Goal: Transaction & Acquisition: Purchase product/service

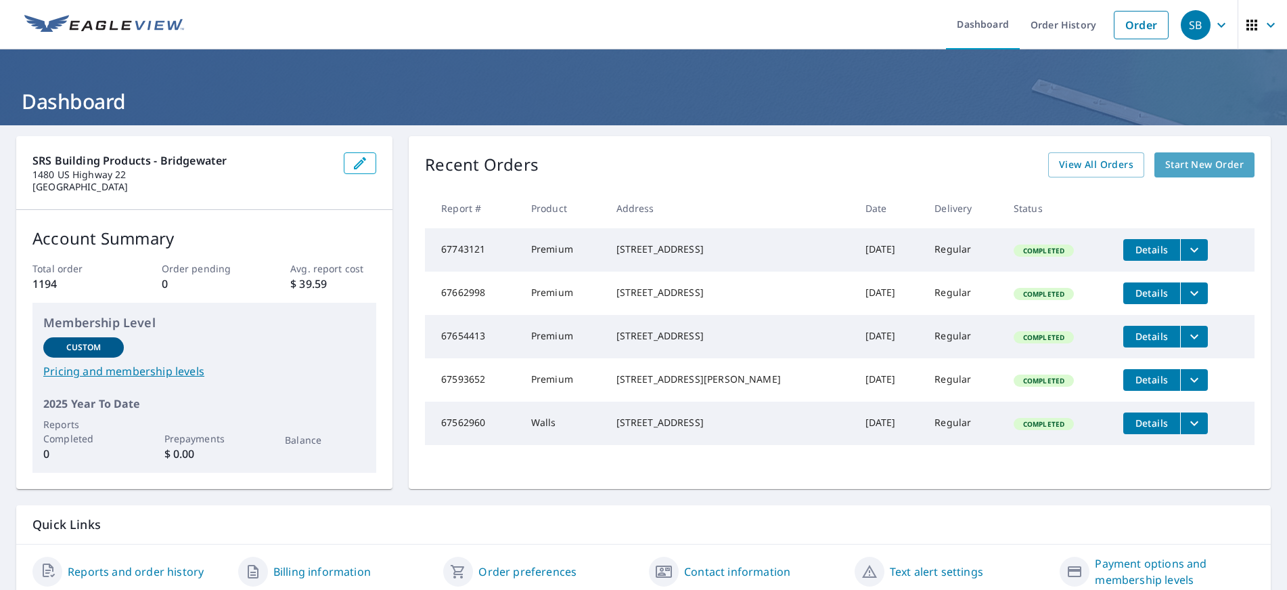
click at [1187, 155] on link "Start New Order" at bounding box center [1205, 164] width 100 height 25
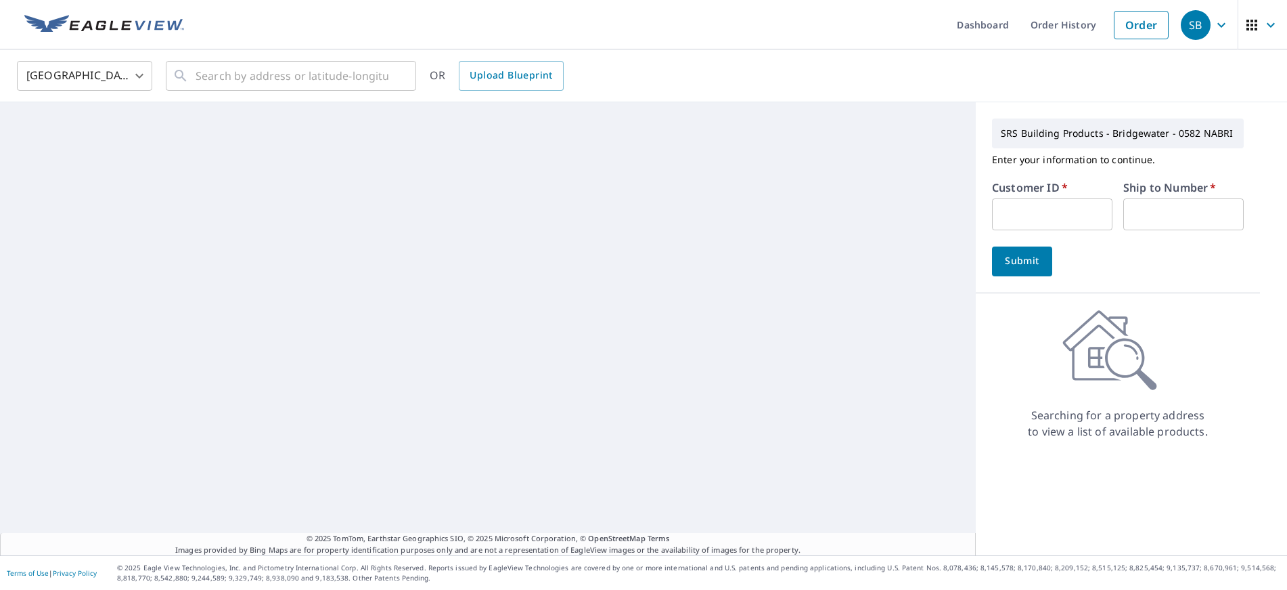
click at [1079, 208] on input "text" at bounding box center [1052, 214] width 120 height 32
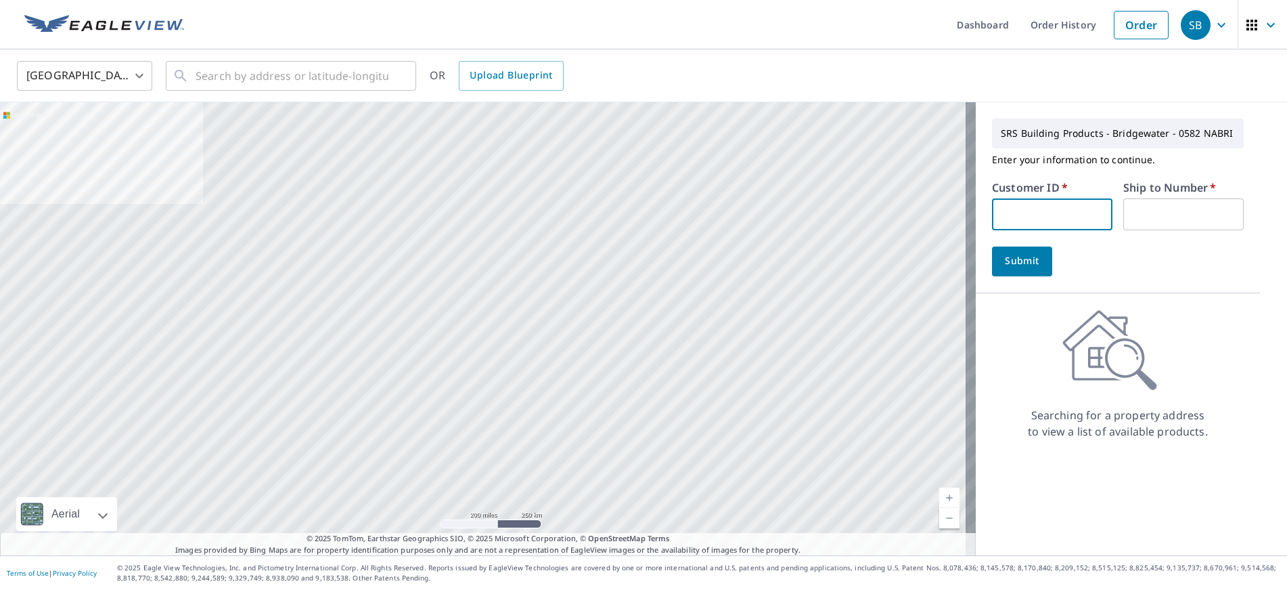
type input "ALS192"
click at [1157, 209] on input "text" at bounding box center [1184, 214] width 120 height 32
type input "1"
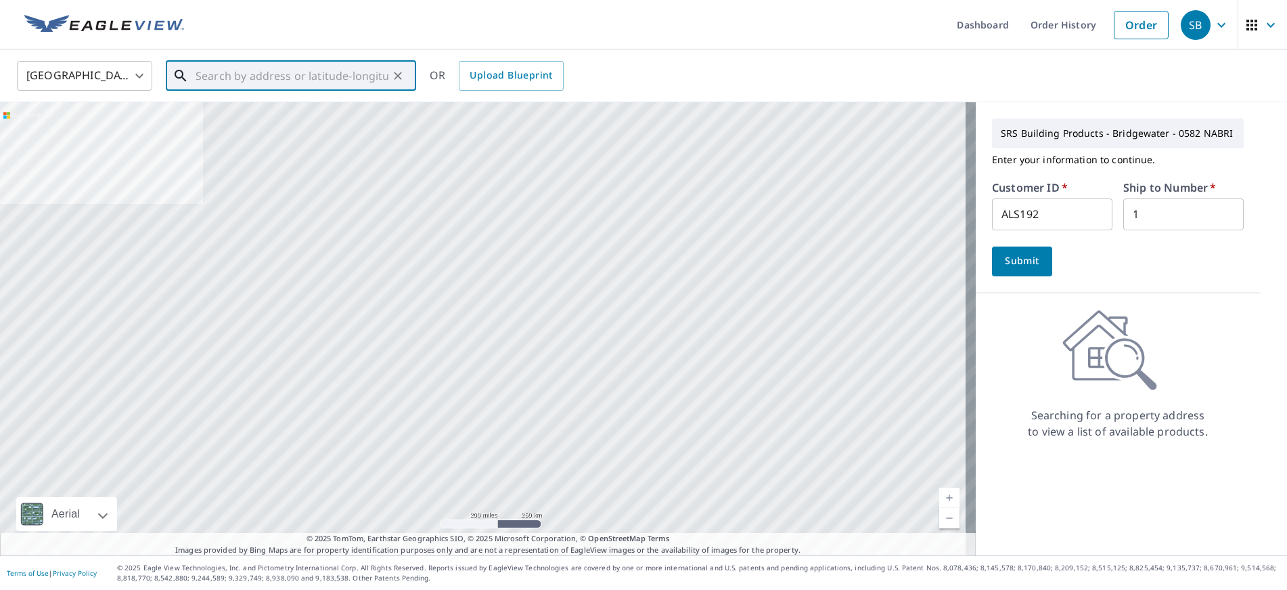
click at [328, 64] on input "text" at bounding box center [292, 76] width 193 height 38
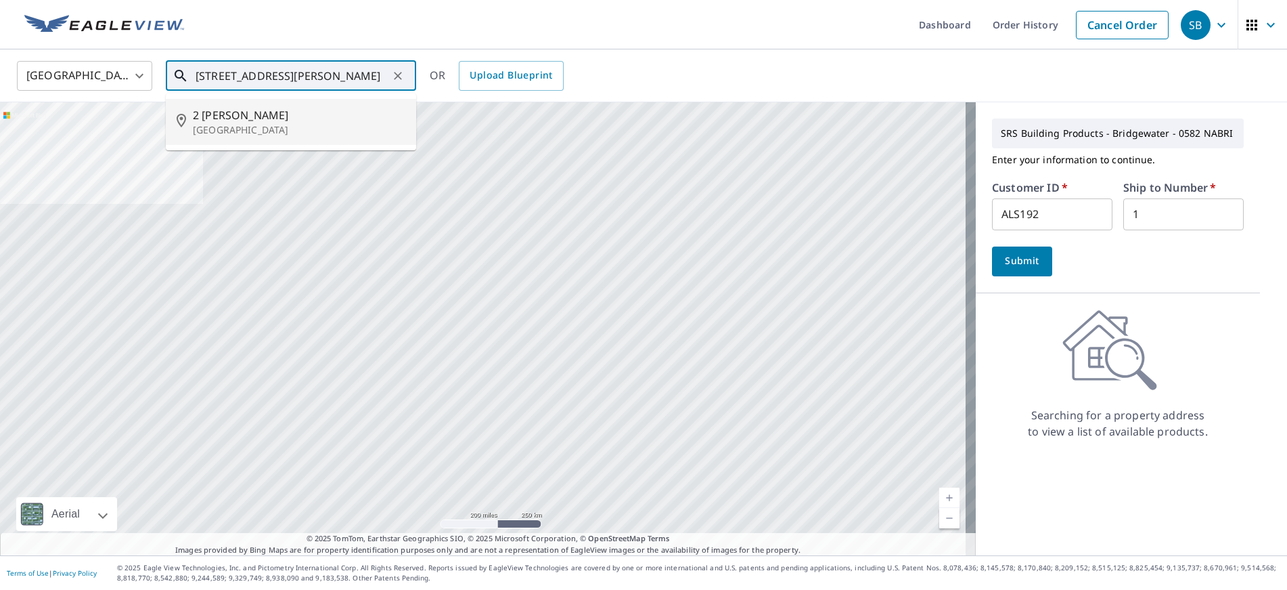
click at [258, 123] on p "[GEOGRAPHIC_DATA]" at bounding box center [299, 130] width 213 height 14
type input "[STREET_ADDRESS][PERSON_NAME]"
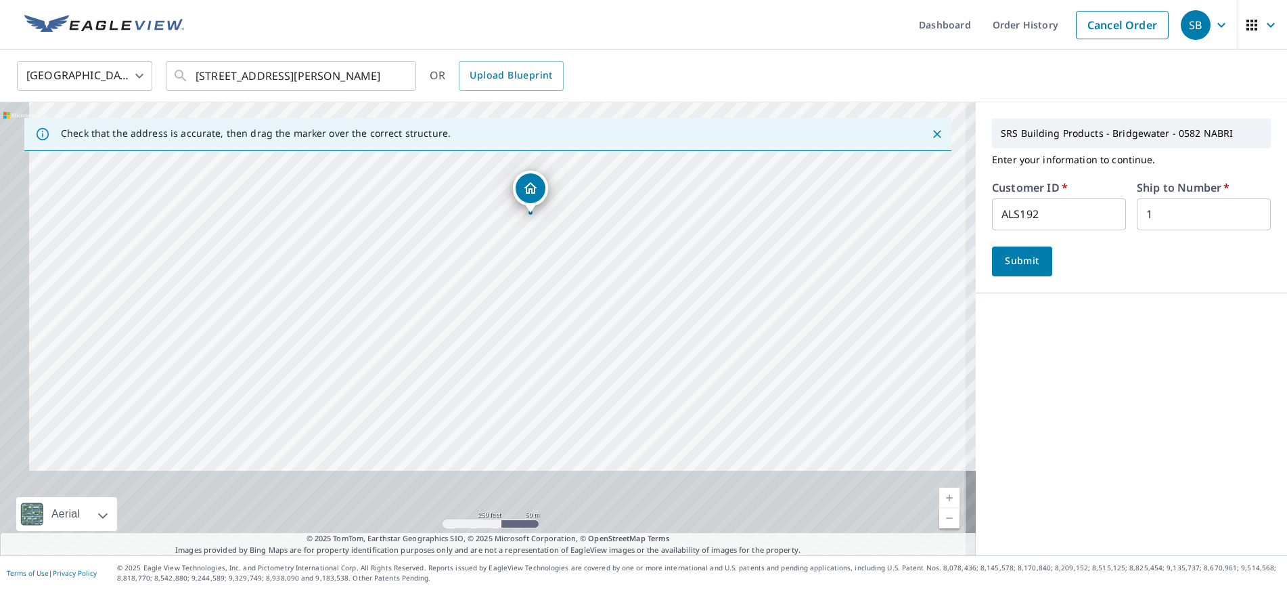
drag, startPoint x: 627, startPoint y: 327, endPoint x: 684, endPoint y: 158, distance: 177.9
click at [684, 158] on div "[STREET_ADDRESS][PERSON_NAME]" at bounding box center [488, 328] width 976 height 453
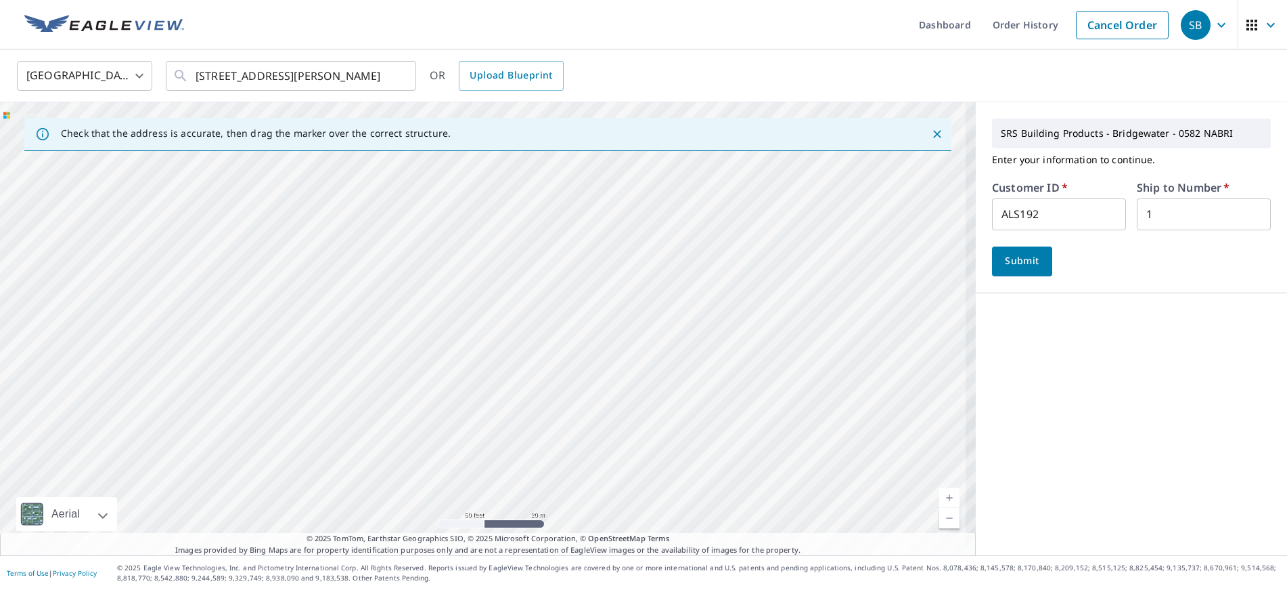
drag, startPoint x: 578, startPoint y: 298, endPoint x: 620, endPoint y: 141, distance: 162.5
click at [619, 143] on div "Check that the address is accurate, then drag the marker over the correct struc…" at bounding box center [488, 328] width 976 height 453
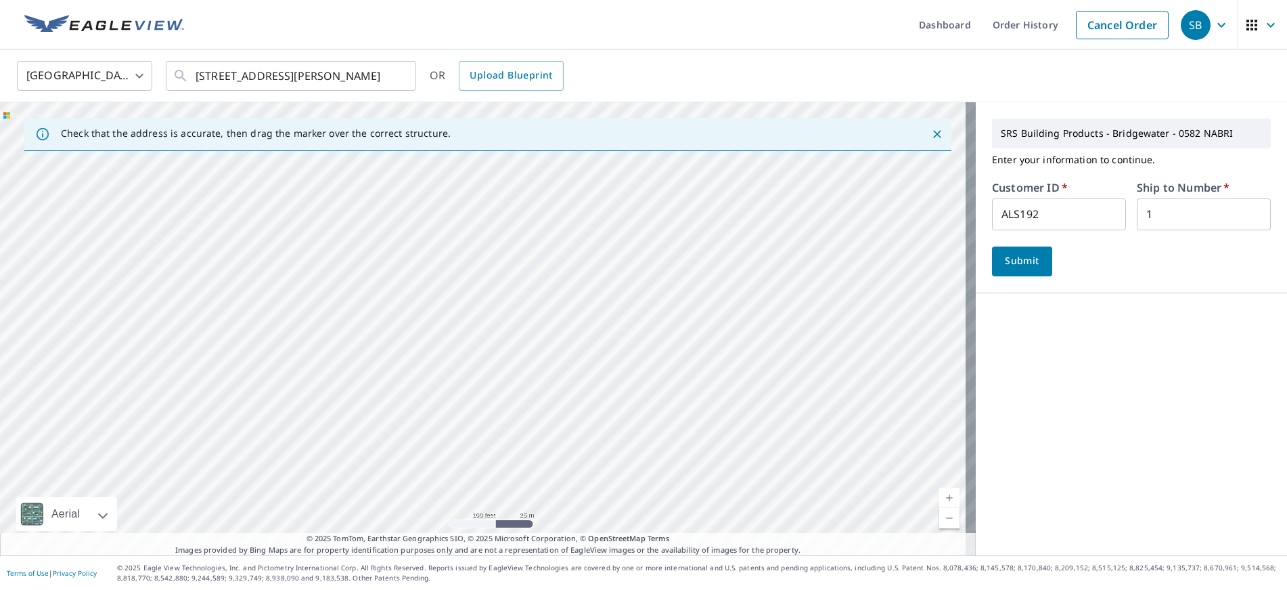
click at [597, 211] on div "[STREET_ADDRESS][PERSON_NAME]" at bounding box center [488, 328] width 976 height 453
drag, startPoint x: 510, startPoint y: 177, endPoint x: 541, endPoint y: 178, distance: 30.5
click at [539, 178] on div "[STREET_ADDRESS][PERSON_NAME]" at bounding box center [488, 328] width 976 height 453
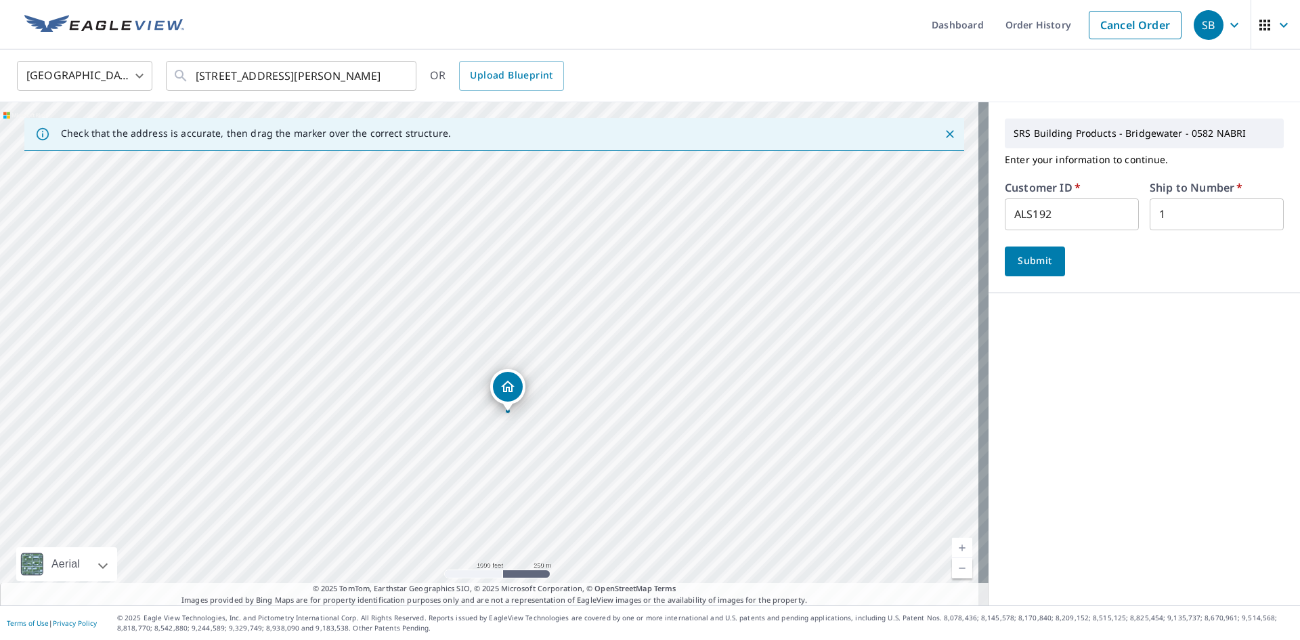
drag, startPoint x: 481, startPoint y: 212, endPoint x: 499, endPoint y: 350, distance: 139.3
click at [499, 350] on div "[STREET_ADDRESS][PERSON_NAME]" at bounding box center [494, 353] width 988 height 503
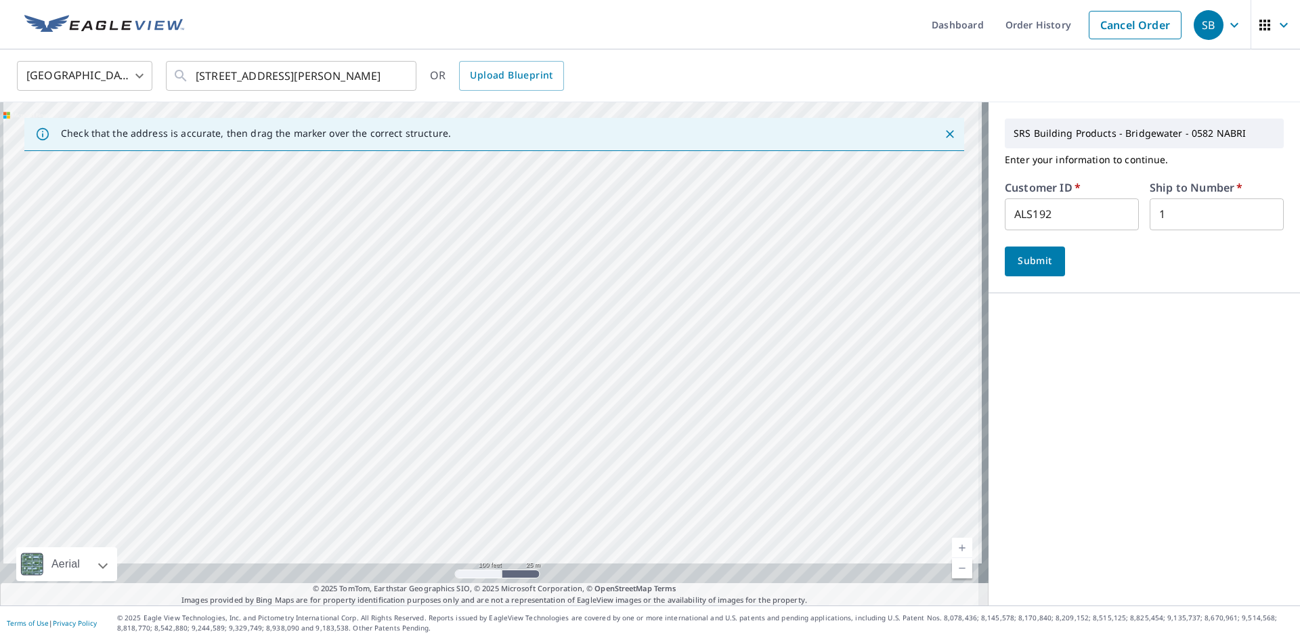
drag, startPoint x: 376, startPoint y: 430, endPoint x: 397, endPoint y: 248, distance: 182.6
click at [388, 263] on div "[STREET_ADDRESS][PERSON_NAME]" at bounding box center [494, 353] width 988 height 503
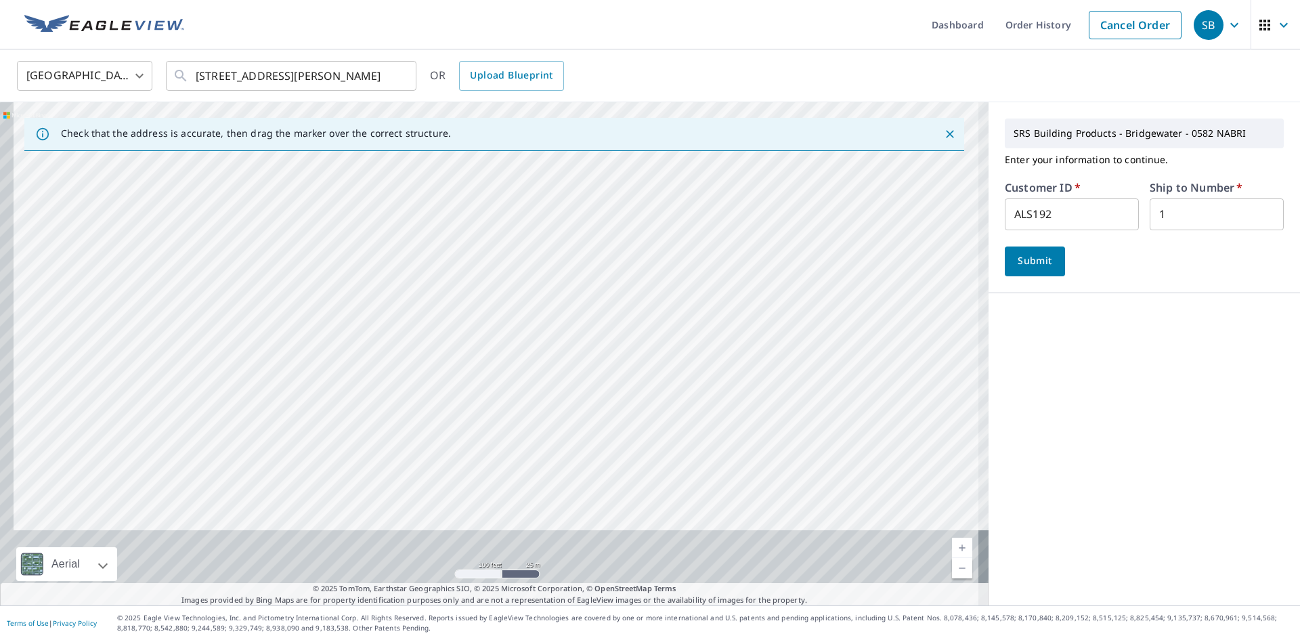
drag, startPoint x: 396, startPoint y: 279, endPoint x: 409, endPoint y: 236, distance: 45.2
click at [407, 238] on div "[STREET_ADDRESS][PERSON_NAME]" at bounding box center [494, 353] width 988 height 503
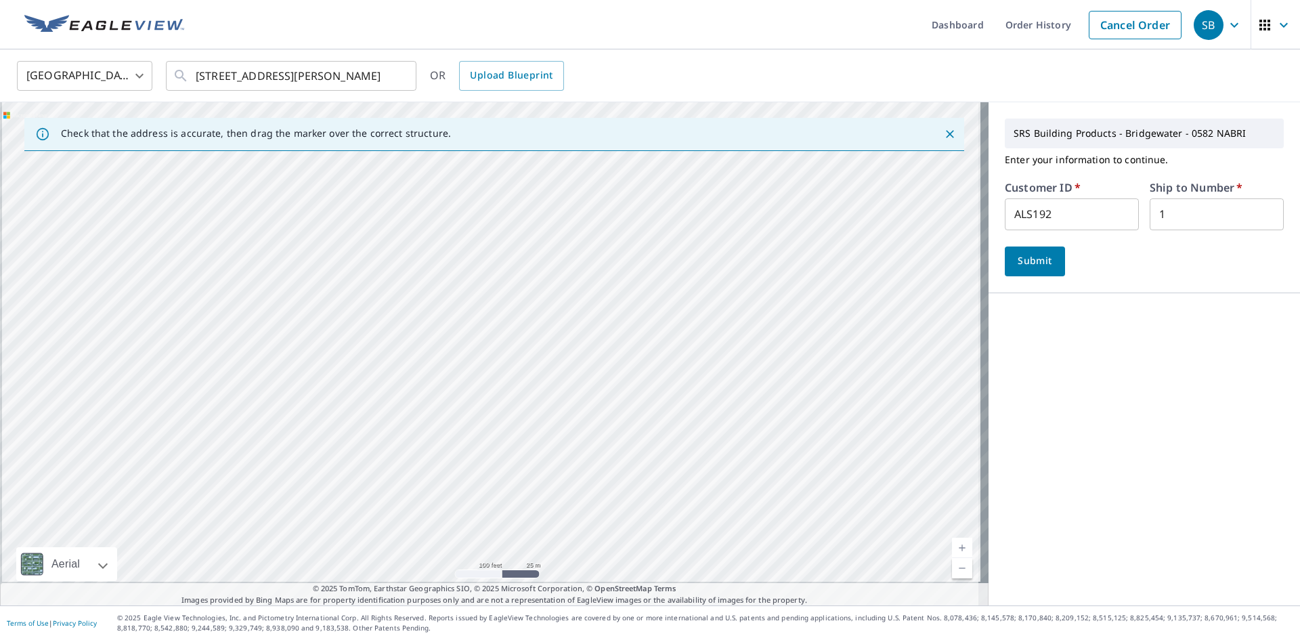
drag, startPoint x: 398, startPoint y: 286, endPoint x: 414, endPoint y: 161, distance: 126.2
click at [412, 170] on div "[STREET_ADDRESS][PERSON_NAME]" at bounding box center [494, 353] width 988 height 503
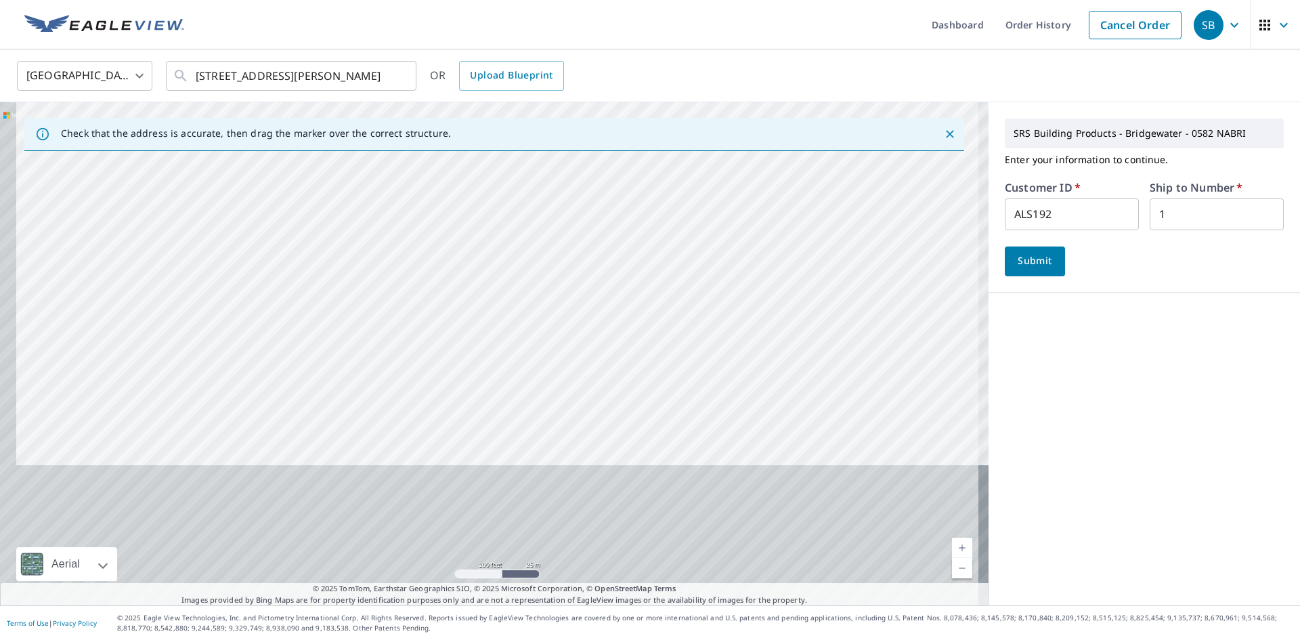
drag, startPoint x: 411, startPoint y: 282, endPoint x: 397, endPoint y: 208, distance: 75.7
click at [397, 211] on div "[STREET_ADDRESS][PERSON_NAME]" at bounding box center [494, 353] width 988 height 503
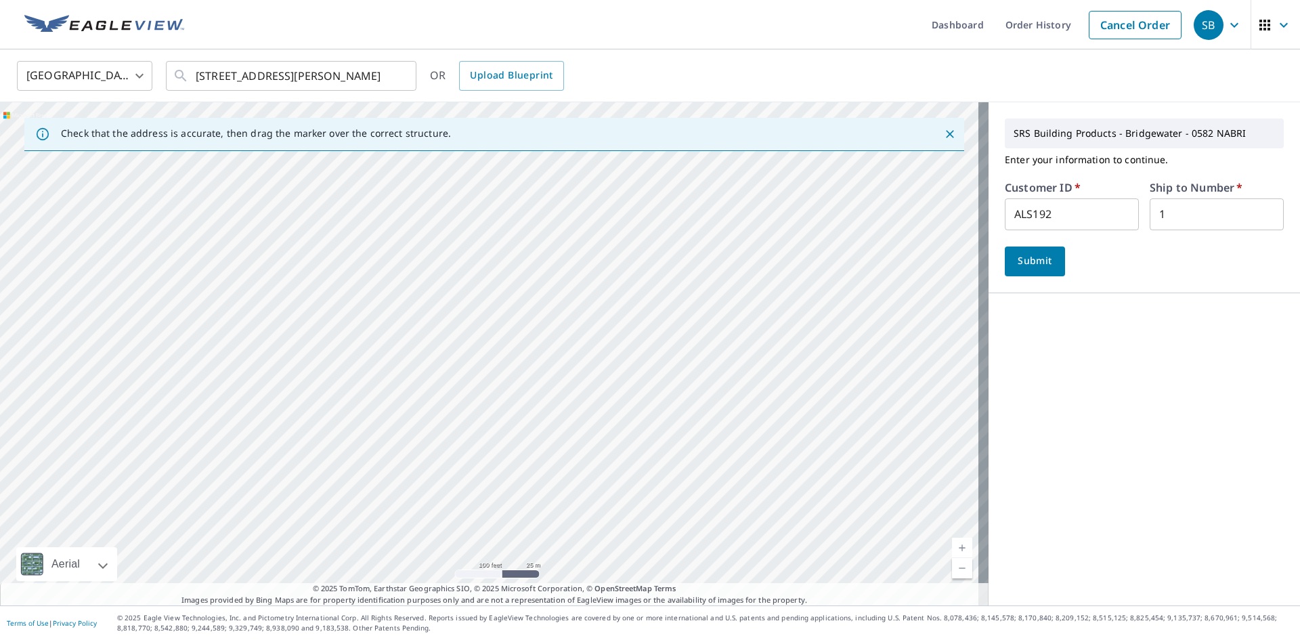
drag, startPoint x: 512, startPoint y: 349, endPoint x: 452, endPoint y: 133, distance: 223.5
click at [458, 150] on div "Check that the address is accurate, then drag the marker over the correct struc…" at bounding box center [494, 353] width 988 height 503
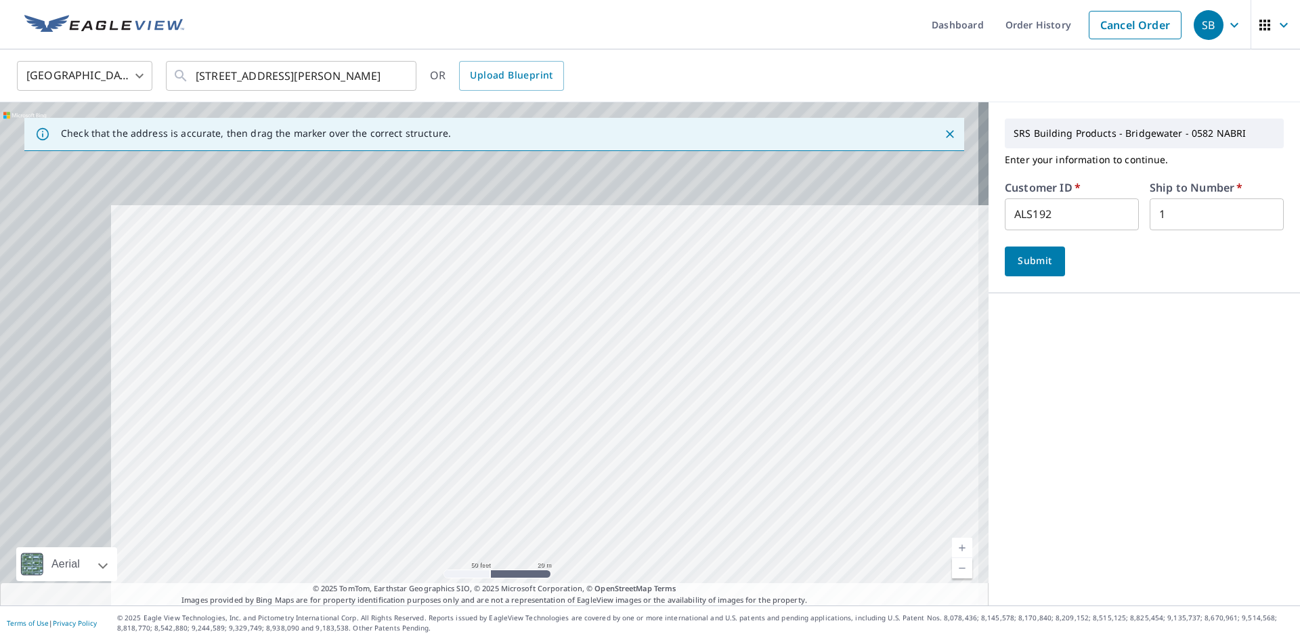
drag, startPoint x: 750, startPoint y: 467, endPoint x: 565, endPoint y: 76, distance: 433.0
click at [565, 76] on div "United States US ​ [STREET_ADDRESS][PERSON_NAME] ​ OR Upload Blueprint Check th…" at bounding box center [650, 327] width 1300 height 556
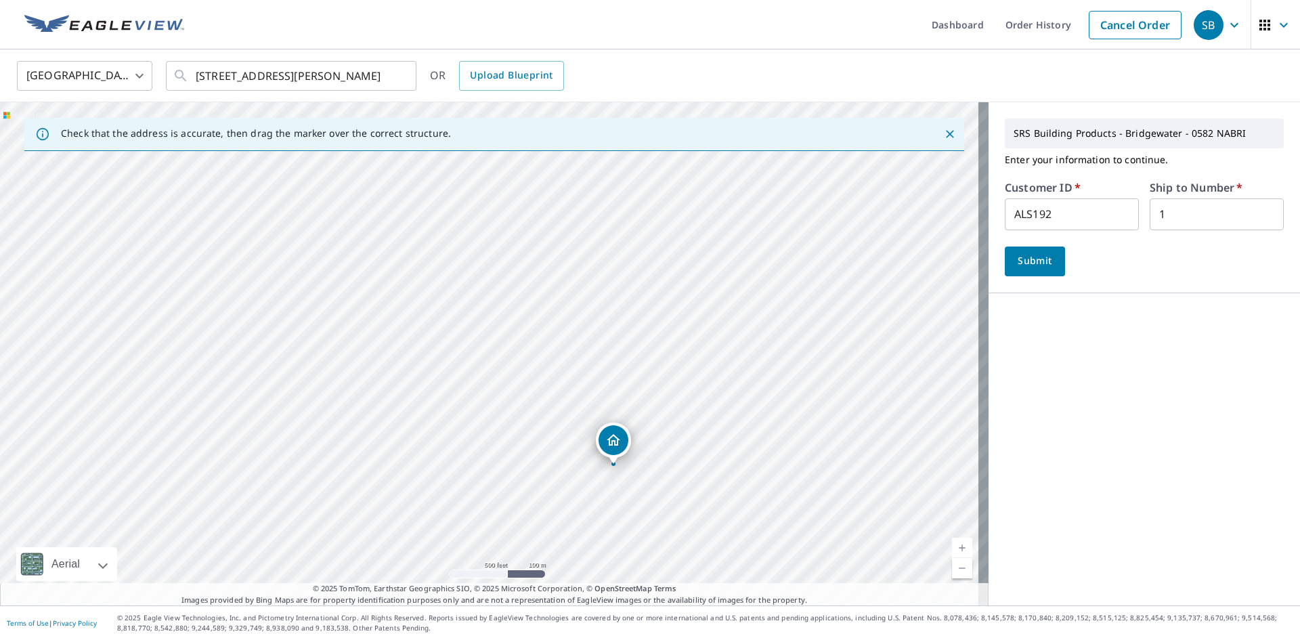
click at [619, 309] on div "[STREET_ADDRESS][PERSON_NAME]" at bounding box center [494, 353] width 988 height 503
drag, startPoint x: 621, startPoint y: 487, endPoint x: 618, endPoint y: 403, distance: 83.3
click at [618, 403] on div "[STREET_ADDRESS][PERSON_NAME]" at bounding box center [494, 353] width 988 height 503
drag, startPoint x: 596, startPoint y: 437, endPoint x: 594, endPoint y: 152, distance: 285.0
click at [594, 156] on div "[STREET_ADDRESS][PERSON_NAME]" at bounding box center [494, 353] width 988 height 503
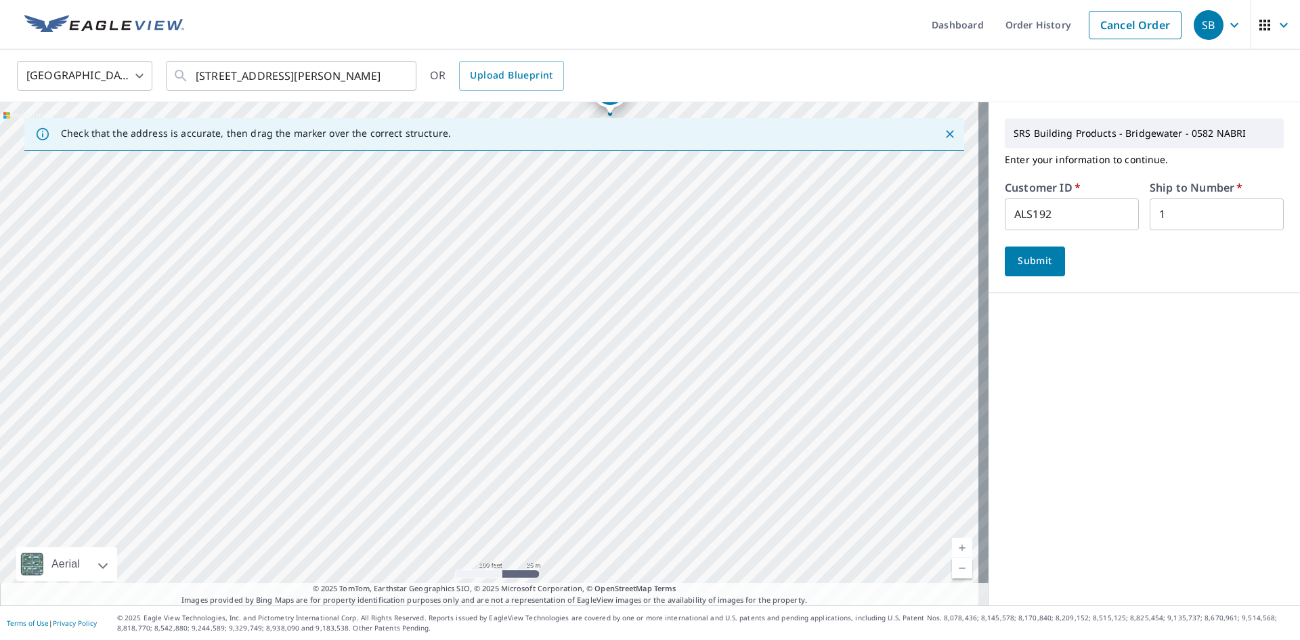
drag, startPoint x: 663, startPoint y: 424, endPoint x: 646, endPoint y: 269, distance: 156.0
click at [646, 270] on div "[STREET_ADDRESS][PERSON_NAME]" at bounding box center [494, 353] width 988 height 503
drag, startPoint x: 578, startPoint y: 380, endPoint x: 578, endPoint y: 294, distance: 86.6
click at [578, 294] on div "[STREET_ADDRESS][PERSON_NAME]" at bounding box center [494, 353] width 988 height 503
drag, startPoint x: 694, startPoint y: 295, endPoint x: 661, endPoint y: 352, distance: 65.8
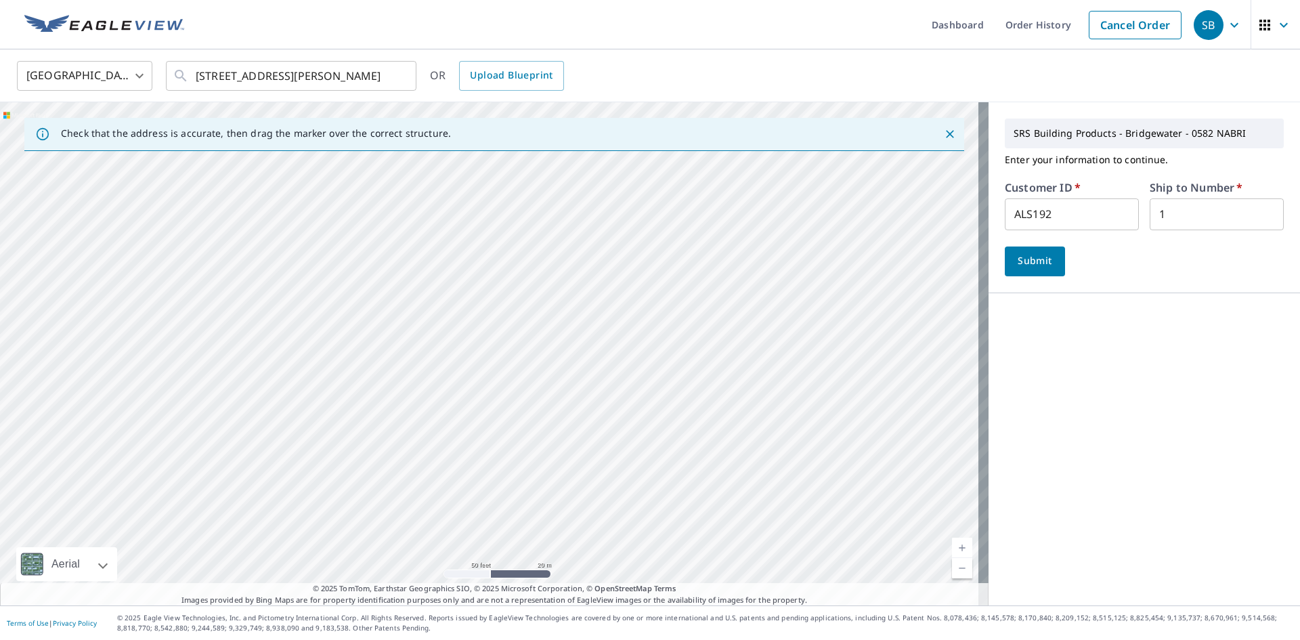
click at [661, 352] on div "[STREET_ADDRESS][PERSON_NAME]" at bounding box center [494, 353] width 988 height 503
drag, startPoint x: 667, startPoint y: 345, endPoint x: 659, endPoint y: 377, distance: 33.7
click at [659, 377] on div "[STREET_ADDRESS][PERSON_NAME]" at bounding box center [494, 353] width 988 height 503
drag, startPoint x: 357, startPoint y: 362, endPoint x: 370, endPoint y: 271, distance: 91.6
click at [370, 271] on div "[STREET_ADDRESS][PERSON_NAME]" at bounding box center [494, 353] width 988 height 503
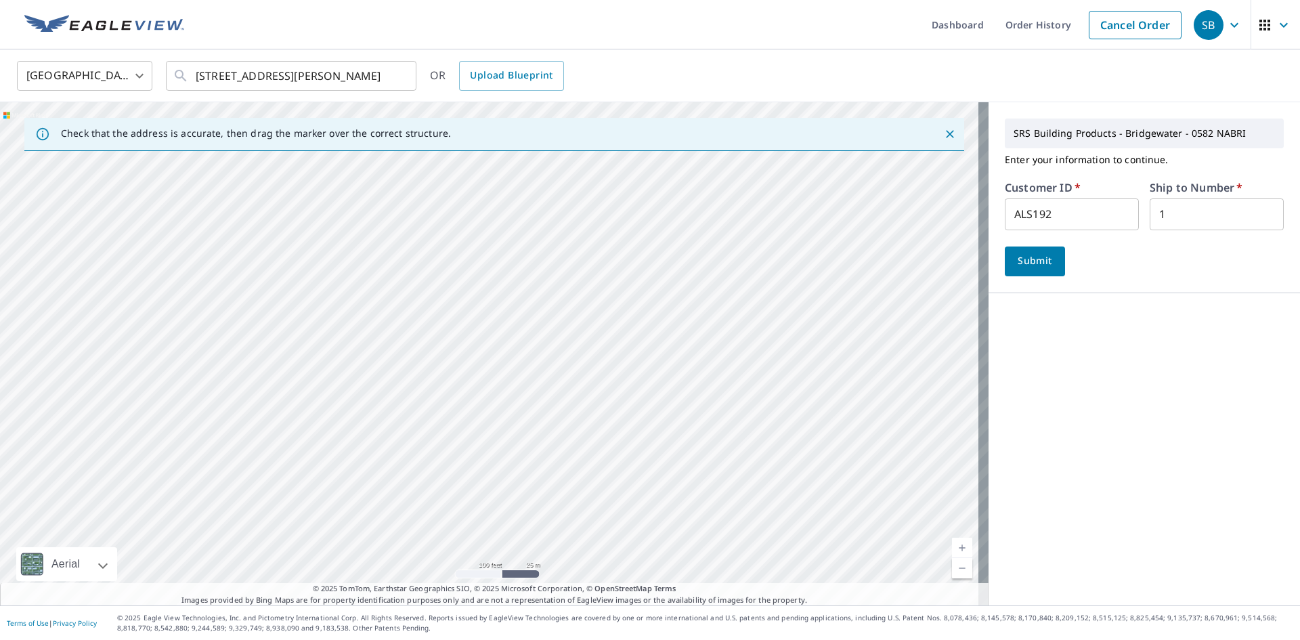
drag, startPoint x: 161, startPoint y: 234, endPoint x: 216, endPoint y: 408, distance: 182.4
click at [216, 412] on div "[STREET_ADDRESS][PERSON_NAME]" at bounding box center [494, 353] width 988 height 503
drag, startPoint x: 211, startPoint y: 297, endPoint x: 213, endPoint y: 307, distance: 10.4
click at [213, 305] on div "[STREET_ADDRESS][PERSON_NAME]" at bounding box center [494, 353] width 988 height 503
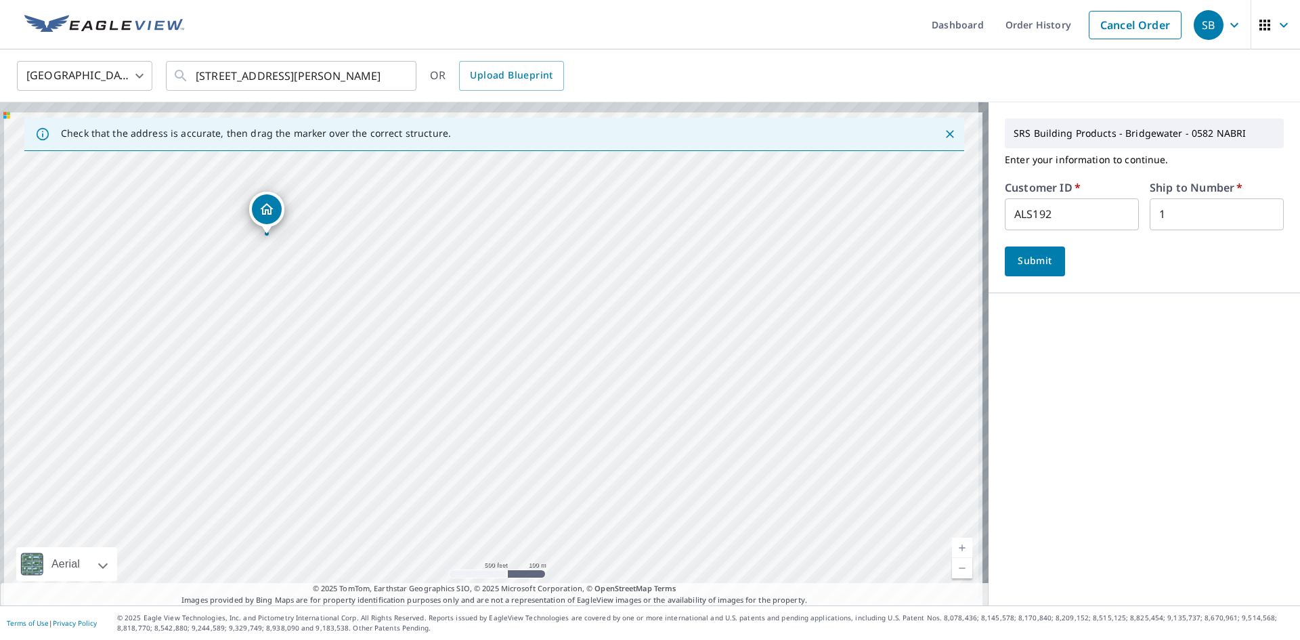
drag, startPoint x: 264, startPoint y: 269, endPoint x: 316, endPoint y: 397, distance: 138.1
click at [316, 397] on div "[STREET_ADDRESS][PERSON_NAME]" at bounding box center [494, 353] width 988 height 503
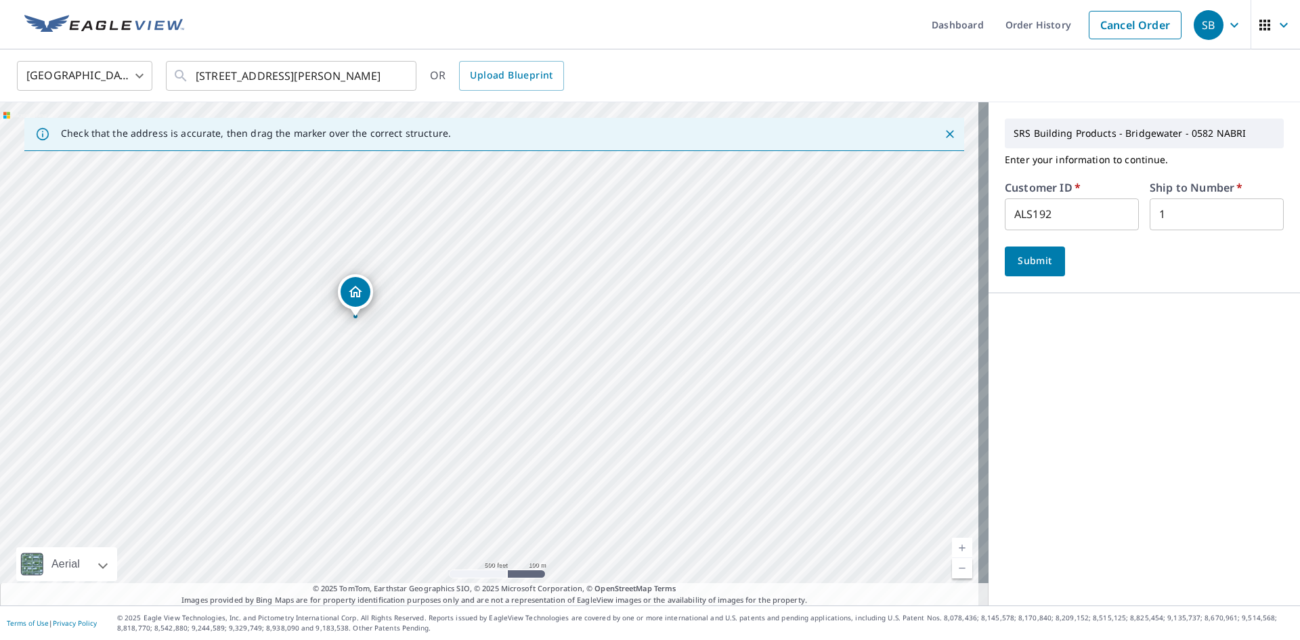
click at [398, 384] on div "[STREET_ADDRESS][PERSON_NAME]" at bounding box center [494, 353] width 988 height 503
drag, startPoint x: 372, startPoint y: 247, endPoint x: 428, endPoint y: 463, distance: 223.3
click at [436, 476] on div "[STREET_ADDRESS][PERSON_NAME]" at bounding box center [494, 353] width 988 height 503
drag, startPoint x: 394, startPoint y: 247, endPoint x: 446, endPoint y: 351, distance: 115.9
click at [446, 350] on div "[STREET_ADDRESS][PERSON_NAME]" at bounding box center [494, 353] width 988 height 503
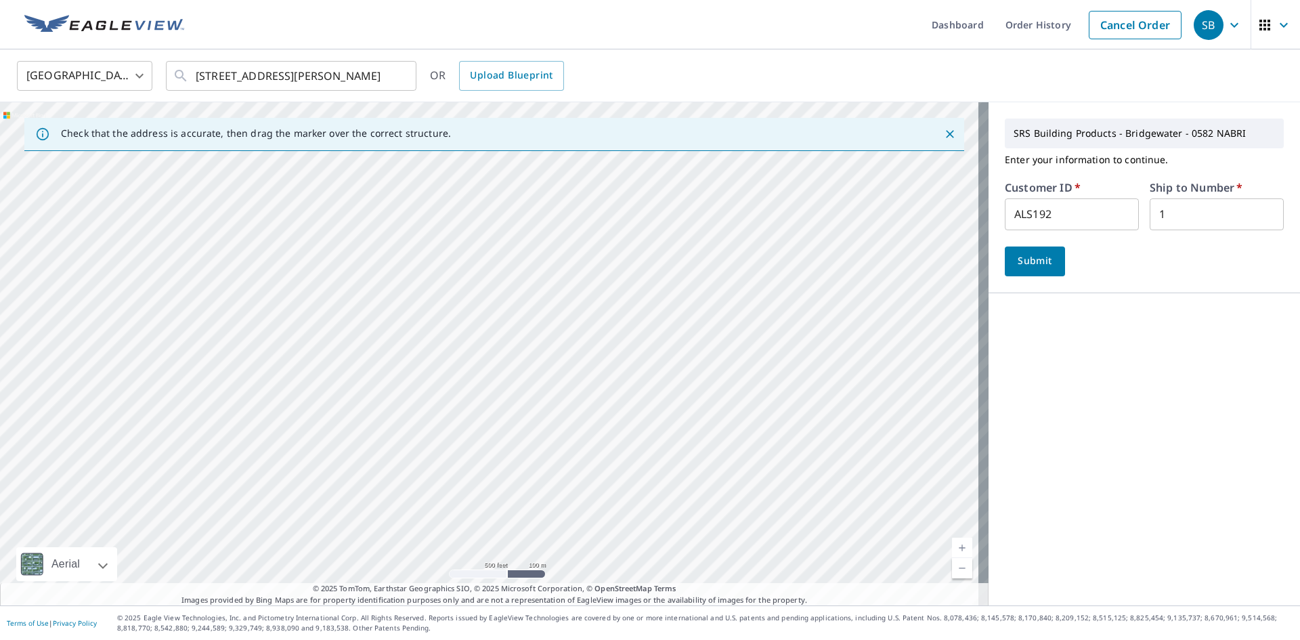
drag, startPoint x: 436, startPoint y: 224, endPoint x: 489, endPoint y: 350, distance: 136.8
click at [489, 350] on div "[STREET_ADDRESS][PERSON_NAME]" at bounding box center [494, 353] width 988 height 503
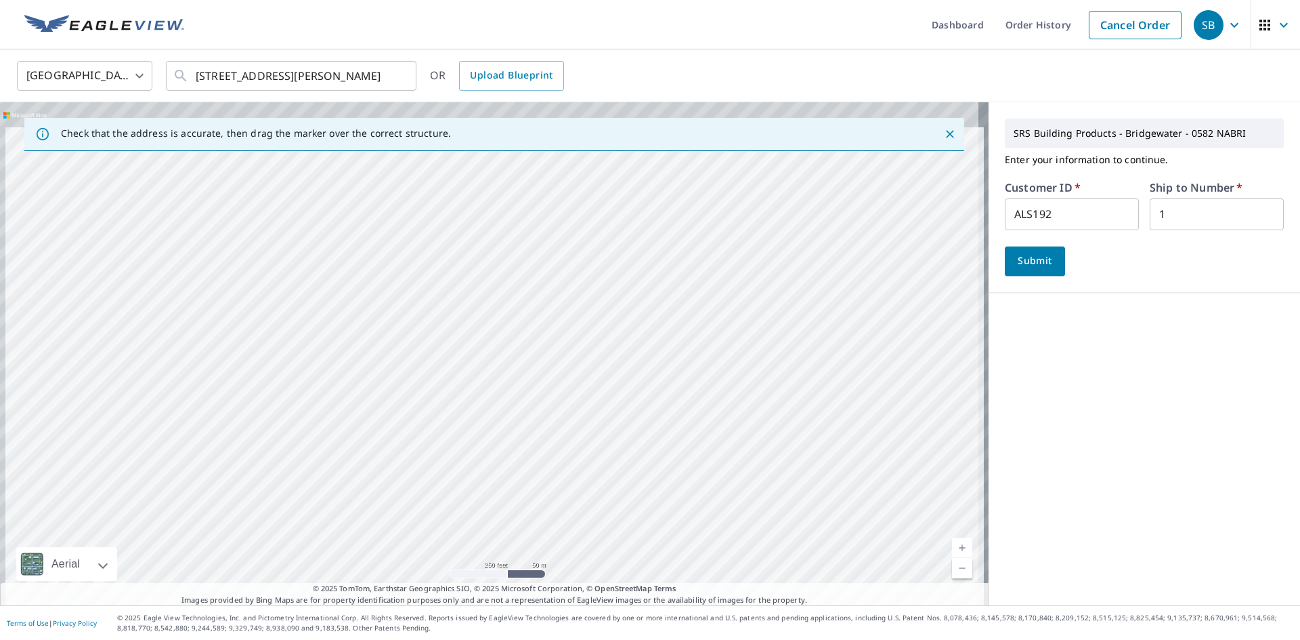
drag, startPoint x: 418, startPoint y: 315, endPoint x: 451, endPoint y: 424, distance: 113.5
click at [451, 424] on div "[STREET_ADDRESS][PERSON_NAME]" at bounding box center [494, 353] width 988 height 503
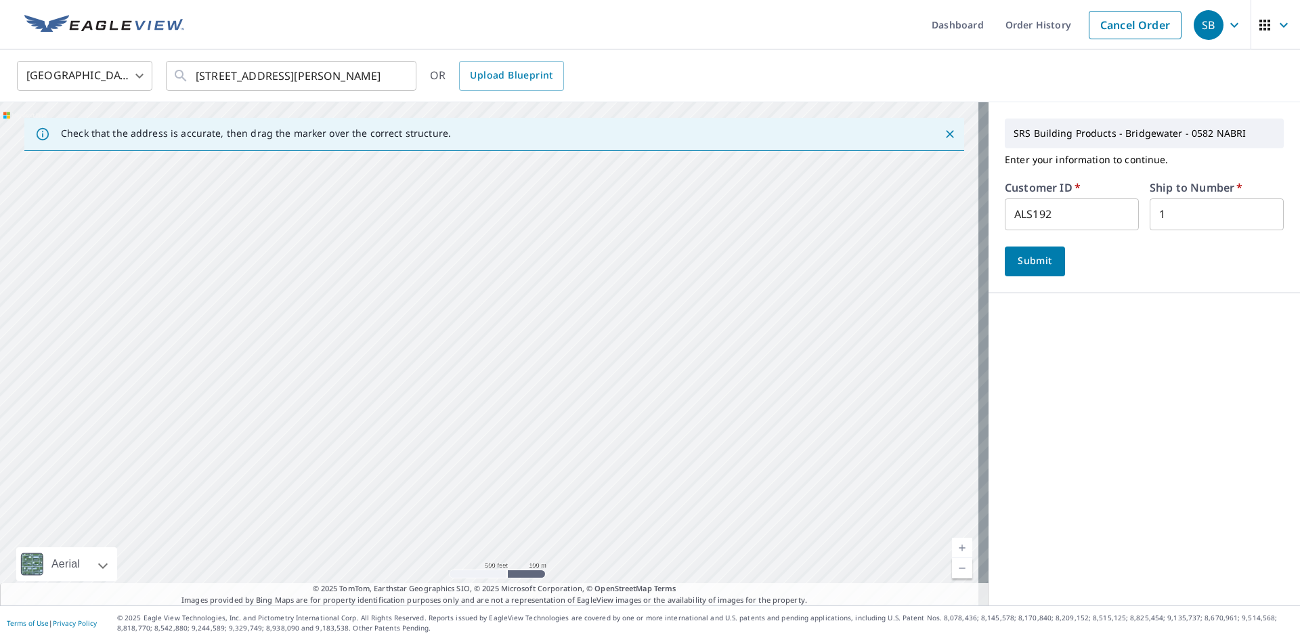
drag, startPoint x: 472, startPoint y: 351, endPoint x: 502, endPoint y: 300, distance: 59.4
click at [502, 305] on div "[STREET_ADDRESS][PERSON_NAME]" at bounding box center [494, 353] width 988 height 503
drag, startPoint x: 542, startPoint y: 443, endPoint x: 519, endPoint y: 277, distance: 167.4
click at [519, 277] on div "[STREET_ADDRESS][PERSON_NAME]" at bounding box center [494, 353] width 988 height 503
drag, startPoint x: 521, startPoint y: 349, endPoint x: 506, endPoint y: 218, distance: 132.2
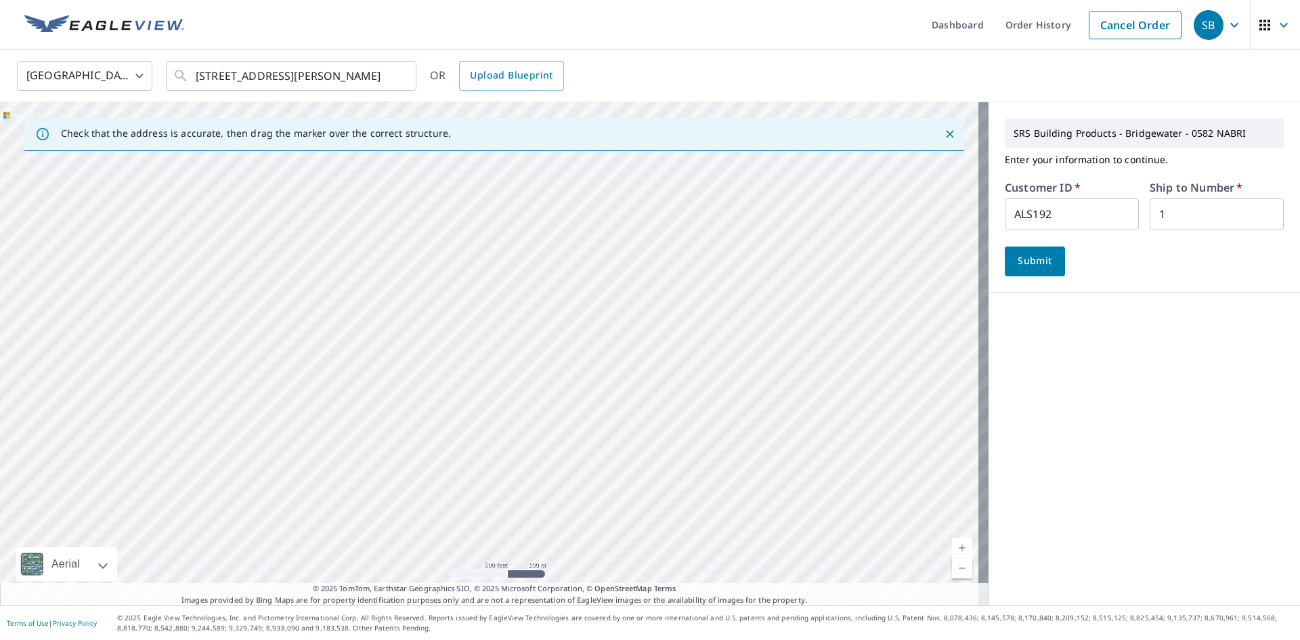
click at [506, 221] on div "[STREET_ADDRESS][PERSON_NAME]" at bounding box center [494, 353] width 988 height 503
drag, startPoint x: 500, startPoint y: 374, endPoint x: 491, endPoint y: 79, distance: 295.2
click at [492, 85] on div "United States US ​ [STREET_ADDRESS][PERSON_NAME] ​ OR Upload Blueprint Check th…" at bounding box center [650, 327] width 1300 height 556
click at [582, 314] on div "[STREET_ADDRESS][PERSON_NAME]" at bounding box center [494, 353] width 988 height 503
drag, startPoint x: 523, startPoint y: 485, endPoint x: 531, endPoint y: 259, distance: 226.2
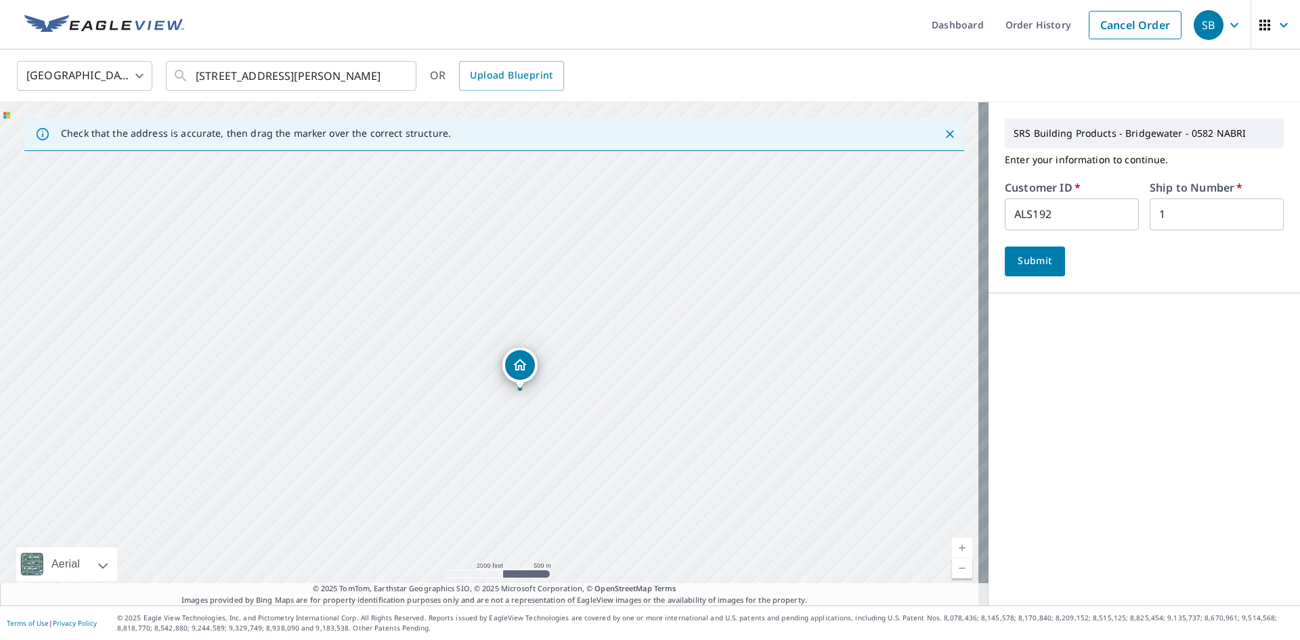
click at [531, 259] on div "[STREET_ADDRESS][PERSON_NAME]" at bounding box center [494, 353] width 988 height 503
drag, startPoint x: 502, startPoint y: 422, endPoint x: 509, endPoint y: 209, distance: 212.6
click at [509, 209] on div "[STREET_ADDRESS][PERSON_NAME]" at bounding box center [494, 353] width 988 height 503
click at [464, 405] on div "[STREET_ADDRESS][PERSON_NAME]" at bounding box center [494, 353] width 988 height 503
click at [1034, 258] on span "Submit" at bounding box center [1034, 260] width 39 height 17
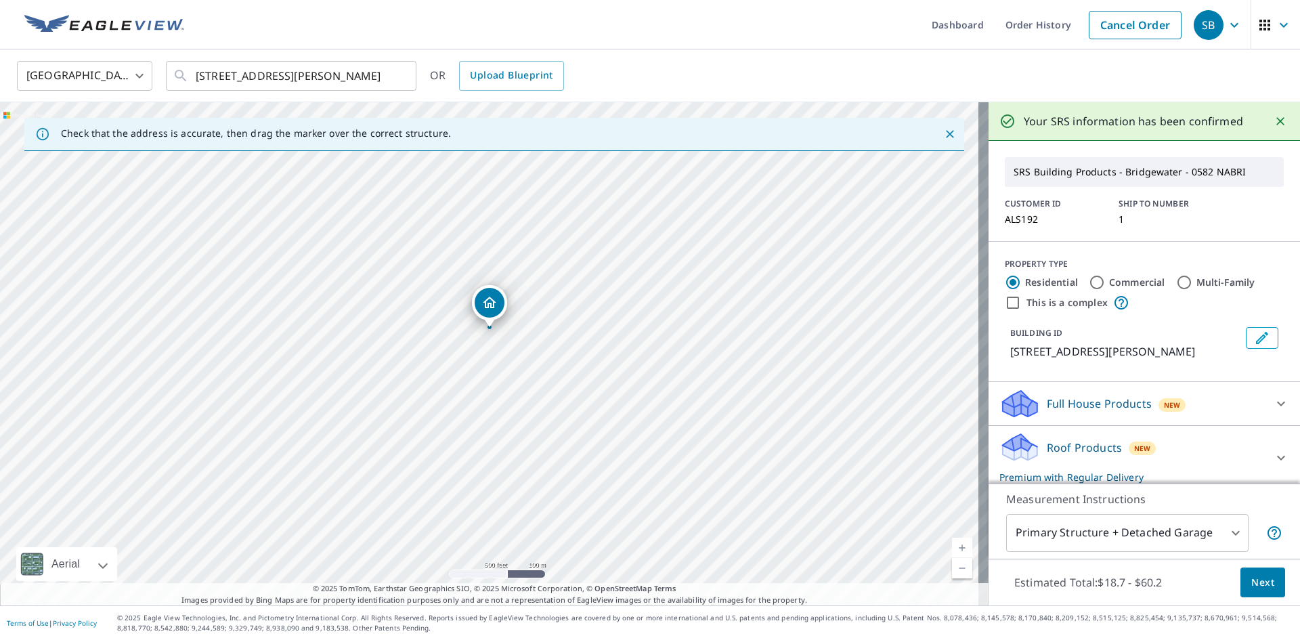
drag, startPoint x: 536, startPoint y: 368, endPoint x: 541, endPoint y: 282, distance: 86.1
click at [541, 282] on div "[STREET_ADDRESS][PERSON_NAME]" at bounding box center [494, 353] width 988 height 503
click at [1088, 281] on input "Commercial" at bounding box center [1096, 282] width 16 height 16
radio input "true"
type input "4"
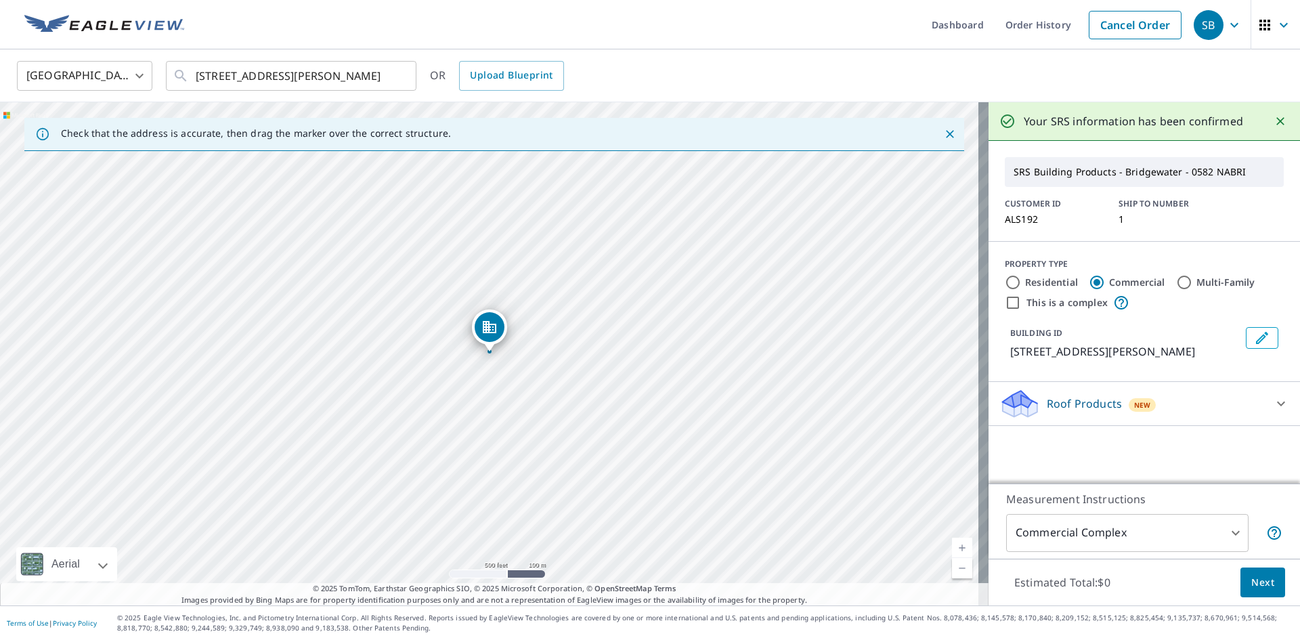
click at [1004, 301] on input "This is a complex" at bounding box center [1012, 302] width 16 height 16
checkbox input "true"
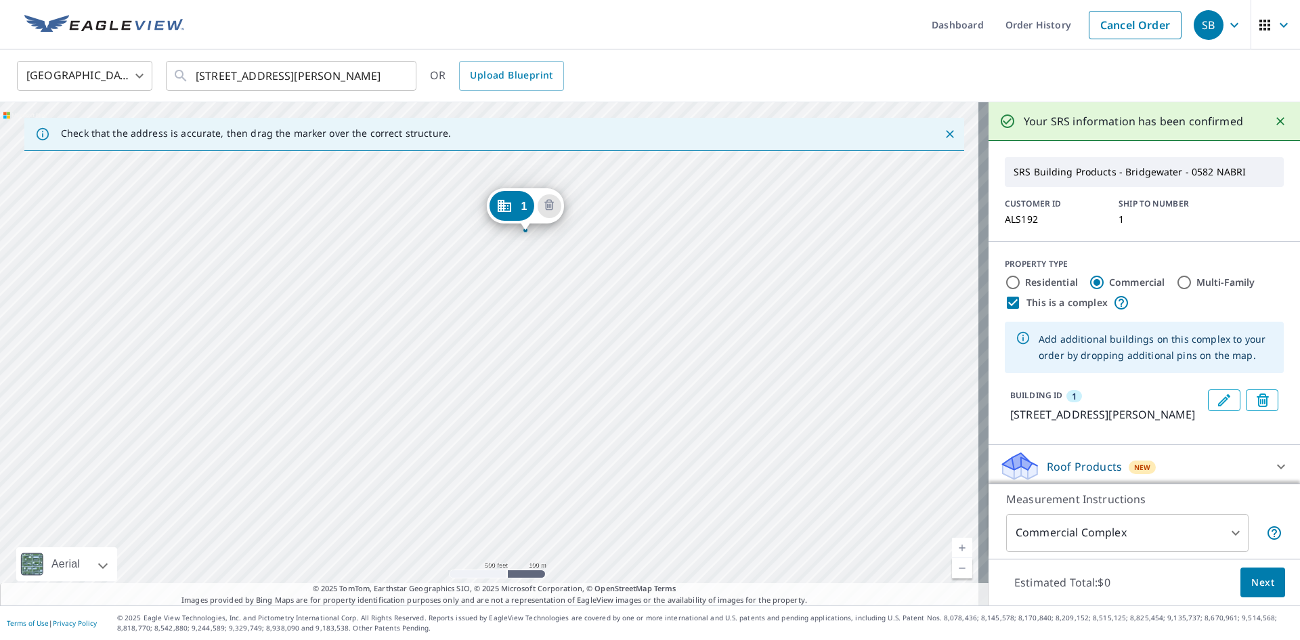
drag, startPoint x: 609, startPoint y: 443, endPoint x: 647, endPoint y: 317, distance: 131.7
click at [647, 317] on div "[STREET_ADDRESS][PERSON_NAME]" at bounding box center [494, 353] width 988 height 503
click at [422, 270] on div "[STREET_ADDRESS][PERSON_NAME]" at bounding box center [494, 353] width 988 height 503
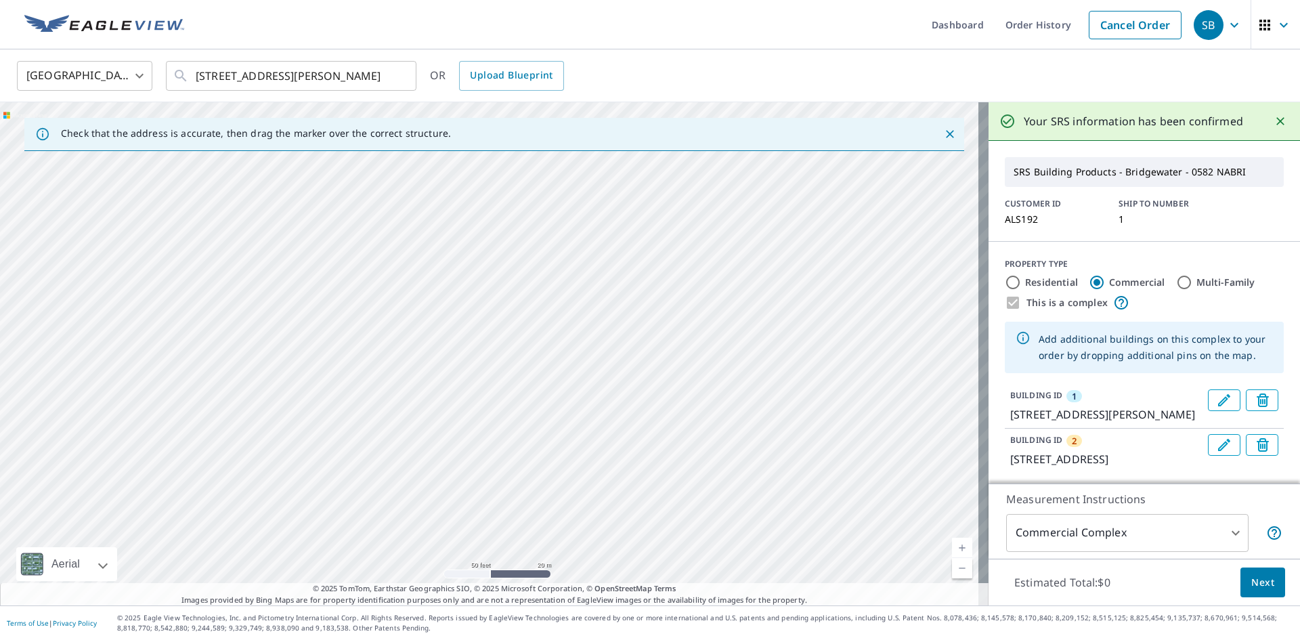
drag, startPoint x: 499, startPoint y: 483, endPoint x: 537, endPoint y: 127, distance: 357.4
click at [535, 136] on div "Check that the address is accurate, then drag the marker over the correct struc…" at bounding box center [494, 353] width 988 height 503
drag, startPoint x: 678, startPoint y: 315, endPoint x: 648, endPoint y: 267, distance: 56.9
click at [655, 284] on div "2 [STREET_ADDRESS] [GEOGRAPHIC_DATA][STREET_ADDRESS][PERSON_NAME]" at bounding box center [494, 353] width 988 height 503
drag, startPoint x: 722, startPoint y: 462, endPoint x: 650, endPoint y: 205, distance: 266.9
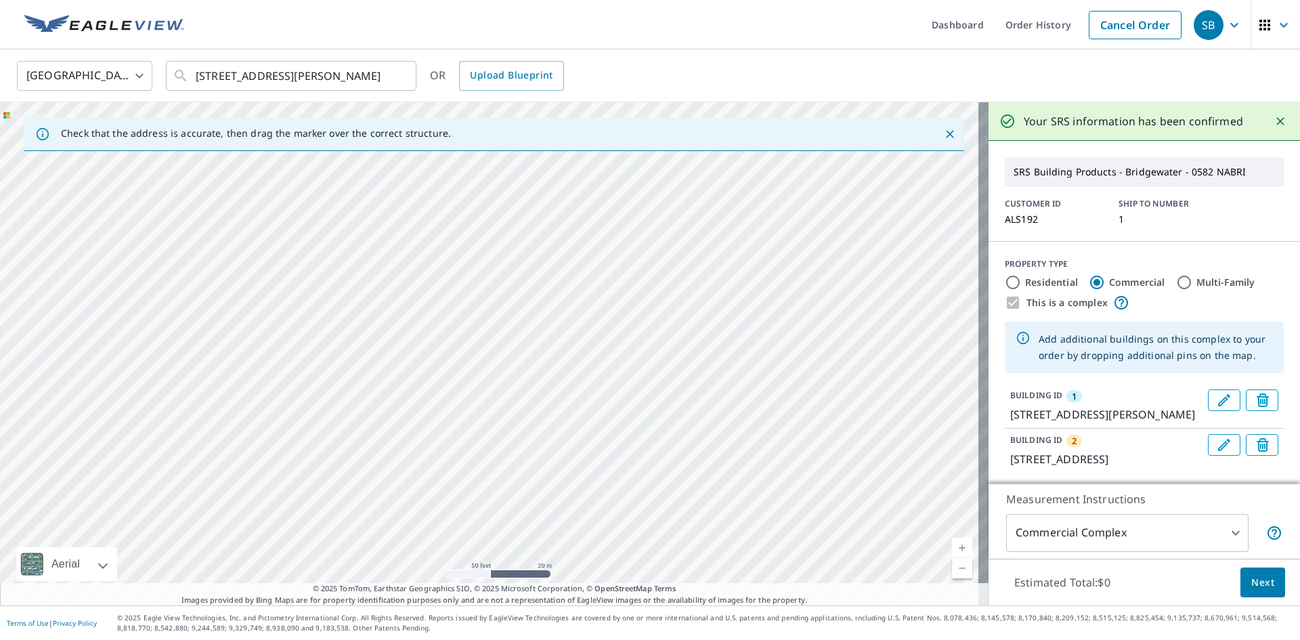
click at [650, 205] on div "2 [STREET_ADDRESS] [GEOGRAPHIC_DATA][STREET_ADDRESS][PERSON_NAME]" at bounding box center [494, 353] width 988 height 503
drag, startPoint x: 513, startPoint y: 359, endPoint x: 544, endPoint y: 242, distance: 120.5
click at [544, 242] on div "2 [STREET_ADDRESS] [GEOGRAPHIC_DATA][STREET_ADDRESS][PERSON_NAME]" at bounding box center [494, 353] width 988 height 503
click at [527, 466] on div "2 [STREET_ADDRESS] [GEOGRAPHIC_DATA][STREET_ADDRESS][PERSON_NAME]" at bounding box center [494, 353] width 988 height 503
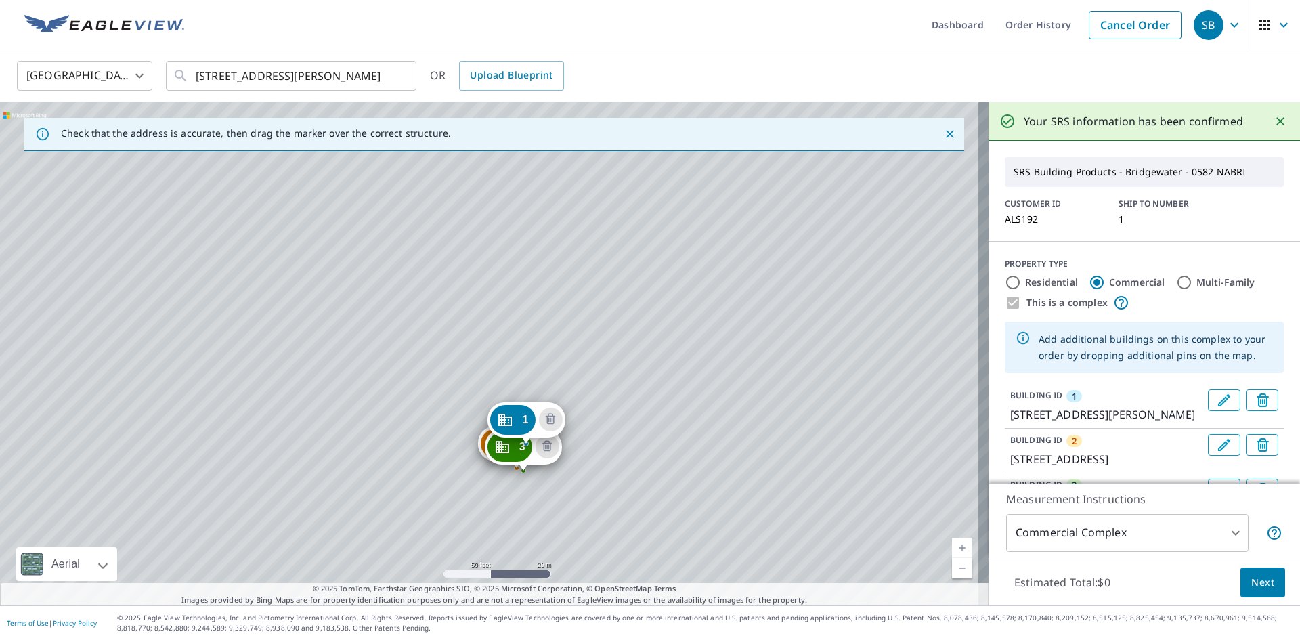
drag, startPoint x: 529, startPoint y: 399, endPoint x: 537, endPoint y: 352, distance: 47.4
click at [536, 344] on div "2 [STREET_ADDRESS] [GEOGRAPHIC_DATA][STREET_ADDRESS] [GEOGRAPHIC_DATA][STREET_A…" at bounding box center [494, 353] width 988 height 503
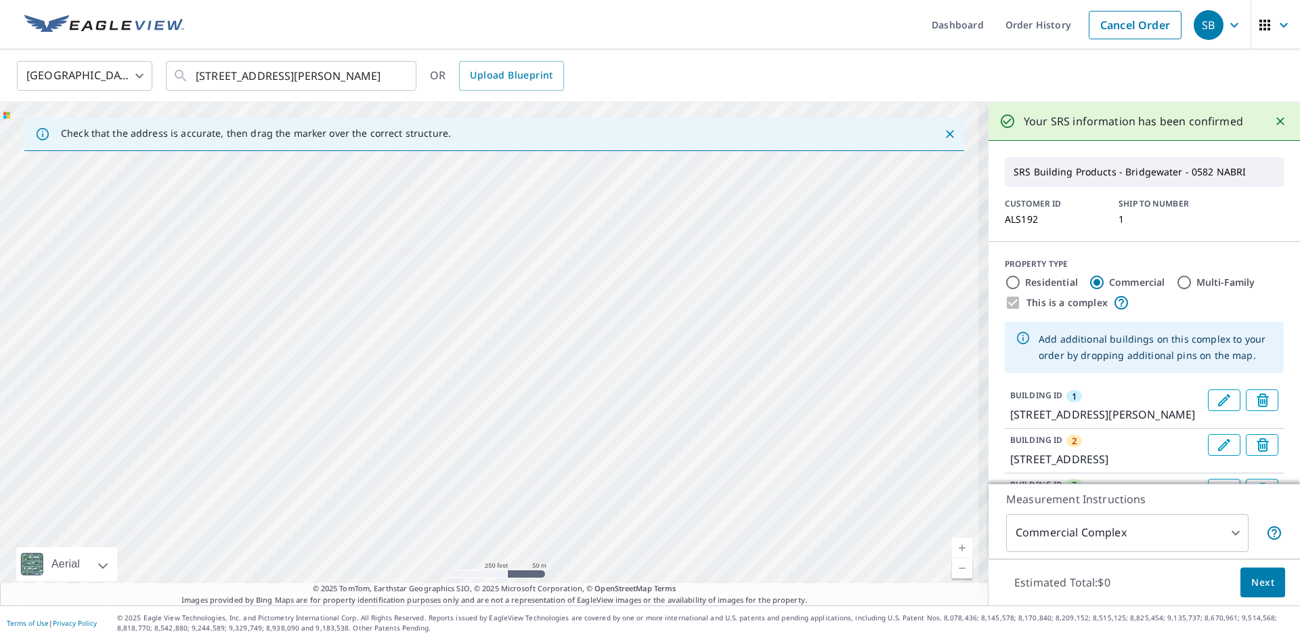
drag, startPoint x: 485, startPoint y: 483, endPoint x: 540, endPoint y: 110, distance: 376.4
click at [531, 163] on div "2 [STREET_ADDRESS] [GEOGRAPHIC_DATA][STREET_ADDRESS] [GEOGRAPHIC_DATA][STREET_A…" at bounding box center [494, 353] width 988 height 503
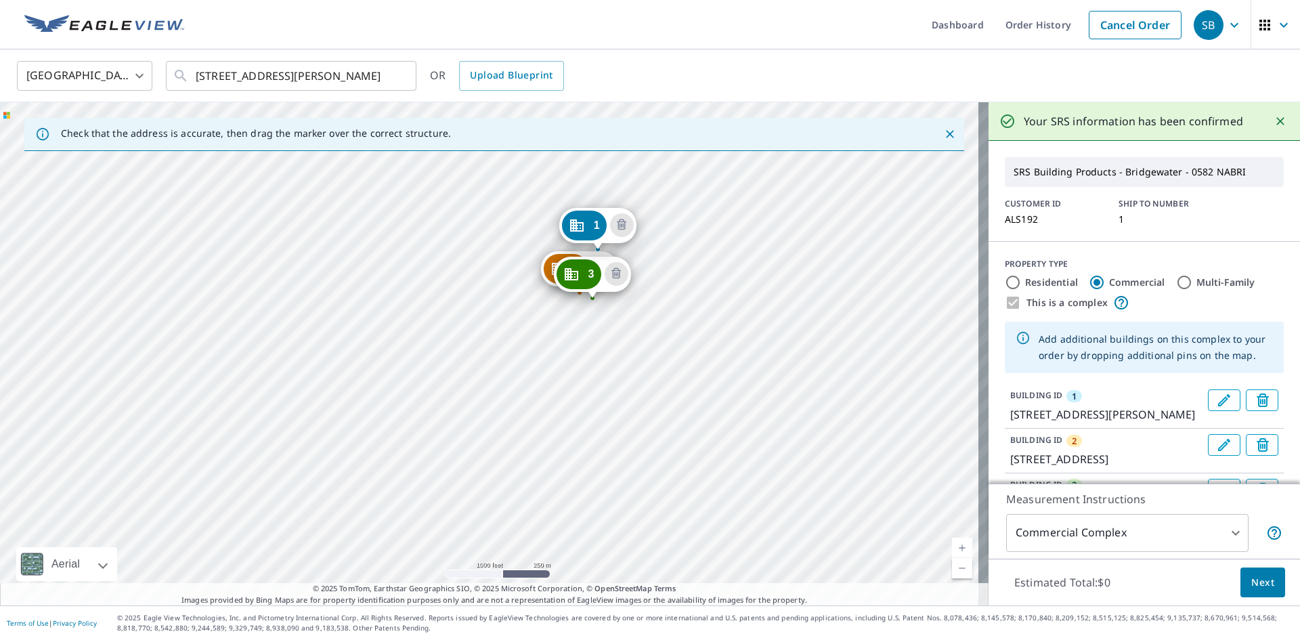
drag, startPoint x: 627, startPoint y: 487, endPoint x: 630, endPoint y: 405, distance: 82.6
click at [630, 405] on div "2 [STREET_ADDRESS] [GEOGRAPHIC_DATA][STREET_ADDRESS] [GEOGRAPHIC_DATA][STREET_A…" at bounding box center [494, 353] width 988 height 503
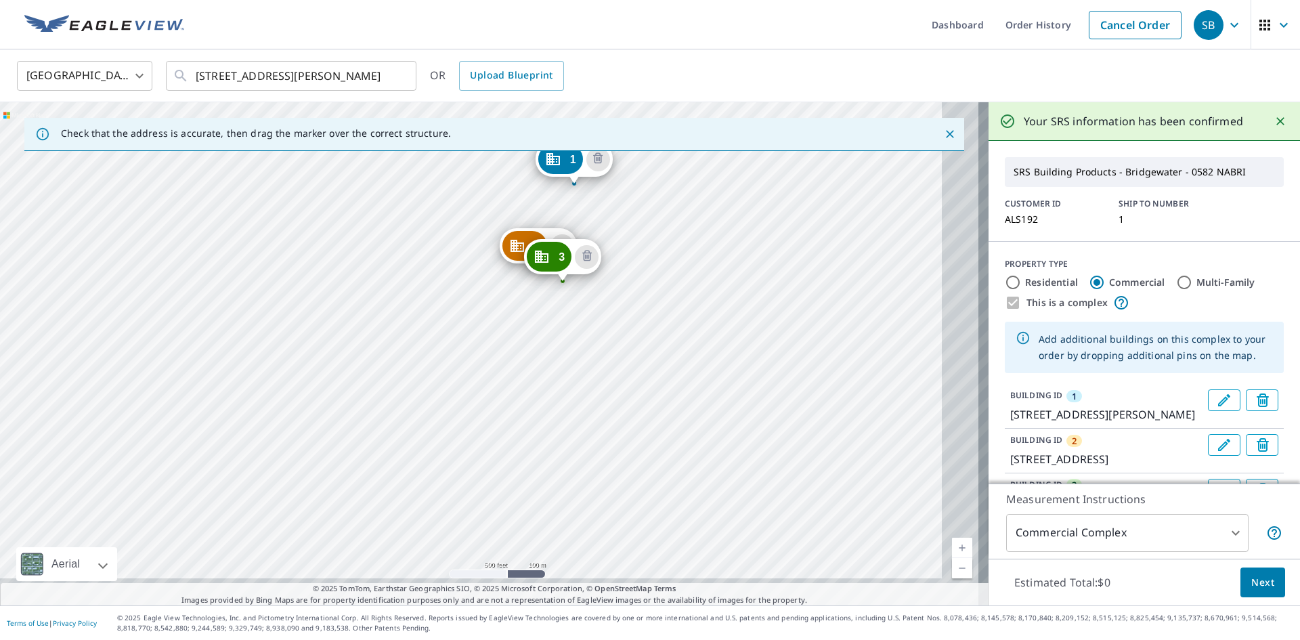
drag, startPoint x: 661, startPoint y: 376, endPoint x: 596, endPoint y: 307, distance: 94.3
click at [596, 307] on div "2 [STREET_ADDRESS] [GEOGRAPHIC_DATA][STREET_ADDRESS] [GEOGRAPHIC_DATA][STREET_A…" at bounding box center [494, 353] width 988 height 503
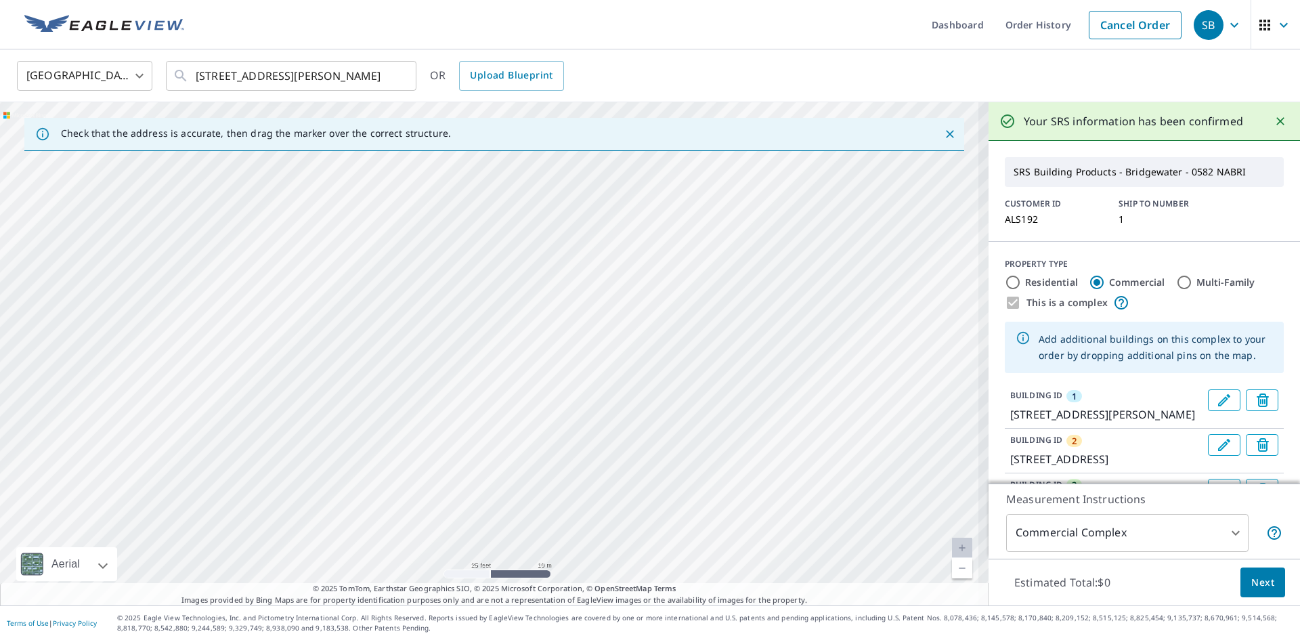
drag, startPoint x: 554, startPoint y: 257, endPoint x: 789, endPoint y: 421, distance: 286.9
click at [791, 422] on div "2 [STREET_ADDRESS] [GEOGRAPHIC_DATA][STREET_ADDRESS] [GEOGRAPHIC_DATA][STREET_A…" at bounding box center [494, 353] width 988 height 503
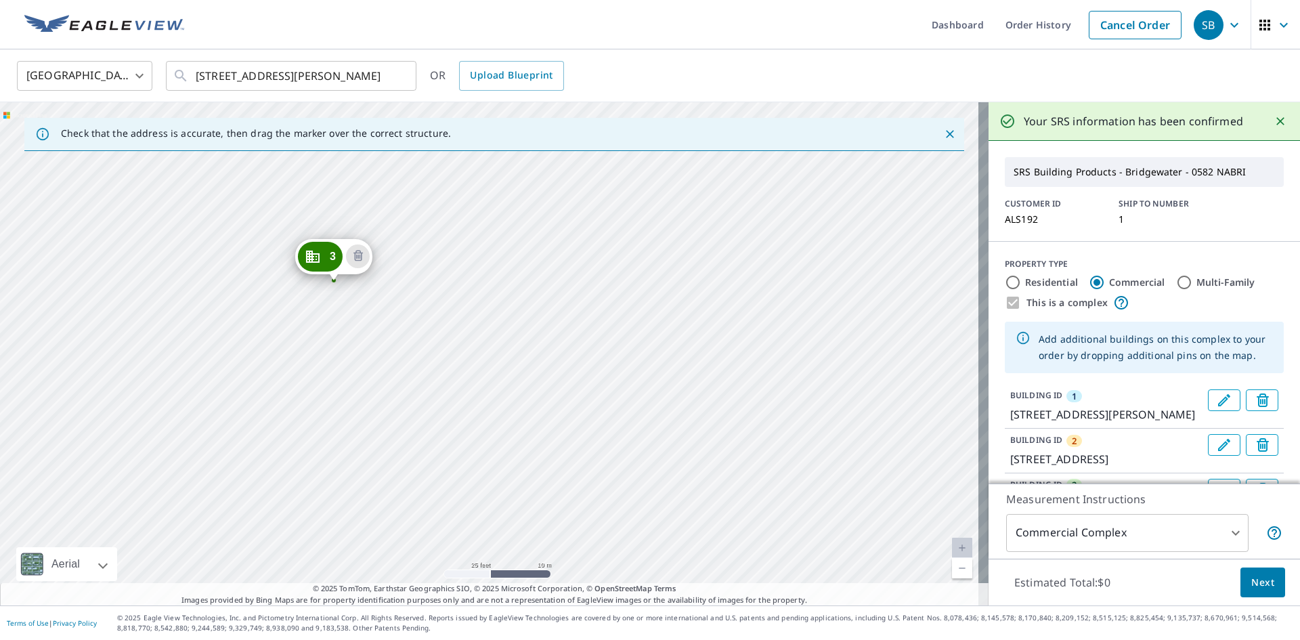
drag, startPoint x: 669, startPoint y: 294, endPoint x: 709, endPoint y: 477, distance: 186.9
click at [709, 477] on div "2 [STREET_ADDRESS] [GEOGRAPHIC_DATA][STREET_ADDRESS] [GEOGRAPHIC_DATA][STREET_A…" at bounding box center [494, 353] width 988 height 503
click at [482, 391] on div "2 [STREET_ADDRESS] [GEOGRAPHIC_DATA][STREET_ADDRESS] [GEOGRAPHIC_DATA][STREET_A…" at bounding box center [494, 353] width 988 height 503
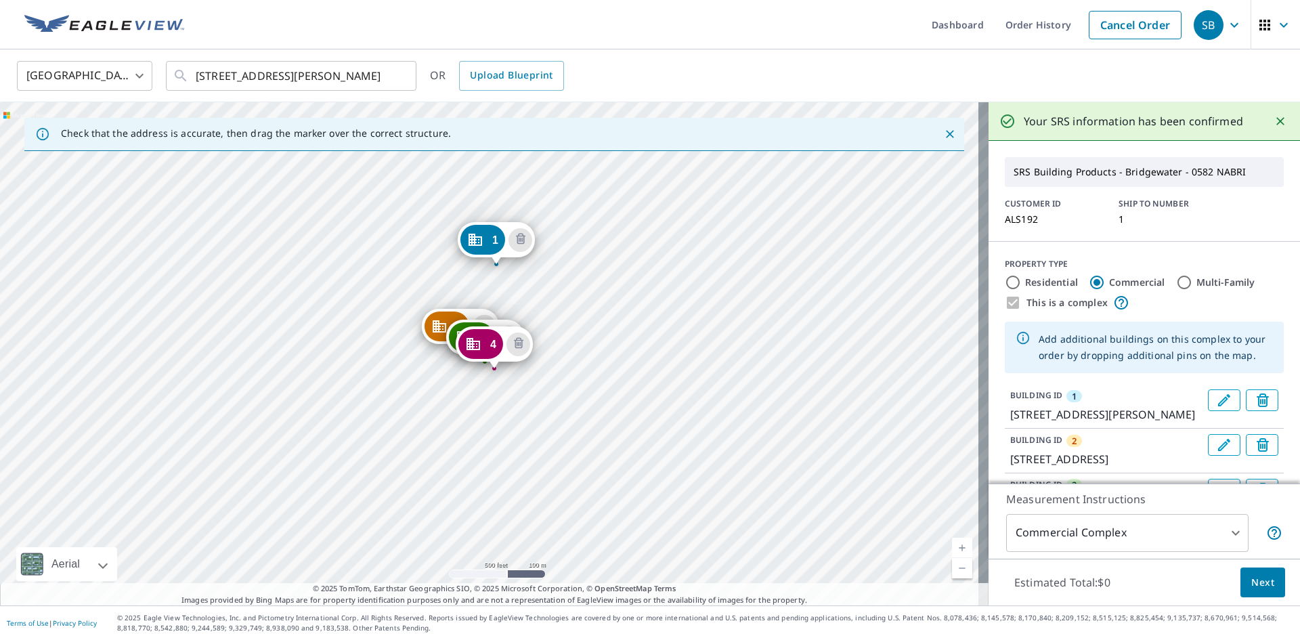
drag, startPoint x: 533, startPoint y: 521, endPoint x: 519, endPoint y: 393, distance: 128.6
click at [525, 394] on div "2 [STREET_ADDRESS] [GEOGRAPHIC_DATA][STREET_ADDRESS] [GEOGRAPHIC_DATA] [GEOGRAP…" at bounding box center [494, 353] width 988 height 503
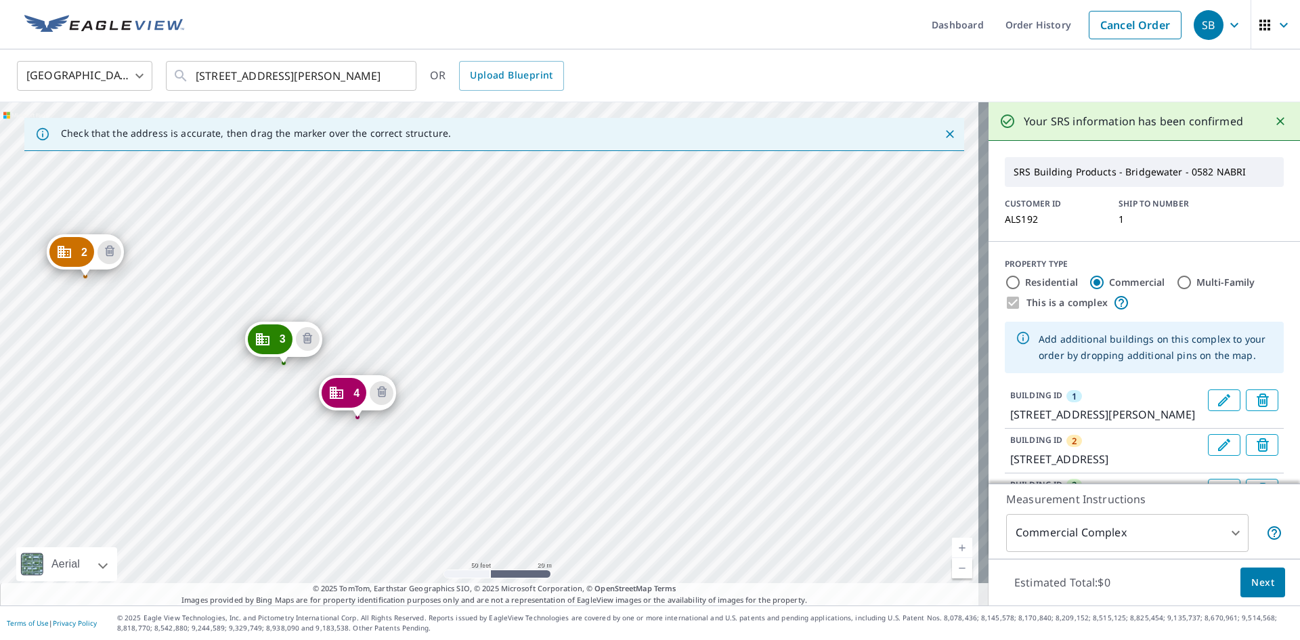
drag, startPoint x: 485, startPoint y: 291, endPoint x: 518, endPoint y: 420, distance: 132.8
click at [518, 420] on div "2 [STREET_ADDRESS] [GEOGRAPHIC_DATA][STREET_ADDRESS] [GEOGRAPHIC_DATA] [GEOGRAP…" at bounding box center [494, 353] width 988 height 503
click at [417, 368] on div "2 [STREET_ADDRESS] [GEOGRAPHIC_DATA][STREET_ADDRESS] [GEOGRAPHIC_DATA] [GEOGRAP…" at bounding box center [494, 353] width 988 height 503
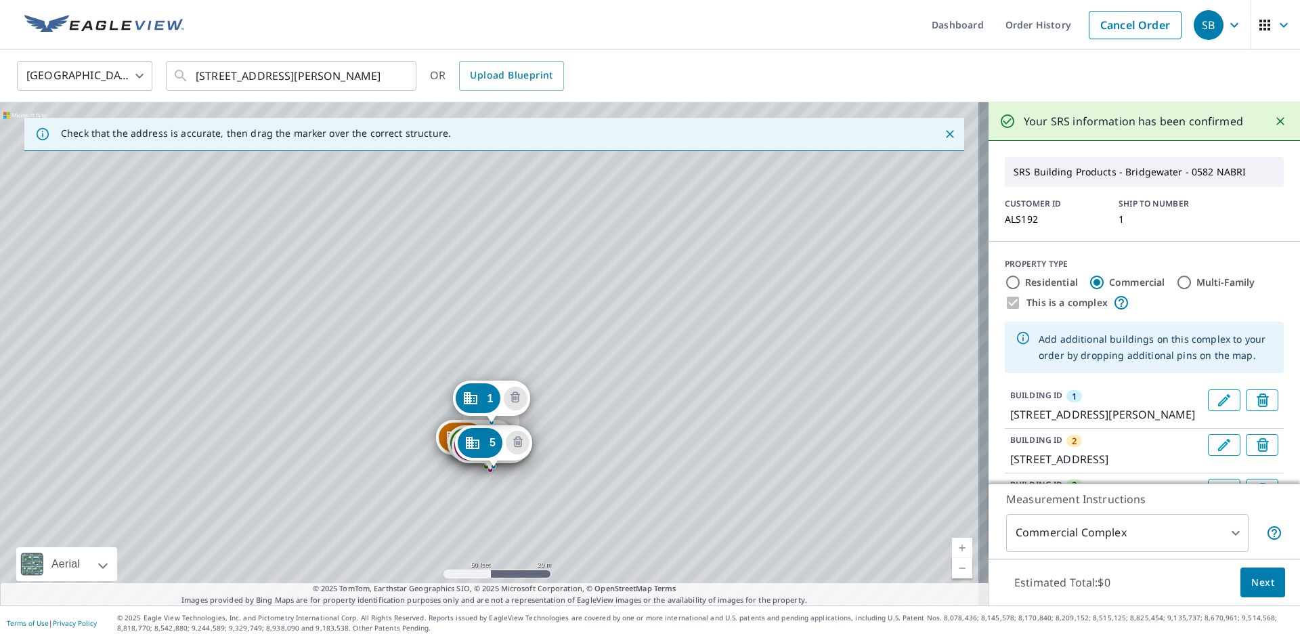
drag, startPoint x: 509, startPoint y: 472, endPoint x: 520, endPoint y: 284, distance: 188.5
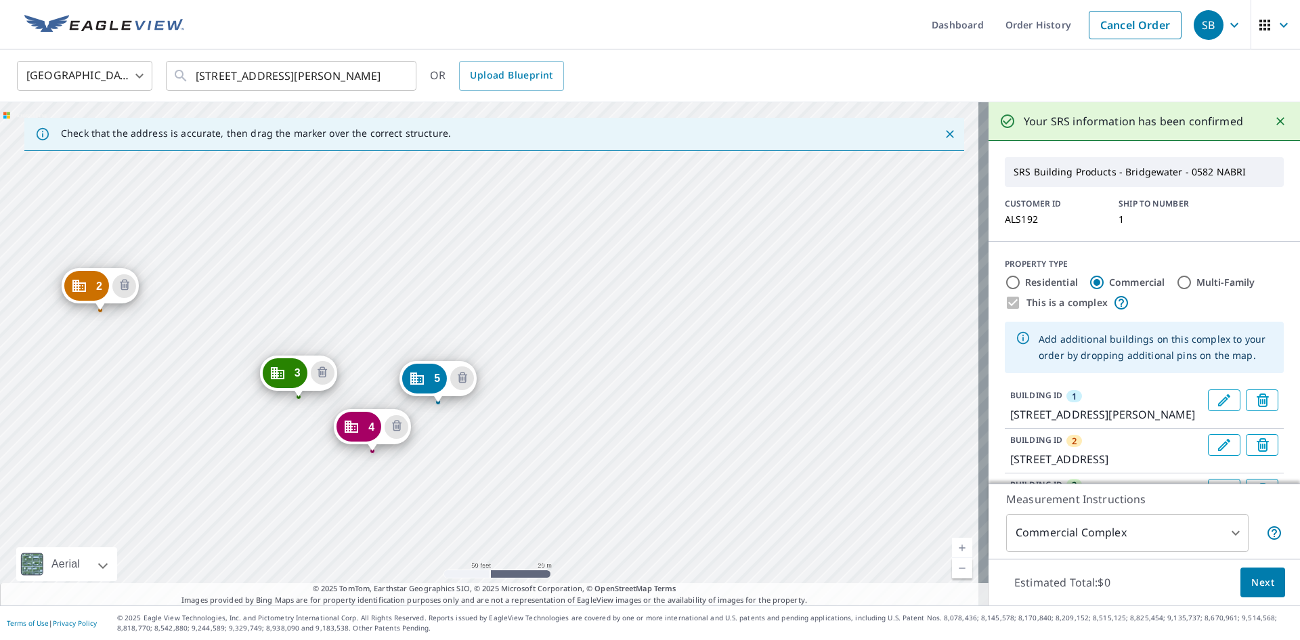
drag, startPoint x: 470, startPoint y: 198, endPoint x: 517, endPoint y: 351, distance: 160.8
click at [517, 351] on div "2 [STREET_ADDRESS] [GEOGRAPHIC_DATA] [GEOGRAPHIC_DATA] [GEOGRAPHIC_DATA] [STREE…" at bounding box center [494, 353] width 988 height 503
click at [262, 323] on div "2 [STREET_ADDRESS] [GEOGRAPHIC_DATA] [GEOGRAPHIC_DATA] [GEOGRAPHIC_DATA] [STREE…" at bounding box center [494, 353] width 988 height 503
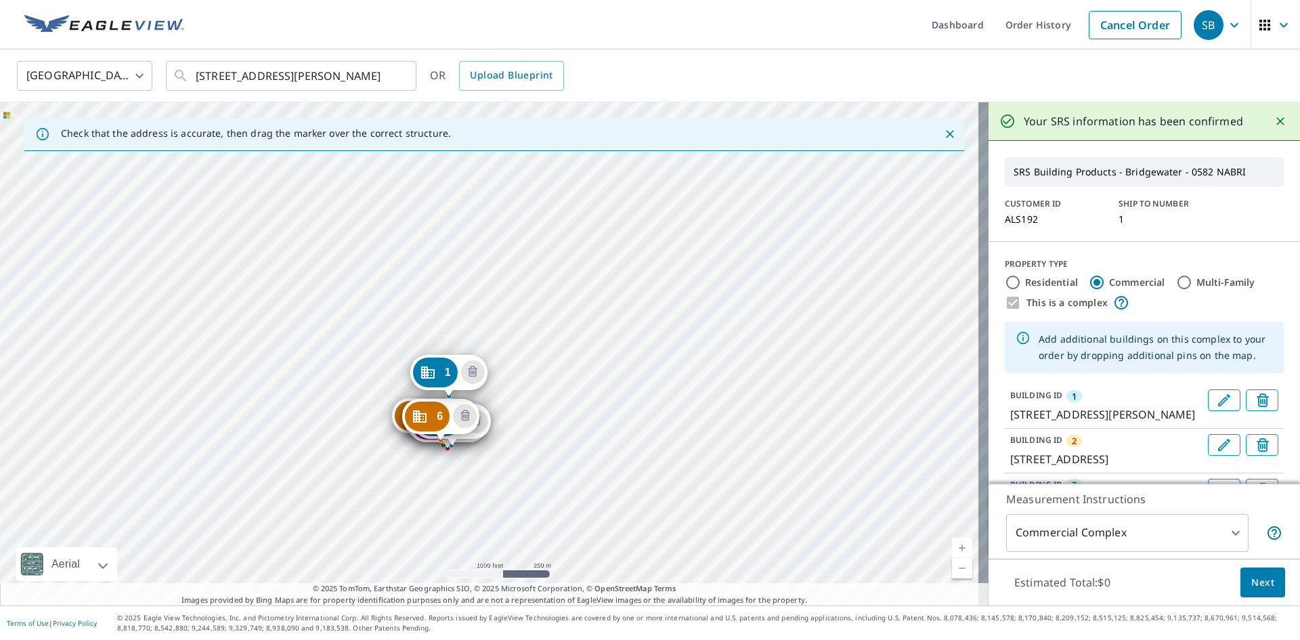
drag, startPoint x: 460, startPoint y: 434, endPoint x: 462, endPoint y: 254, distance: 180.1
click at [462, 254] on div "2 [STREET_ADDRESS] [GEOGRAPHIC_DATA] [GEOGRAPHIC_DATA] [GEOGRAPHIC_DATA] 6 [STR…" at bounding box center [494, 353] width 988 height 503
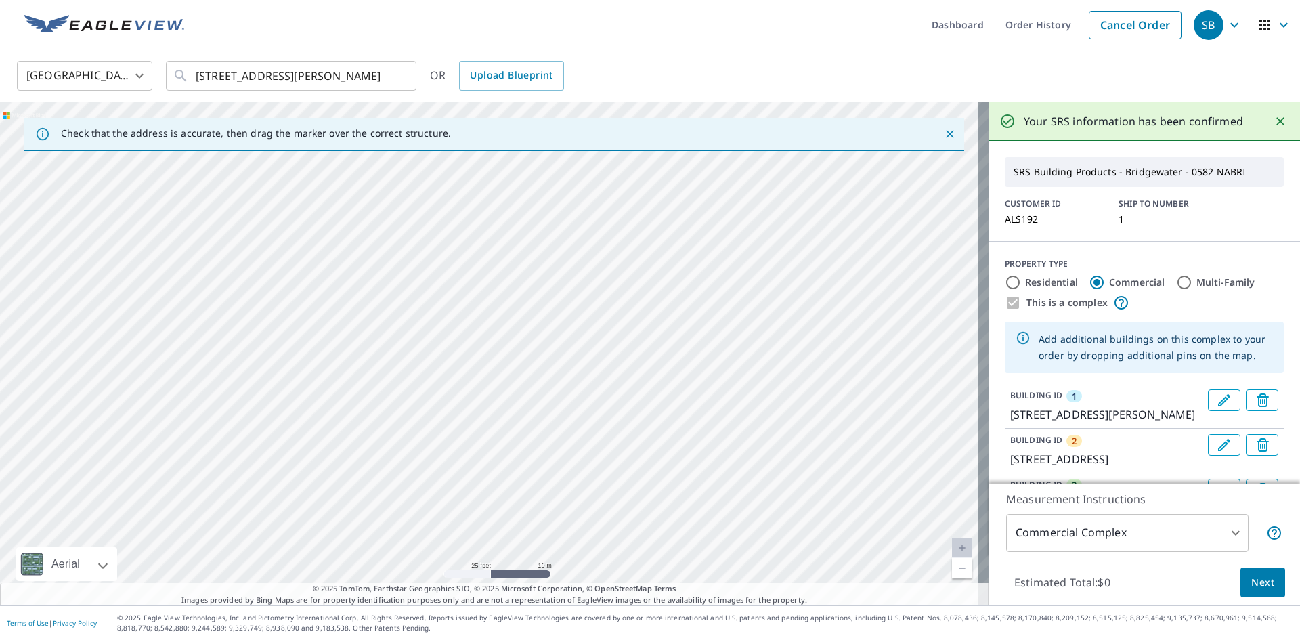
drag, startPoint x: 350, startPoint y: 383, endPoint x: 644, endPoint y: 396, distance: 294.0
click at [640, 397] on div "2 [STREET_ADDRESS] [GEOGRAPHIC_DATA] [GEOGRAPHIC_DATA] [GEOGRAPHIC_DATA] 6 [STR…" at bounding box center [494, 353] width 988 height 503
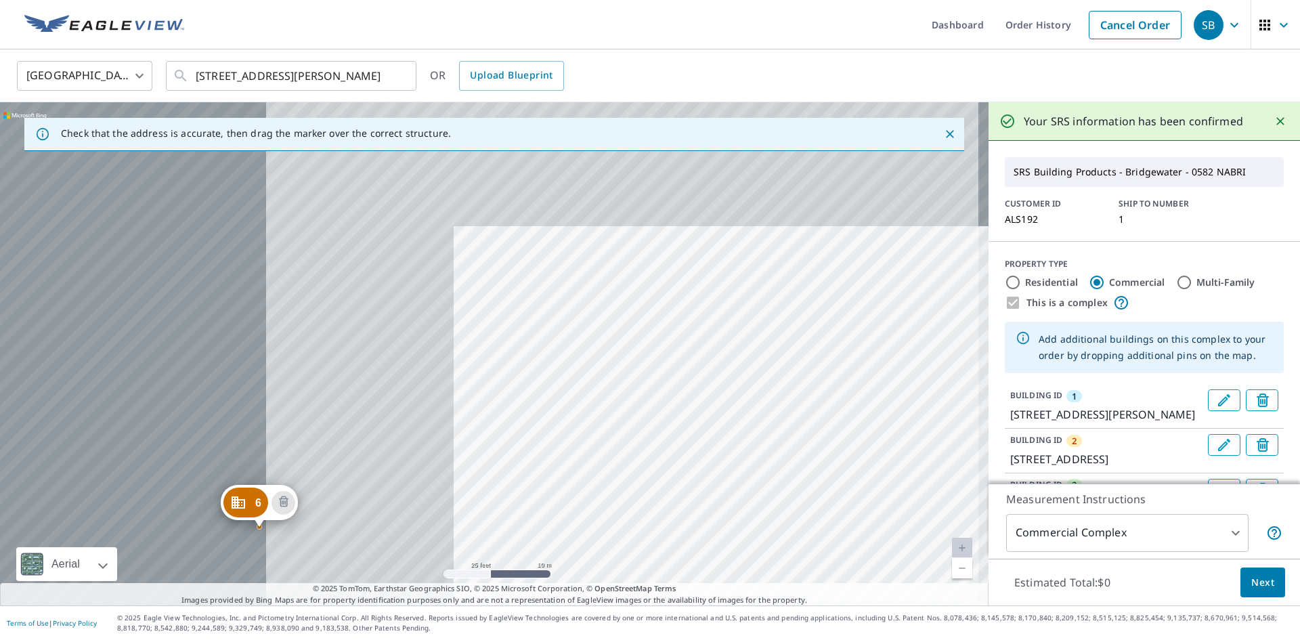
drag, startPoint x: 283, startPoint y: 294, endPoint x: 729, endPoint y: 422, distance: 464.0
click at [774, 428] on div "2 [STREET_ADDRESS] [GEOGRAPHIC_DATA] [GEOGRAPHIC_DATA] [GEOGRAPHIC_DATA] 6 [STR…" at bounding box center [494, 353] width 988 height 503
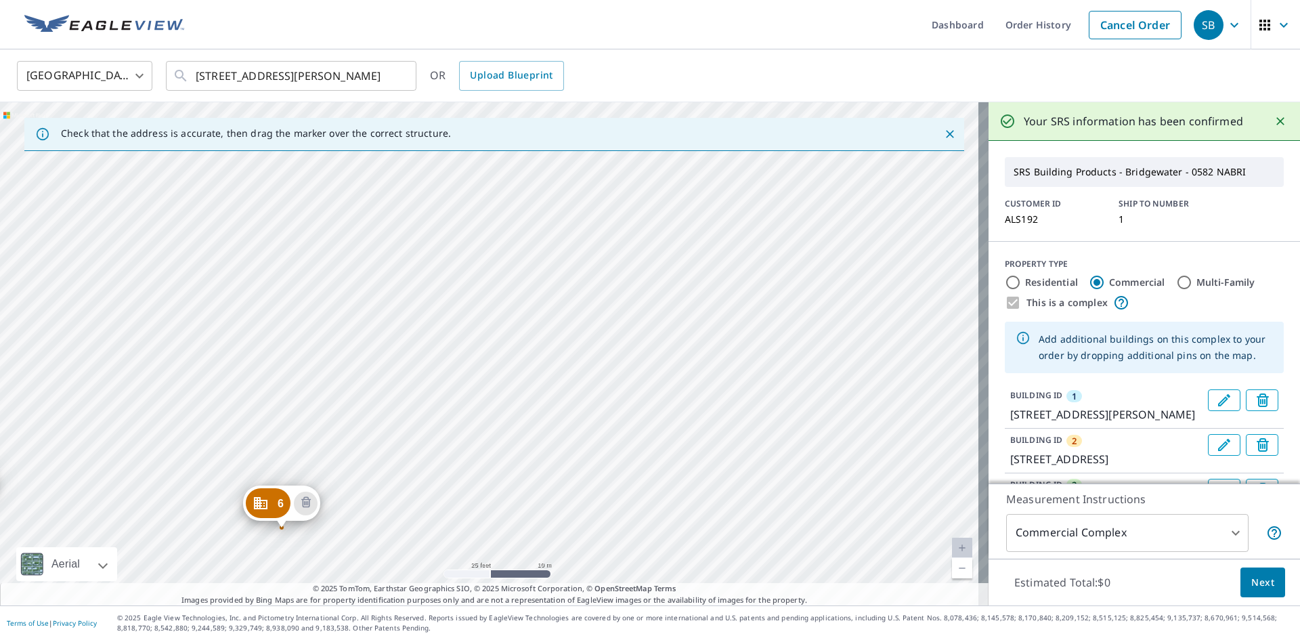
click at [414, 440] on div "2 [STREET_ADDRESS] [GEOGRAPHIC_DATA] [GEOGRAPHIC_DATA] [GEOGRAPHIC_DATA] 6 [STR…" at bounding box center [494, 353] width 988 height 503
drag, startPoint x: 654, startPoint y: 508, endPoint x: 498, endPoint y: 168, distance: 374.0
click at [501, 175] on div "2 [GEOGRAPHIC_DATA] [GEOGRAPHIC_DATA] [GEOGRAPHIC_DATA] [GEOGRAPHIC_DATA] [GEOG…" at bounding box center [494, 353] width 988 height 503
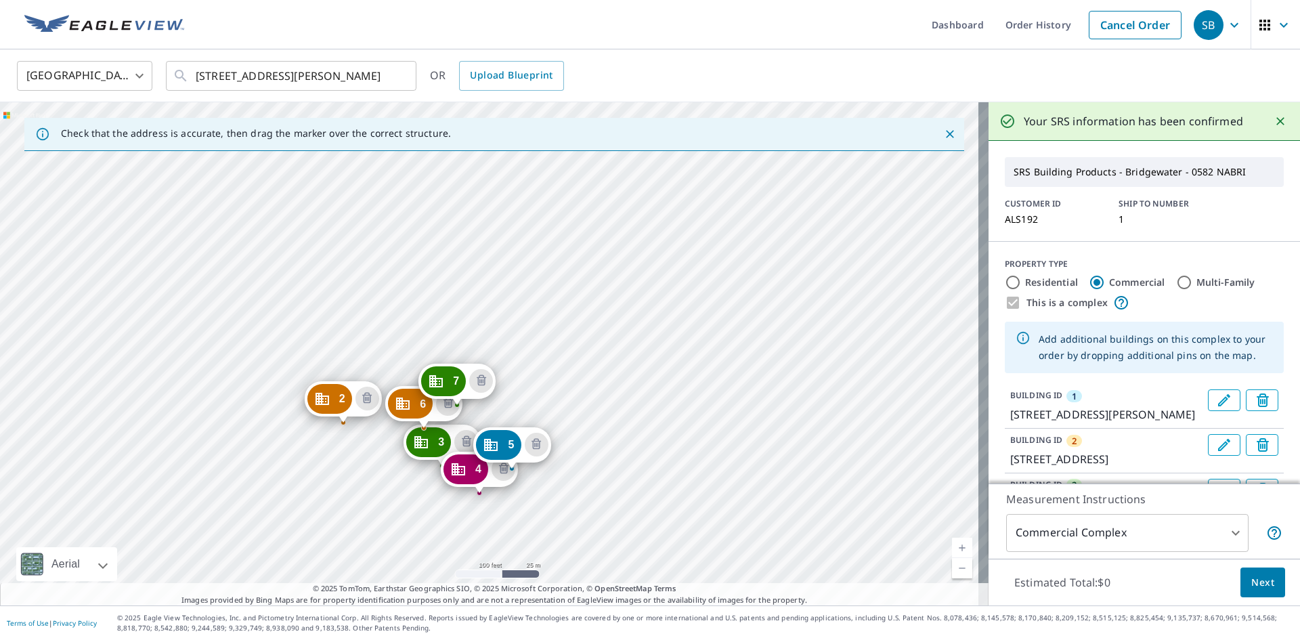
drag, startPoint x: 606, startPoint y: 352, endPoint x: 599, endPoint y: 323, distance: 29.9
click at [599, 323] on div "2 [GEOGRAPHIC_DATA] [GEOGRAPHIC_DATA] [GEOGRAPHIC_DATA] [GEOGRAPHIC_DATA] [GEOG…" at bounding box center [494, 353] width 988 height 503
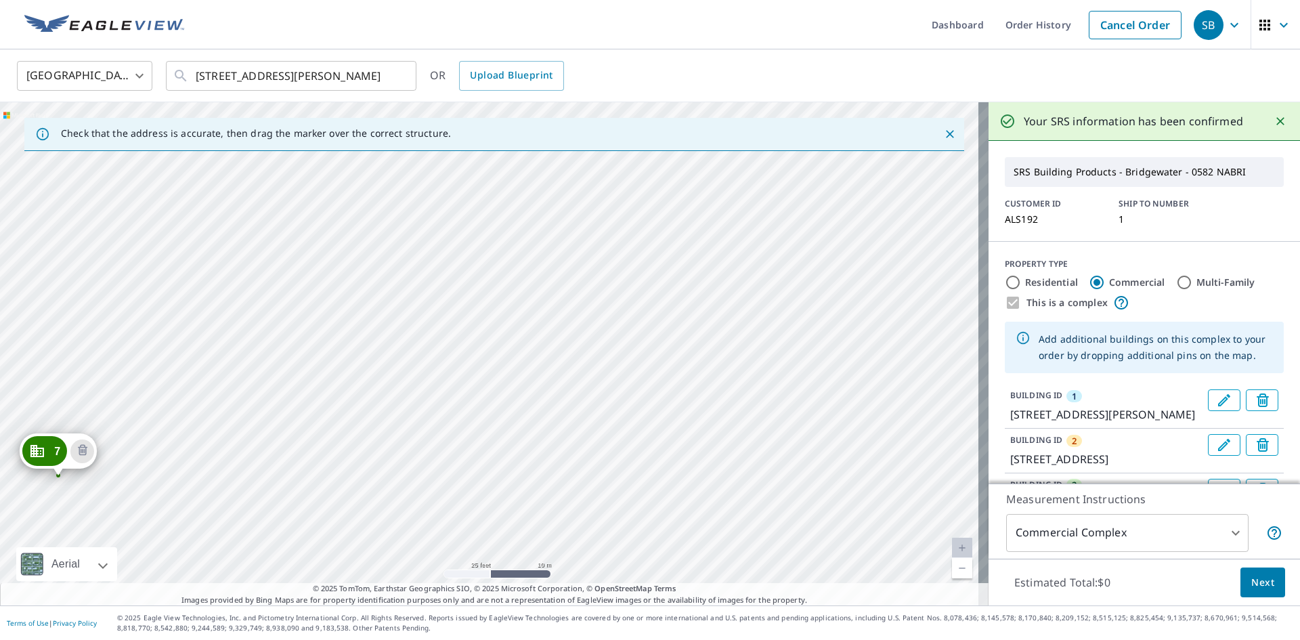
drag, startPoint x: 563, startPoint y: 491, endPoint x: 563, endPoint y: 275, distance: 215.9
click at [563, 276] on div "2 [GEOGRAPHIC_DATA] [GEOGRAPHIC_DATA] [GEOGRAPHIC_DATA] [GEOGRAPHIC_DATA] [GEOG…" at bounding box center [494, 353] width 988 height 503
drag, startPoint x: 709, startPoint y: 296, endPoint x: 755, endPoint y: 456, distance: 166.2
click at [755, 456] on div "2 [GEOGRAPHIC_DATA] [GEOGRAPHIC_DATA] [GEOGRAPHIC_DATA] [GEOGRAPHIC_DATA] [GEOG…" at bounding box center [494, 353] width 988 height 503
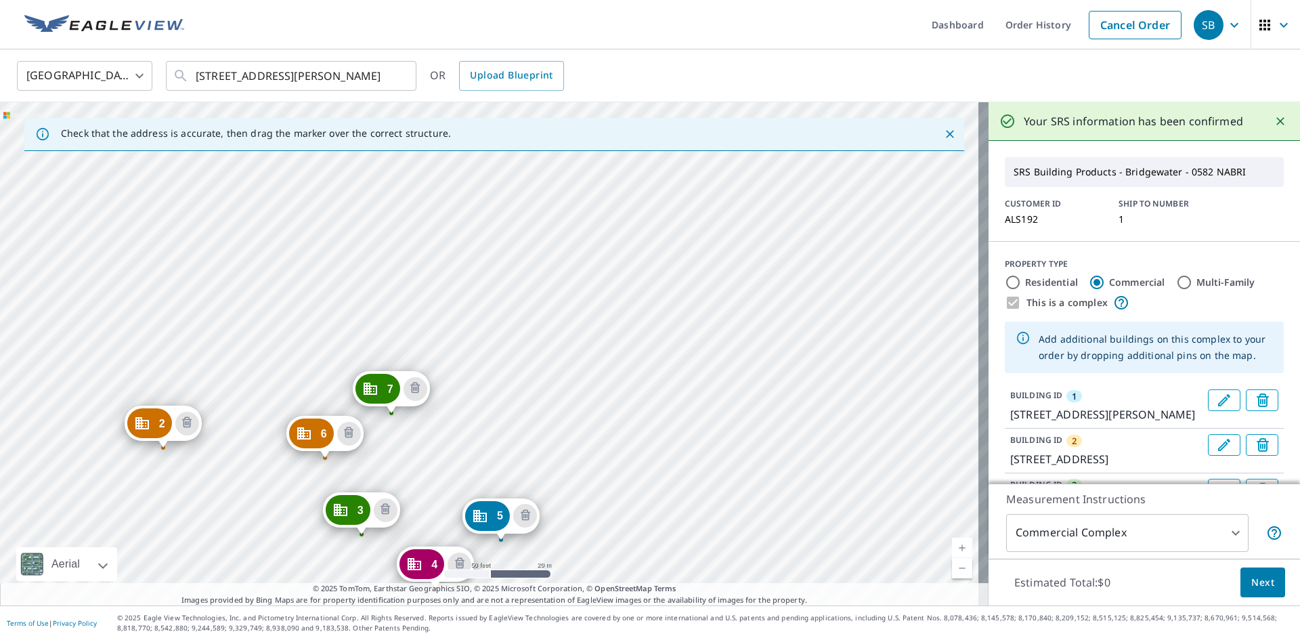
click at [602, 339] on div "2 [GEOGRAPHIC_DATA] [GEOGRAPHIC_DATA] [GEOGRAPHIC_DATA] [GEOGRAPHIC_DATA] [GEOG…" at bounding box center [494, 353] width 988 height 503
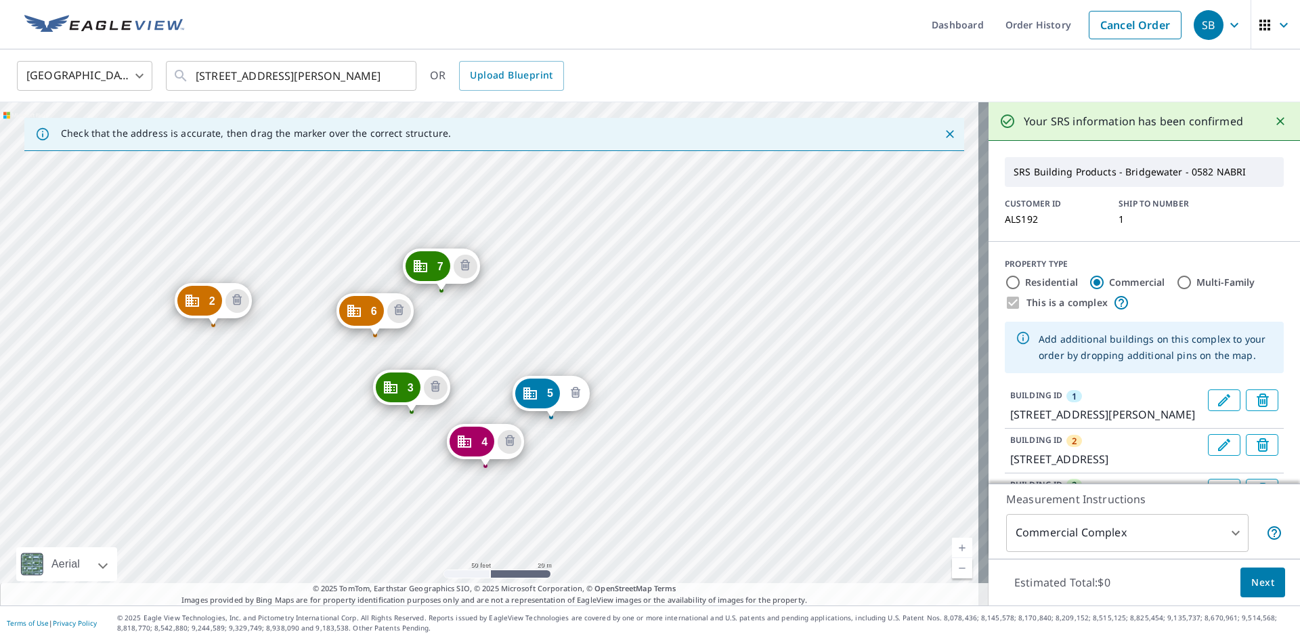
click at [574, 393] on icon "Delete building 5" at bounding box center [575, 393] width 4 height 4
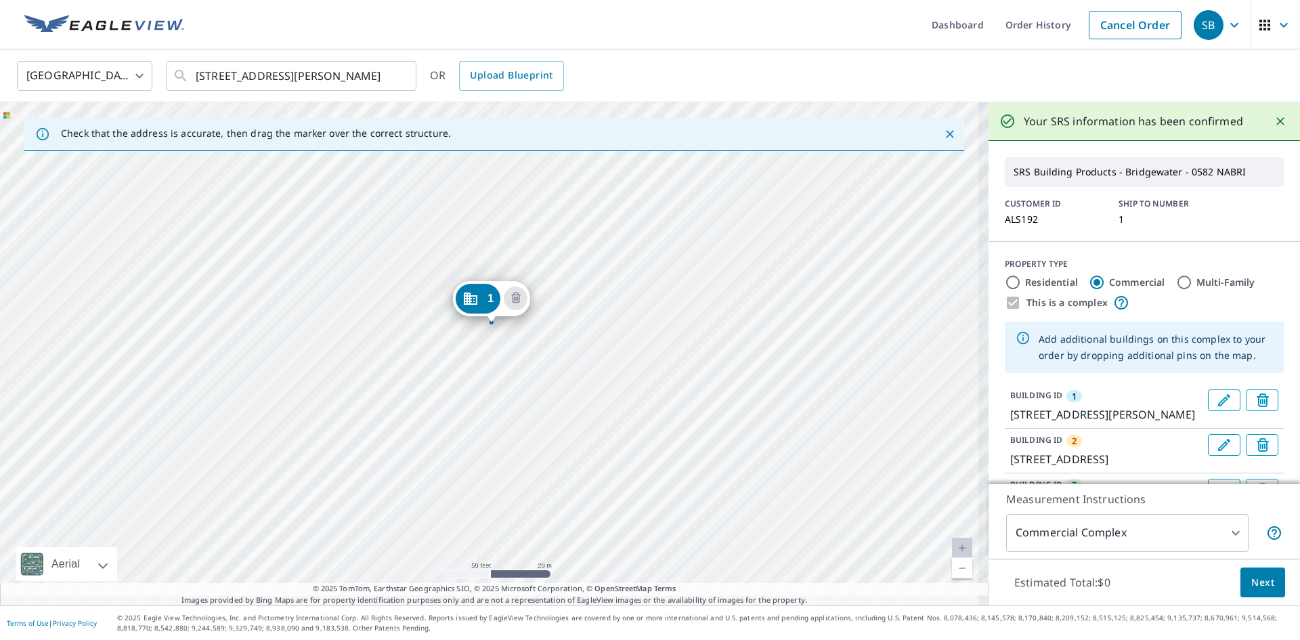
drag, startPoint x: 494, startPoint y: 527, endPoint x: 599, endPoint y: 270, distance: 277.8
click at [599, 270] on div "2 [STREET_ADDRESS] [GEOGRAPHIC_DATA] [GEOGRAPHIC_DATA] 5 [STREET_ADDRESS] [GEOG…" at bounding box center [494, 353] width 988 height 503
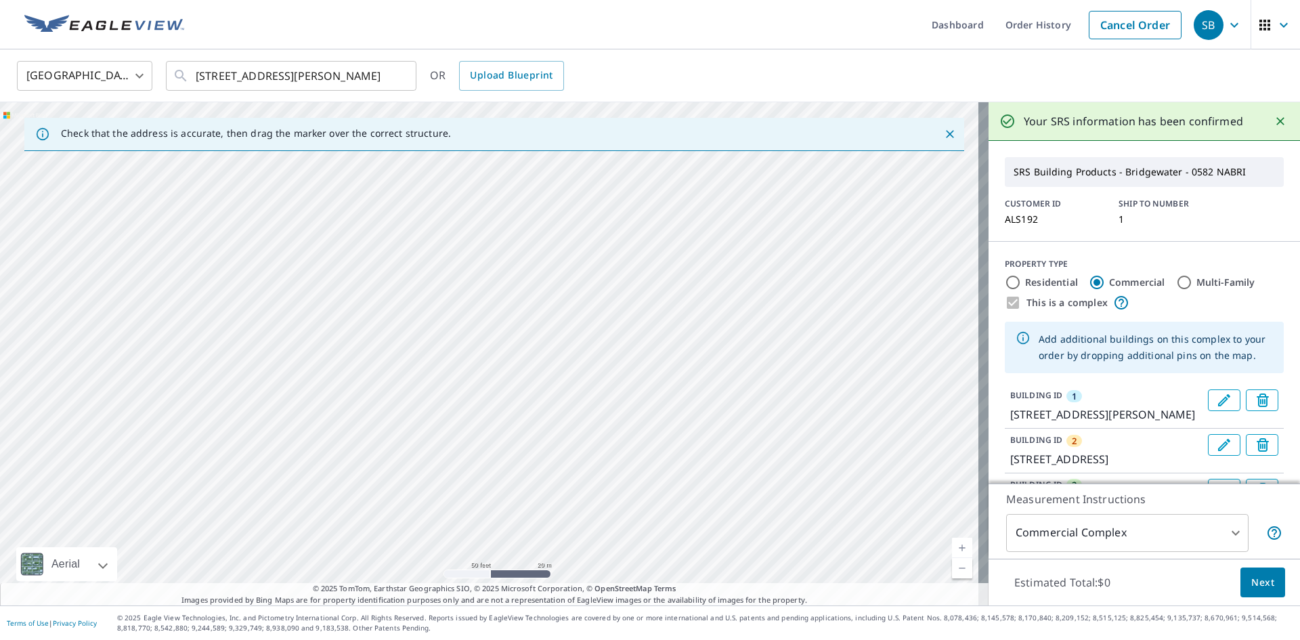
drag, startPoint x: 525, startPoint y: 429, endPoint x: 544, endPoint y: 133, distance: 297.1
click at [544, 156] on div "2 [STREET_ADDRESS] [GEOGRAPHIC_DATA] [GEOGRAPHIC_DATA] 5 [STREET_ADDRESS] [GEOG…" at bounding box center [494, 353] width 988 height 503
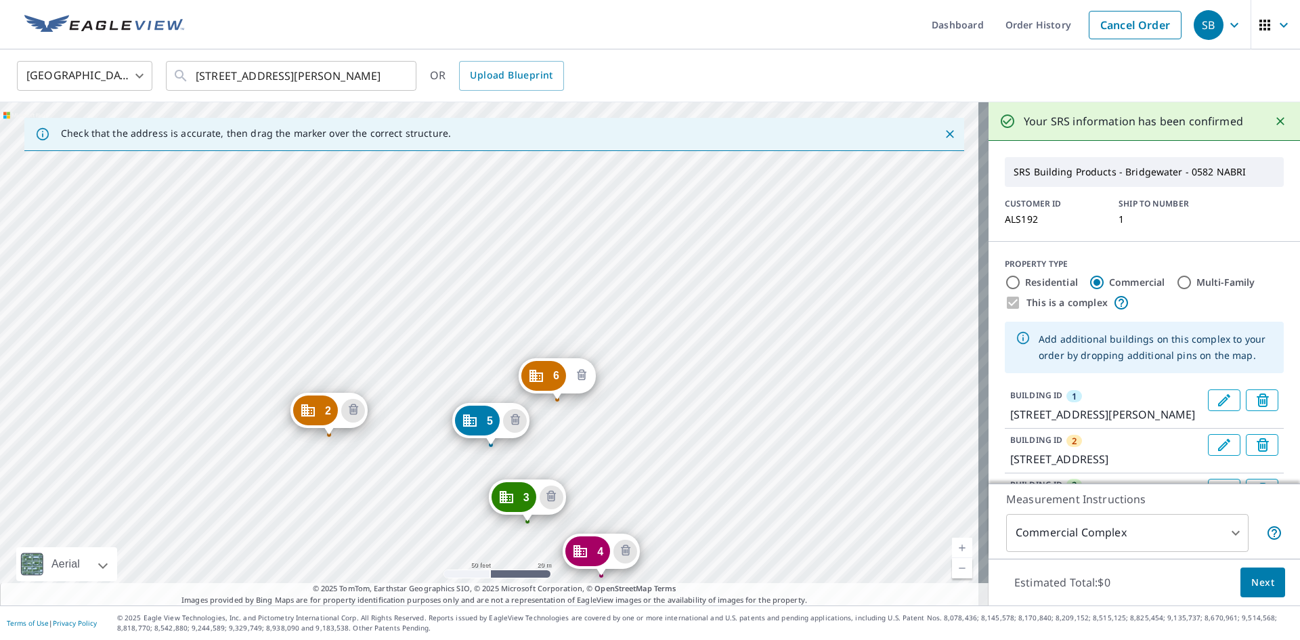
click at [578, 379] on icon "Delete building 6" at bounding box center [581, 376] width 16 height 16
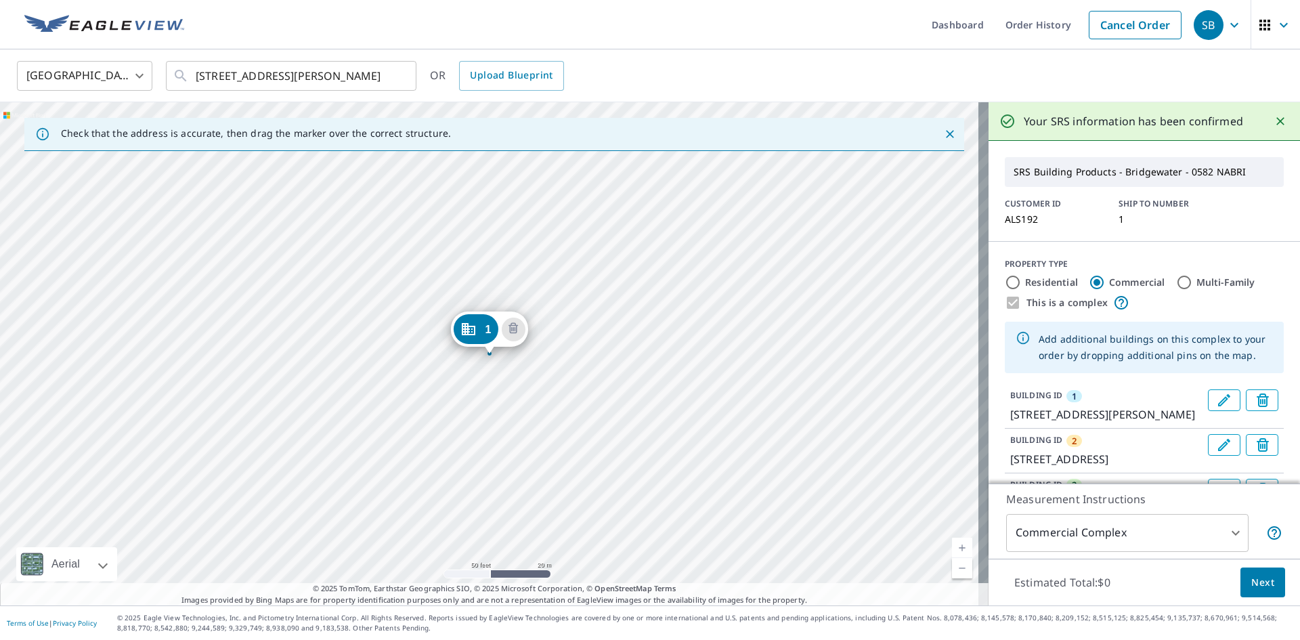
drag, startPoint x: 510, startPoint y: 488, endPoint x: 439, endPoint y: 179, distance: 317.4
click at [439, 181] on div "2 [STREET_ADDRESS] 3 [GEOGRAPHIC_DATA][STREET_ADDRESS] [GEOGRAPHIC_DATA] 5 [STR…" at bounding box center [494, 353] width 988 height 503
drag, startPoint x: 529, startPoint y: 464, endPoint x: 533, endPoint y: 47, distance: 417.0
click at [533, 53] on div "United States US ​ [STREET_ADDRESS][PERSON_NAME] ​ OR Upload Blueprint Check th…" at bounding box center [650, 327] width 1300 height 556
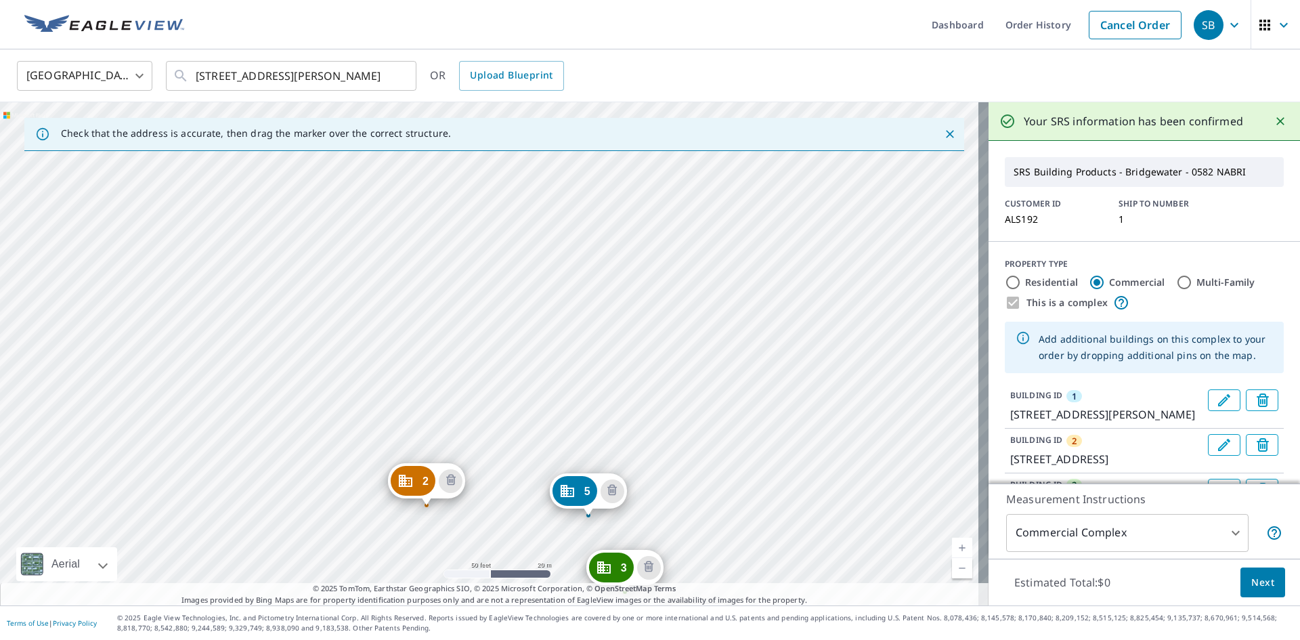
click at [824, 227] on div "2 [STREET_ADDRESS] 3 [GEOGRAPHIC_DATA][STREET_ADDRESS] [GEOGRAPHIC_DATA] 5 [STR…" at bounding box center [494, 353] width 988 height 503
drag, startPoint x: 723, startPoint y: 380, endPoint x: 632, endPoint y: 158, distance: 240.1
click at [632, 158] on div "2 [STREET_ADDRESS] 3 [GEOGRAPHIC_DATA][STREET_ADDRESS] [GEOGRAPHIC_DATA] 5 [STR…" at bounding box center [494, 353] width 988 height 503
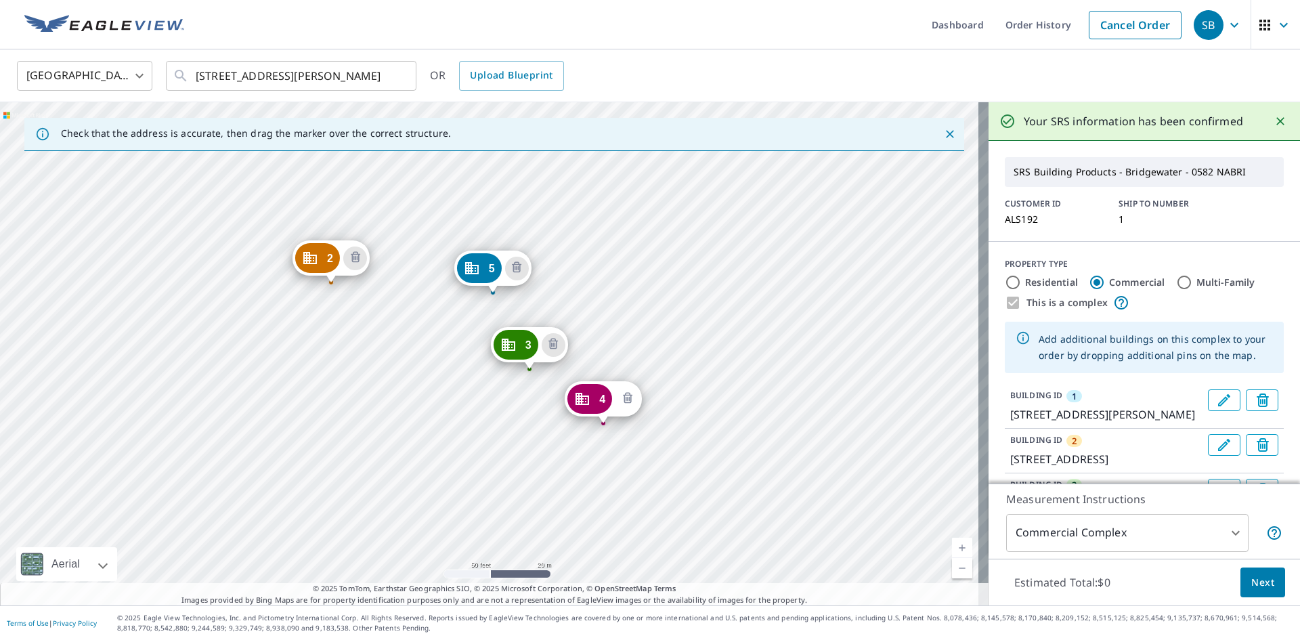
click at [623, 398] on icon "Delete building 4" at bounding box center [627, 399] width 16 height 16
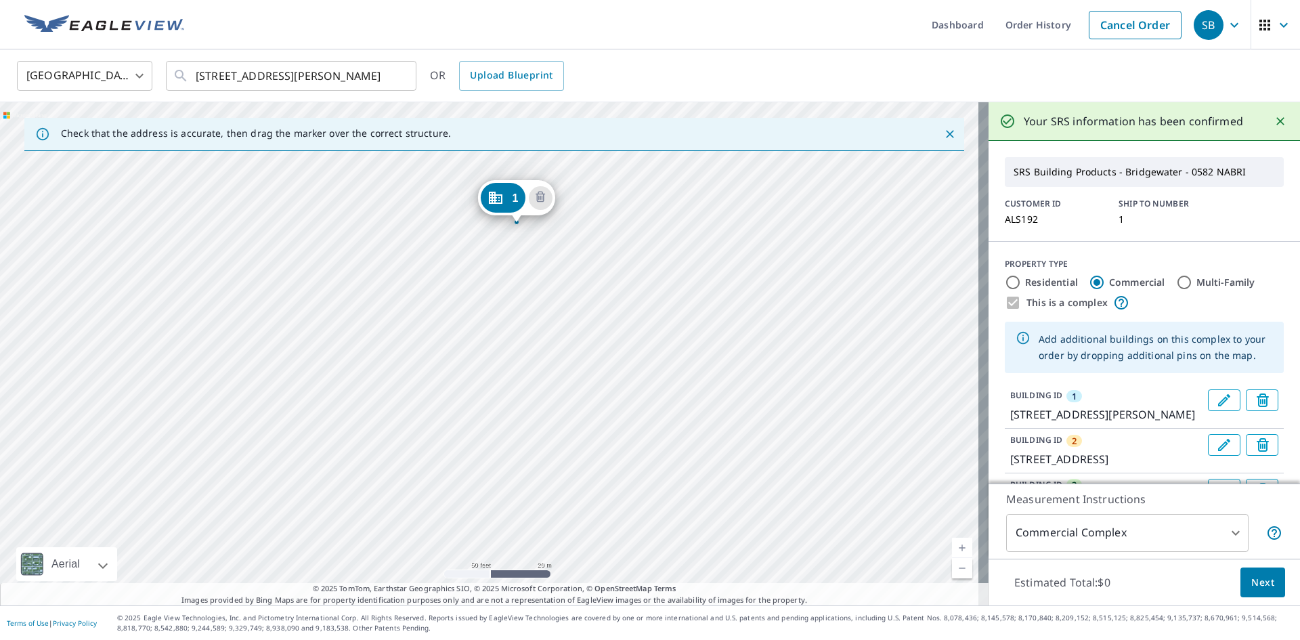
drag, startPoint x: 599, startPoint y: 498, endPoint x: 598, endPoint y: 85, distance: 413.6
click at [600, 101] on div "United States US ​ [STREET_ADDRESS][PERSON_NAME] ​ OR Upload Blueprint Check th…" at bounding box center [650, 327] width 1300 height 556
click at [605, 238] on div "2 [STREET_ADDRESS] [GEOGRAPHIC_DATA][STREET_ADDRESS] [GEOGRAPHIC_DATA][STREET_A…" at bounding box center [494, 353] width 988 height 503
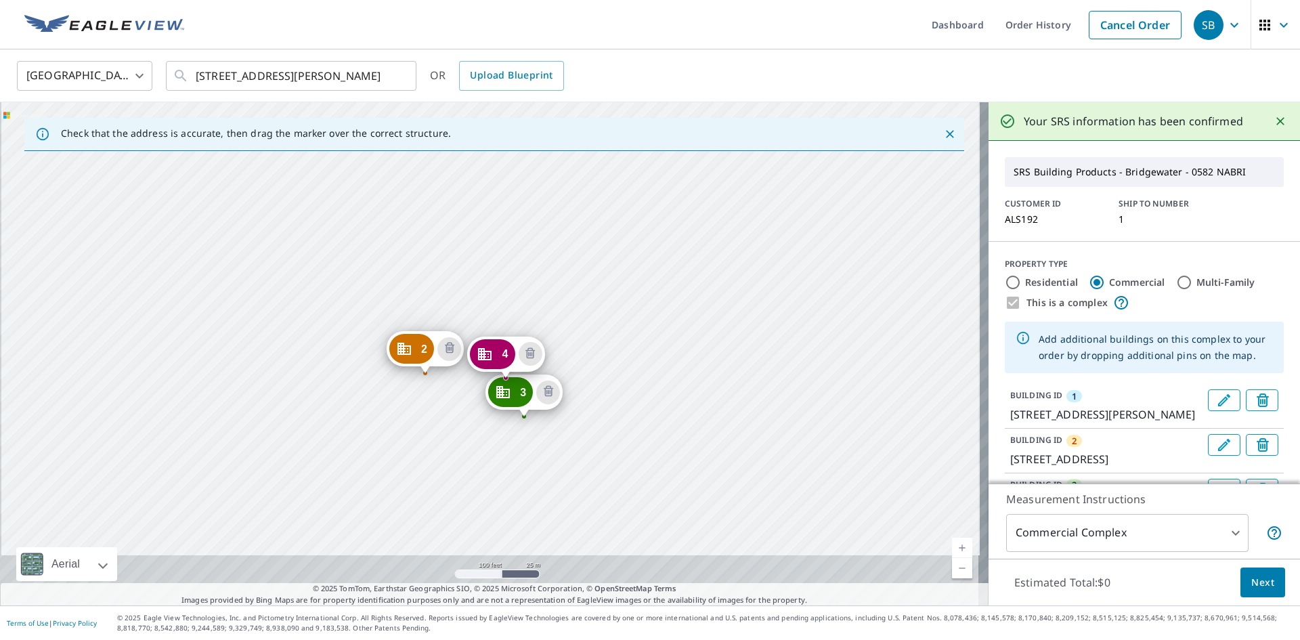
click at [583, 282] on div "2 [STREET_ADDRESS] [GEOGRAPHIC_DATA][STREET_ADDRESS] [GEOGRAPHIC_DATA][STREET_A…" at bounding box center [494, 353] width 988 height 503
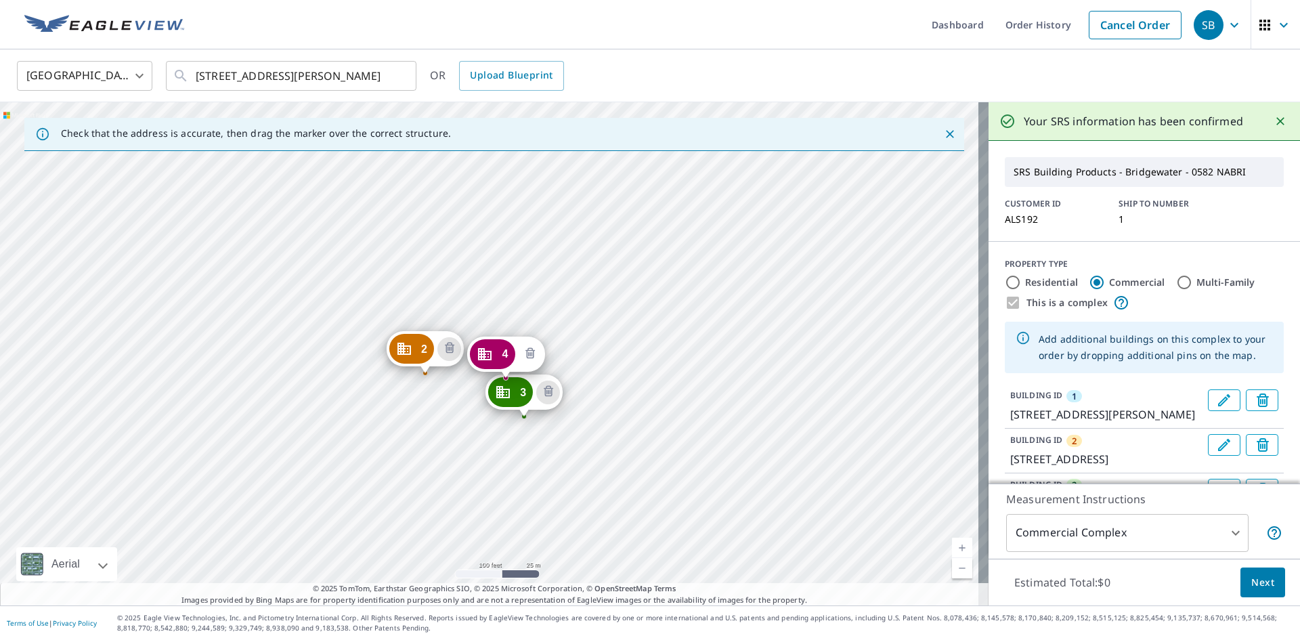
click at [539, 349] on button "Delete building 4" at bounding box center [530, 354] width 24 height 24
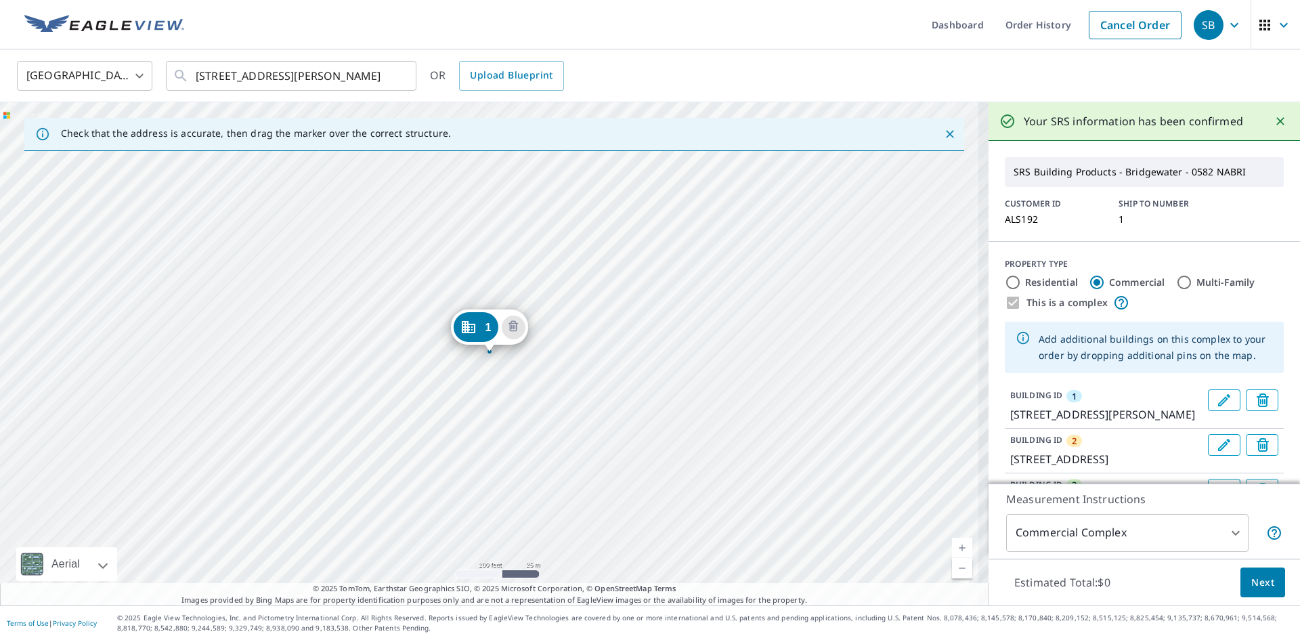
drag, startPoint x: 499, startPoint y: 438, endPoint x: 516, endPoint y: 53, distance: 384.9
click at [515, 62] on div "United States US ​ [STREET_ADDRESS][PERSON_NAME] ​ OR Upload Blueprint Check th…" at bounding box center [650, 327] width 1300 height 556
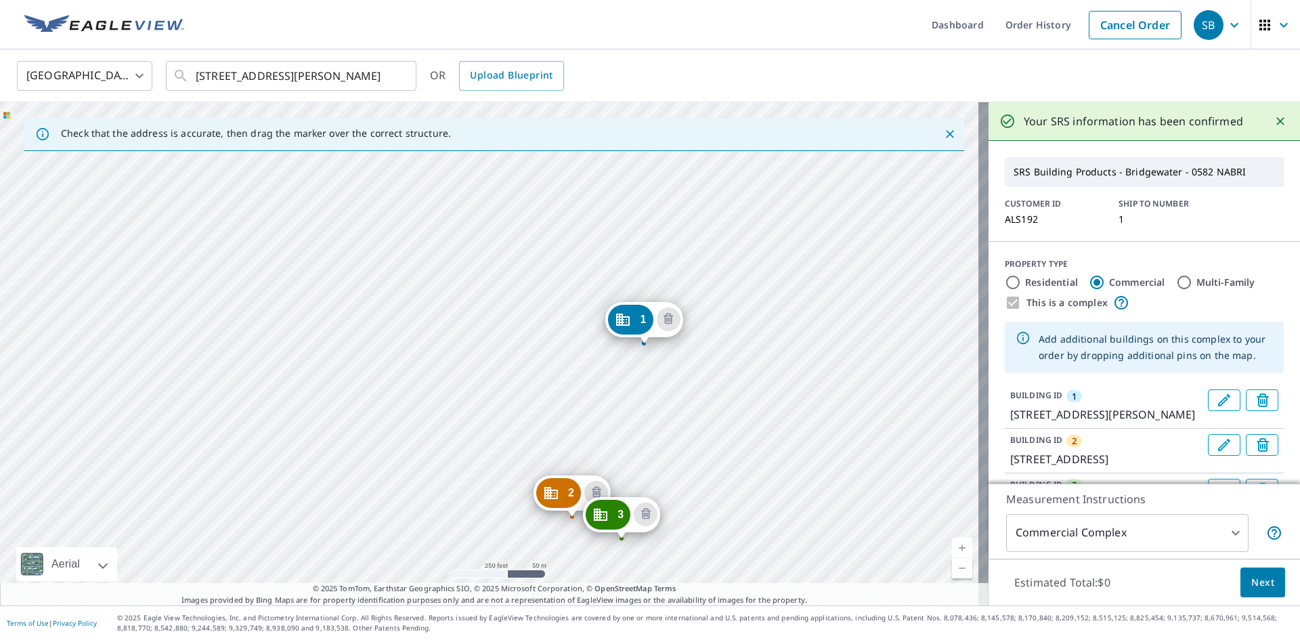
drag, startPoint x: 650, startPoint y: 386, endPoint x: 648, endPoint y: 361, distance: 25.9
click at [651, 370] on div "2 [STREET_ADDRESS] [GEOGRAPHIC_DATA][STREET_ADDRESS] [GEOGRAPHIC_DATA][STREET_A…" at bounding box center [494, 353] width 988 height 503
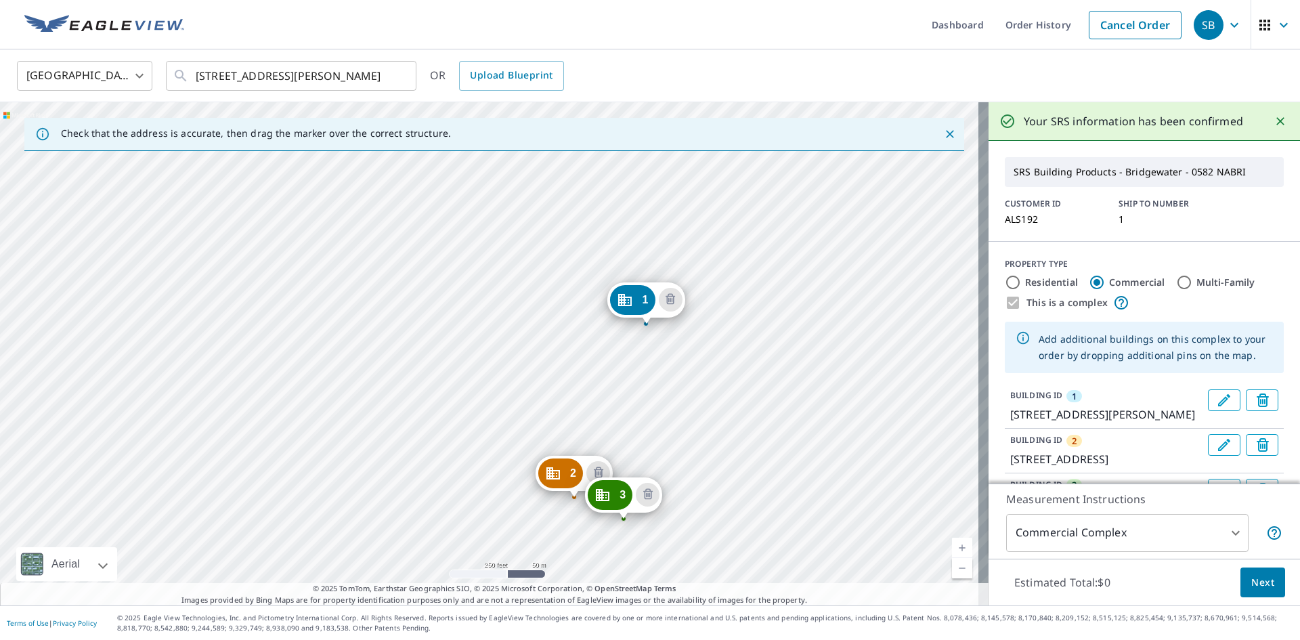
click at [670, 198] on div "2 [STREET_ADDRESS] [GEOGRAPHIC_DATA][STREET_ADDRESS] [GEOGRAPHIC_DATA][STREET_A…" at bounding box center [494, 353] width 988 height 503
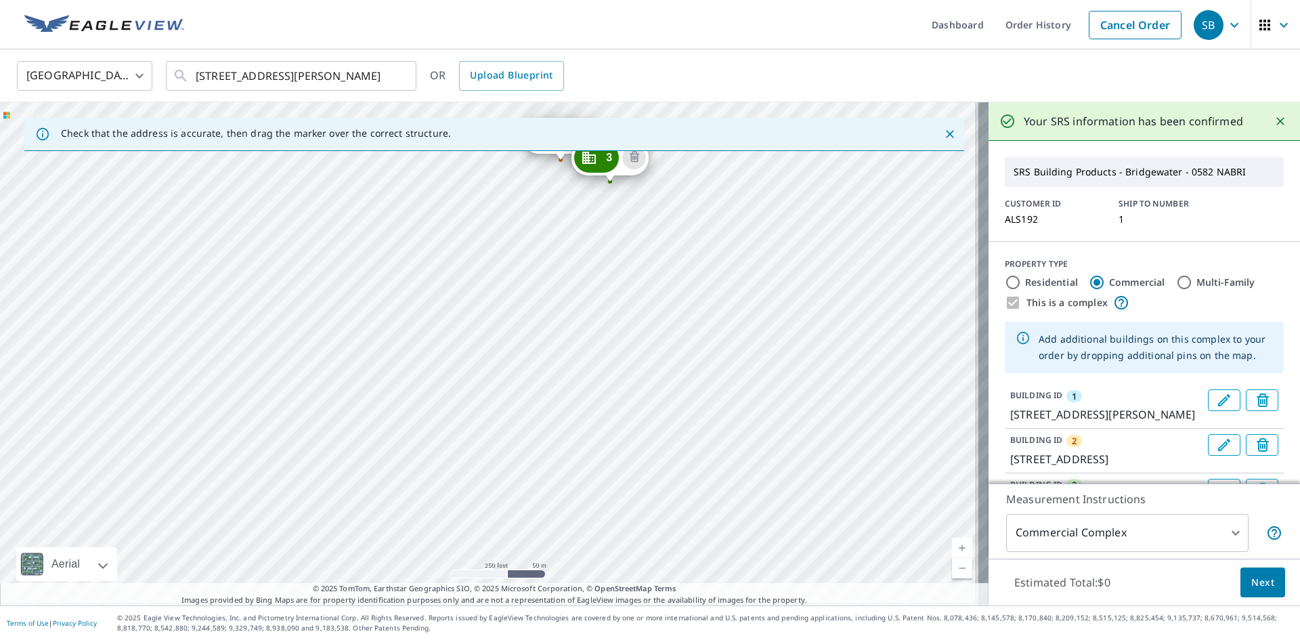
drag, startPoint x: 690, startPoint y: 262, endPoint x: 659, endPoint y: 138, distance: 127.6
click at [659, 138] on div "Check that the address is accurate, then drag the marker over the correct struc…" at bounding box center [494, 353] width 988 height 503
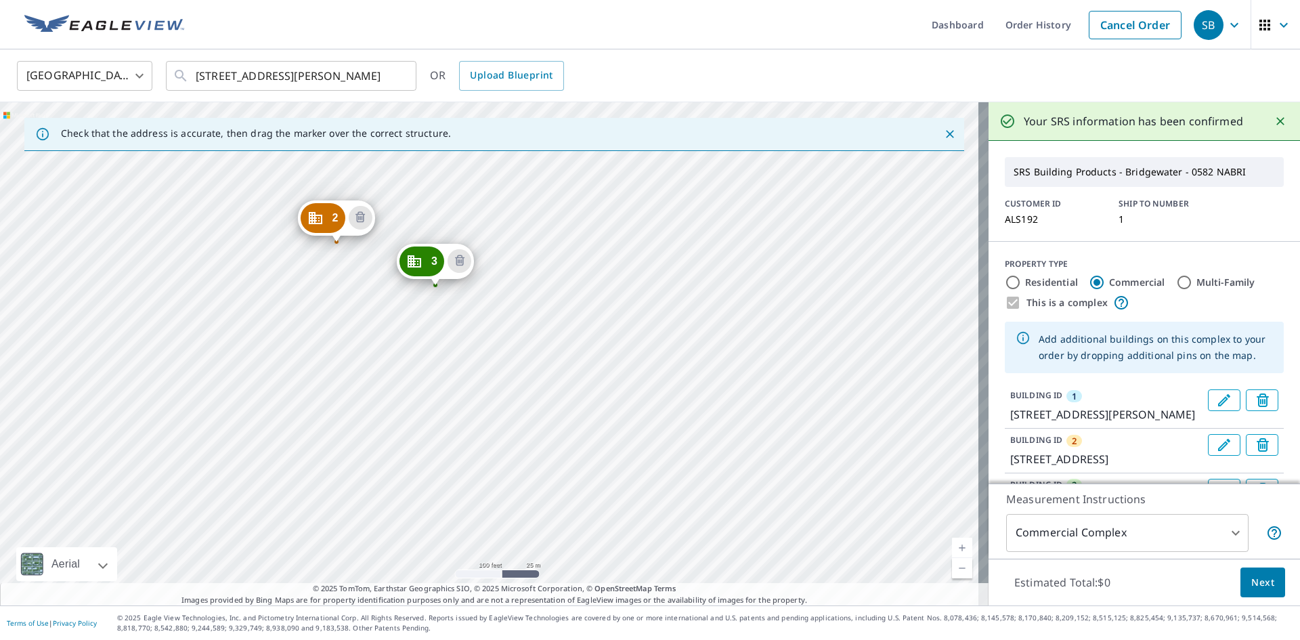
click at [630, 184] on div "2 [STREET_ADDRESS] [GEOGRAPHIC_DATA][STREET_ADDRESS] [GEOGRAPHIC_DATA][STREET_A…" at bounding box center [494, 353] width 988 height 503
drag, startPoint x: 332, startPoint y: 331, endPoint x: 476, endPoint y: 58, distance: 308.8
click at [476, 58] on div "United States US ​ [STREET_ADDRESS][PERSON_NAME] ​ OR Upload Blueprint Check th…" at bounding box center [650, 327] width 1300 height 556
drag, startPoint x: 466, startPoint y: 129, endPoint x: 465, endPoint y: 215, distance: 86.0
click at [465, 215] on div "Check that the address is accurate, then drag the marker over the correct struc…" at bounding box center [494, 353] width 988 height 503
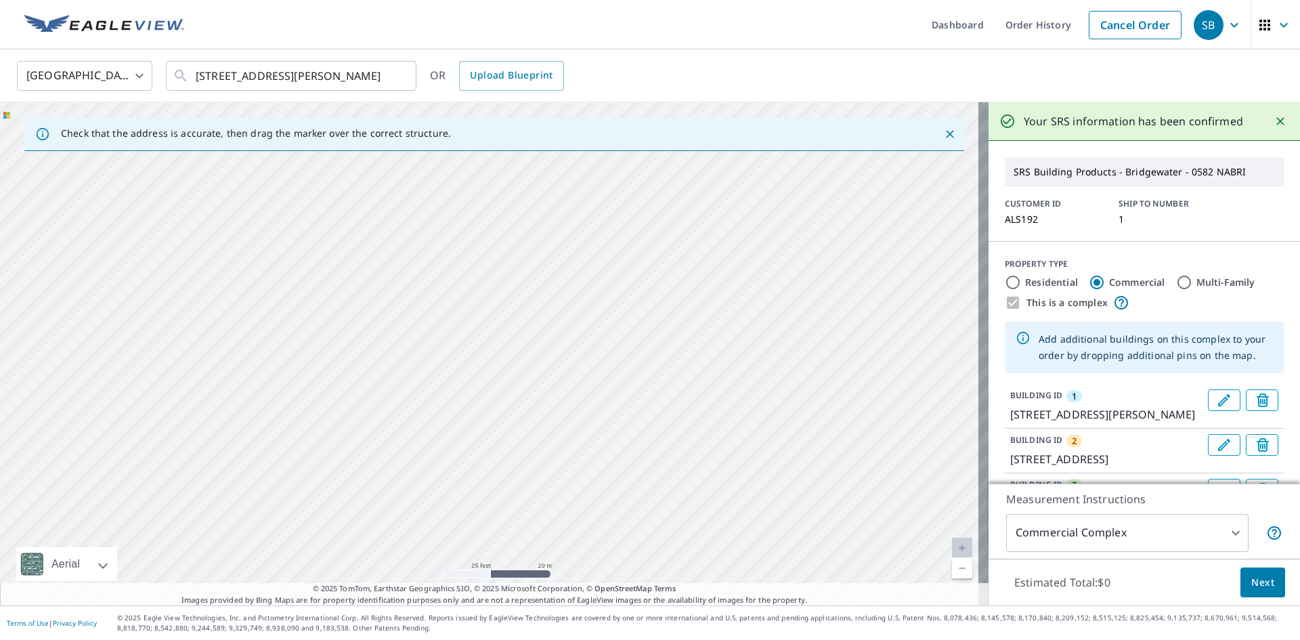
drag, startPoint x: 523, startPoint y: 243, endPoint x: 500, endPoint y: 370, distance: 128.7
click at [498, 367] on div "2 [STREET_ADDRESS] [GEOGRAPHIC_DATA][STREET_ADDRESS] [GEOGRAPHIC_DATA][STREET_A…" at bounding box center [494, 353] width 988 height 503
drag, startPoint x: 648, startPoint y: 349, endPoint x: 632, endPoint y: 443, distance: 95.5
click at [632, 443] on div "2 [STREET_ADDRESS] [GEOGRAPHIC_DATA][STREET_ADDRESS] [GEOGRAPHIC_DATA][STREET_A…" at bounding box center [494, 353] width 988 height 503
drag, startPoint x: 682, startPoint y: 462, endPoint x: 537, endPoint y: 228, distance: 275.0
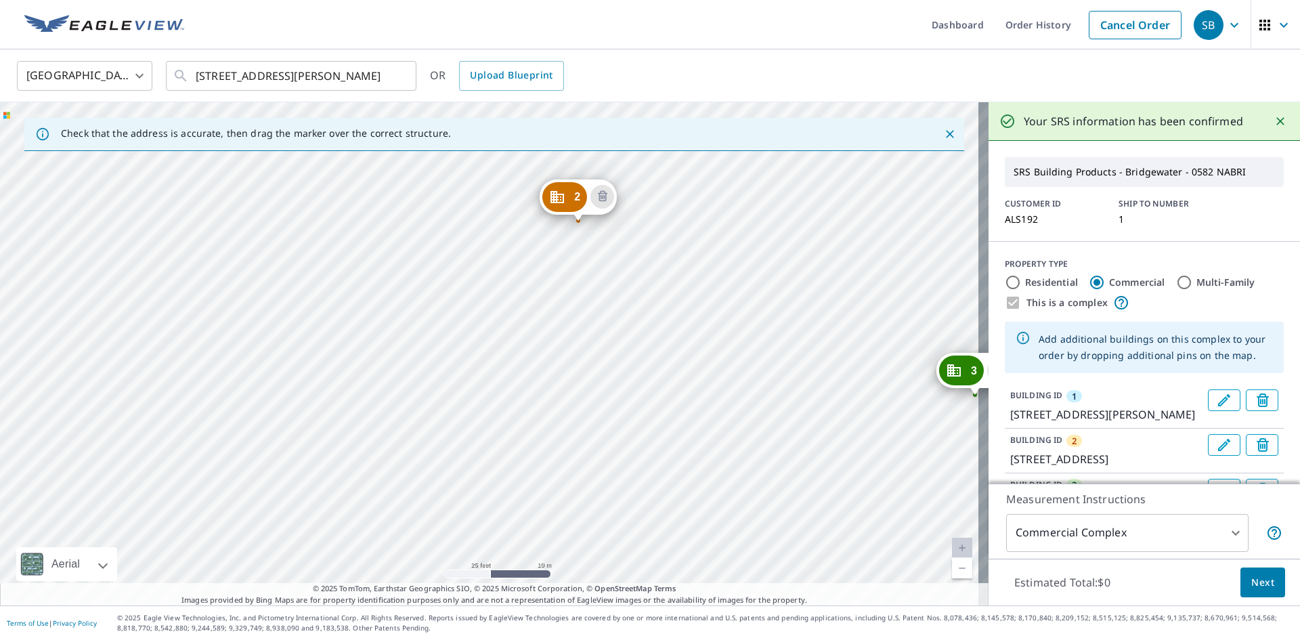
click at [537, 228] on div "2 [STREET_ADDRESS] [GEOGRAPHIC_DATA][STREET_ADDRESS] [GEOGRAPHIC_DATA][STREET_A…" at bounding box center [494, 353] width 988 height 503
drag, startPoint x: 674, startPoint y: 308, endPoint x: 711, endPoint y: 491, distance: 187.2
click at [707, 479] on div "2 [STREET_ADDRESS] [GEOGRAPHIC_DATA][STREET_ADDRESS] [GEOGRAPHIC_DATA][STREET_A…" at bounding box center [494, 353] width 988 height 503
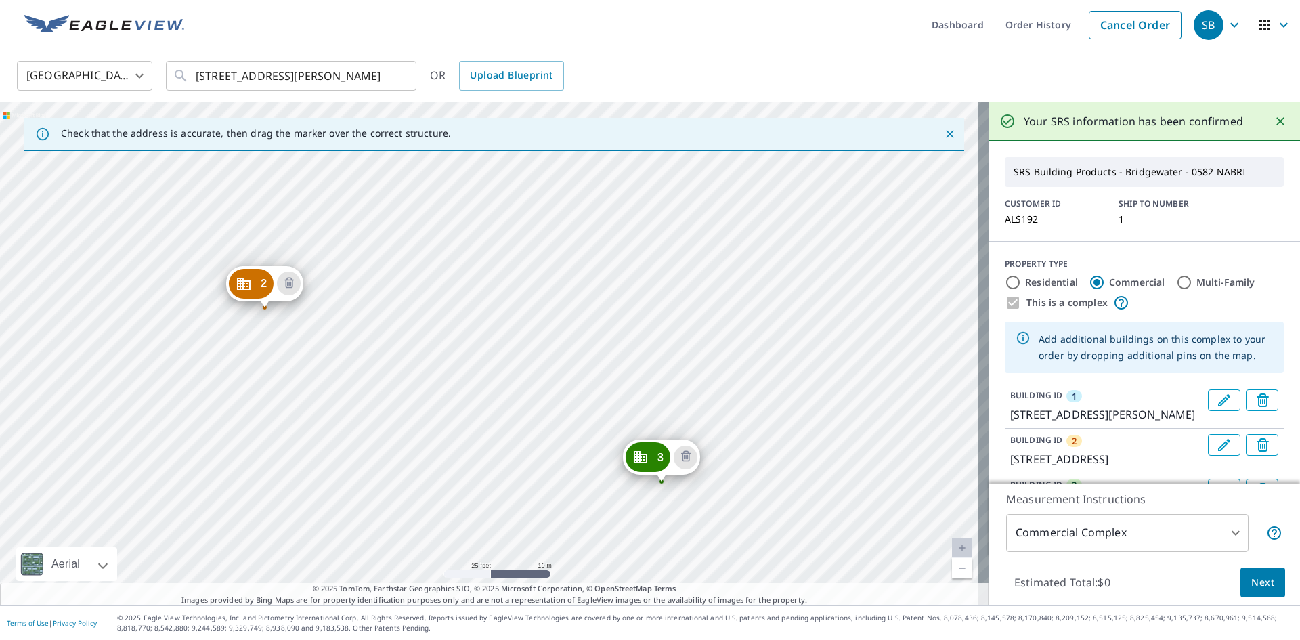
drag, startPoint x: 619, startPoint y: 225, endPoint x: 416, endPoint y: 375, distance: 252.6
click at [416, 375] on div "2 [STREET_ADDRESS] [GEOGRAPHIC_DATA][STREET_ADDRESS] [GEOGRAPHIC_DATA][STREET_A…" at bounding box center [494, 353] width 988 height 503
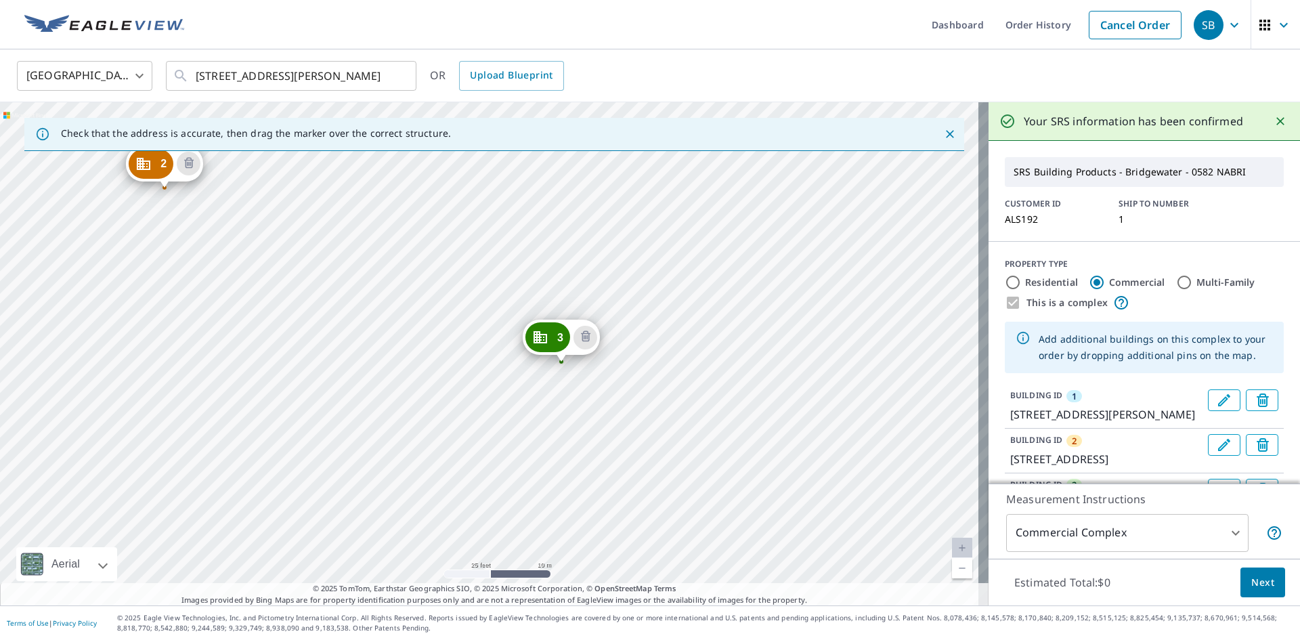
drag, startPoint x: 841, startPoint y: 516, endPoint x: 673, endPoint y: 349, distance: 237.9
click at [677, 347] on div "2 [STREET_ADDRESS] [GEOGRAPHIC_DATA][STREET_ADDRESS] [GEOGRAPHIC_DATA][STREET_A…" at bounding box center [494, 353] width 988 height 503
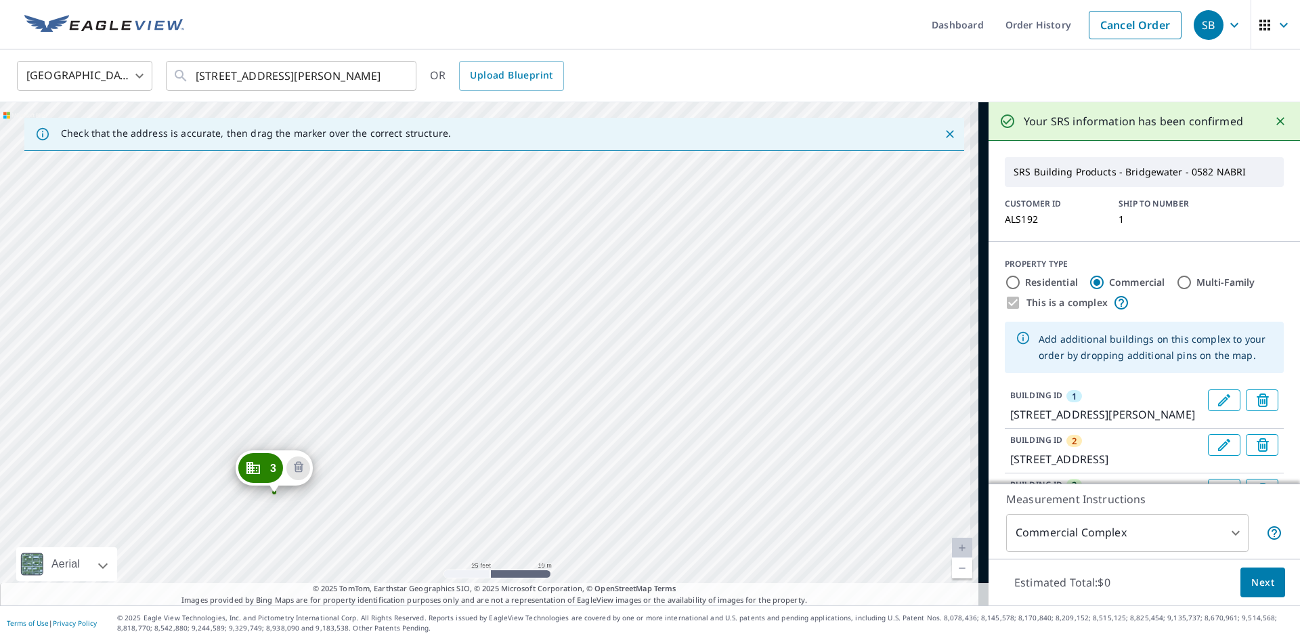
drag, startPoint x: 881, startPoint y: 347, endPoint x: 556, endPoint y: 553, distance: 384.0
click at [556, 553] on div "2 [STREET_ADDRESS] [GEOGRAPHIC_DATA][STREET_ADDRESS] [GEOGRAPHIC_DATA][STREET_A…" at bounding box center [494, 353] width 988 height 503
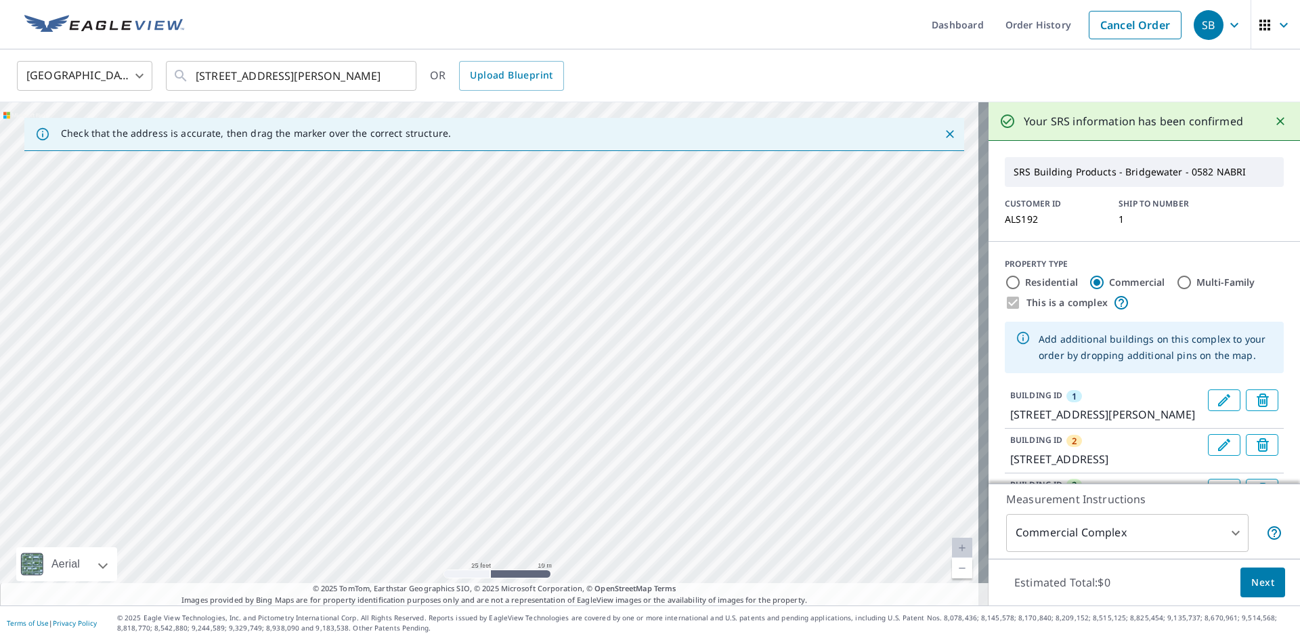
drag, startPoint x: 829, startPoint y: 279, endPoint x: 755, endPoint y: 491, distance: 225.0
click at [755, 491] on div "2 [STREET_ADDRESS] [GEOGRAPHIC_DATA][STREET_ADDRESS] [GEOGRAPHIC_DATA][STREET_A…" at bounding box center [494, 353] width 988 height 503
drag, startPoint x: 533, startPoint y: 229, endPoint x: 560, endPoint y: 558, distance: 329.4
click at [560, 558] on div "2 [STREET_ADDRESS] [GEOGRAPHIC_DATA][STREET_ADDRESS] [GEOGRAPHIC_DATA][STREET_A…" at bounding box center [494, 353] width 988 height 503
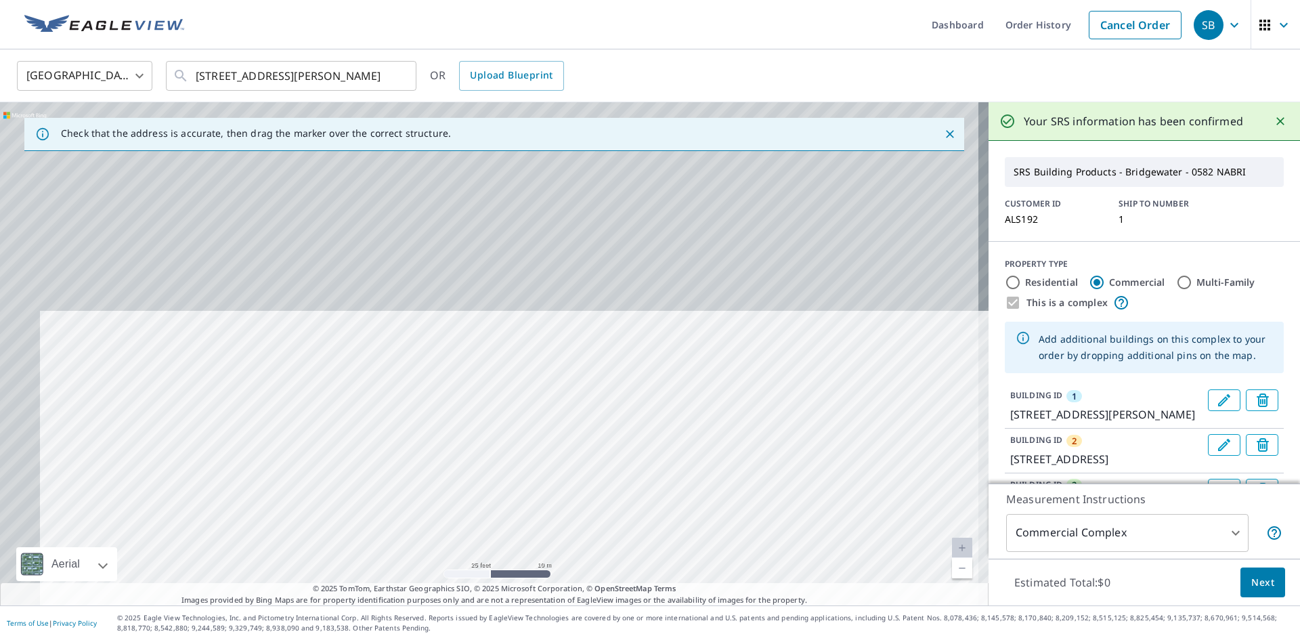
drag, startPoint x: 479, startPoint y: 284, endPoint x: 523, endPoint y: 508, distance: 229.0
click at [525, 515] on div "2 [STREET_ADDRESS] [GEOGRAPHIC_DATA][STREET_ADDRESS] [GEOGRAPHIC_DATA][STREET_A…" at bounding box center [494, 353] width 988 height 503
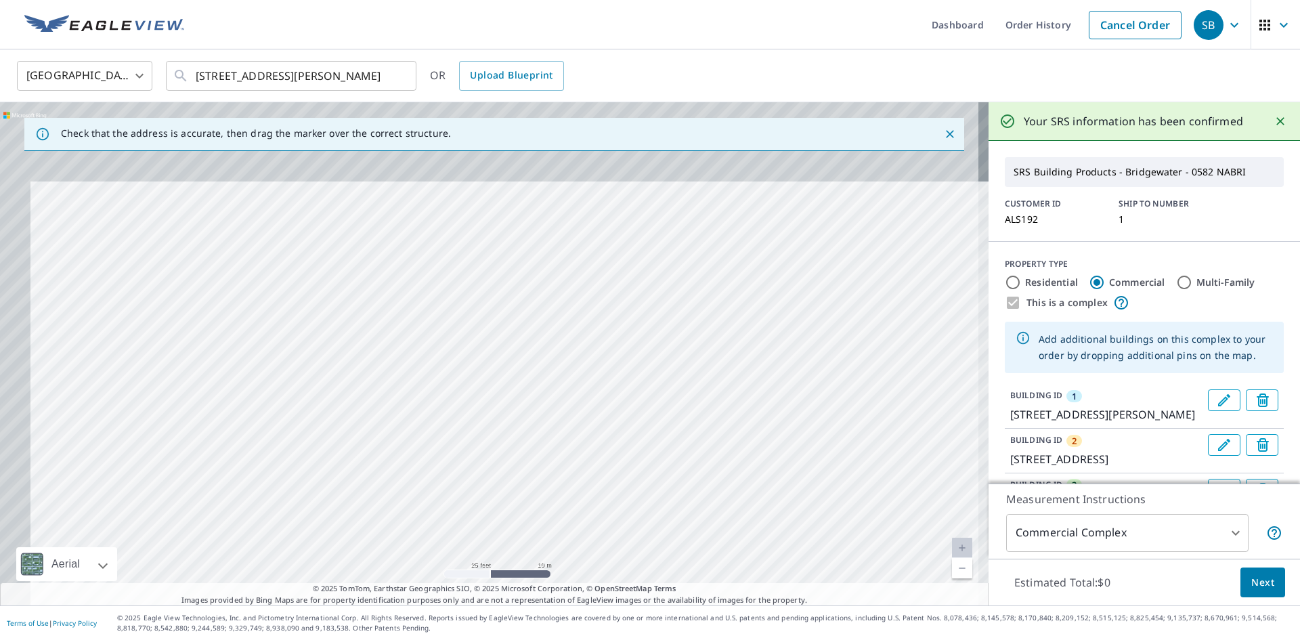
drag, startPoint x: 401, startPoint y: 190, endPoint x: 503, endPoint y: 426, distance: 257.4
click at [508, 441] on div "2 [STREET_ADDRESS] [GEOGRAPHIC_DATA][STREET_ADDRESS] [GEOGRAPHIC_DATA][STREET_A…" at bounding box center [494, 353] width 988 height 503
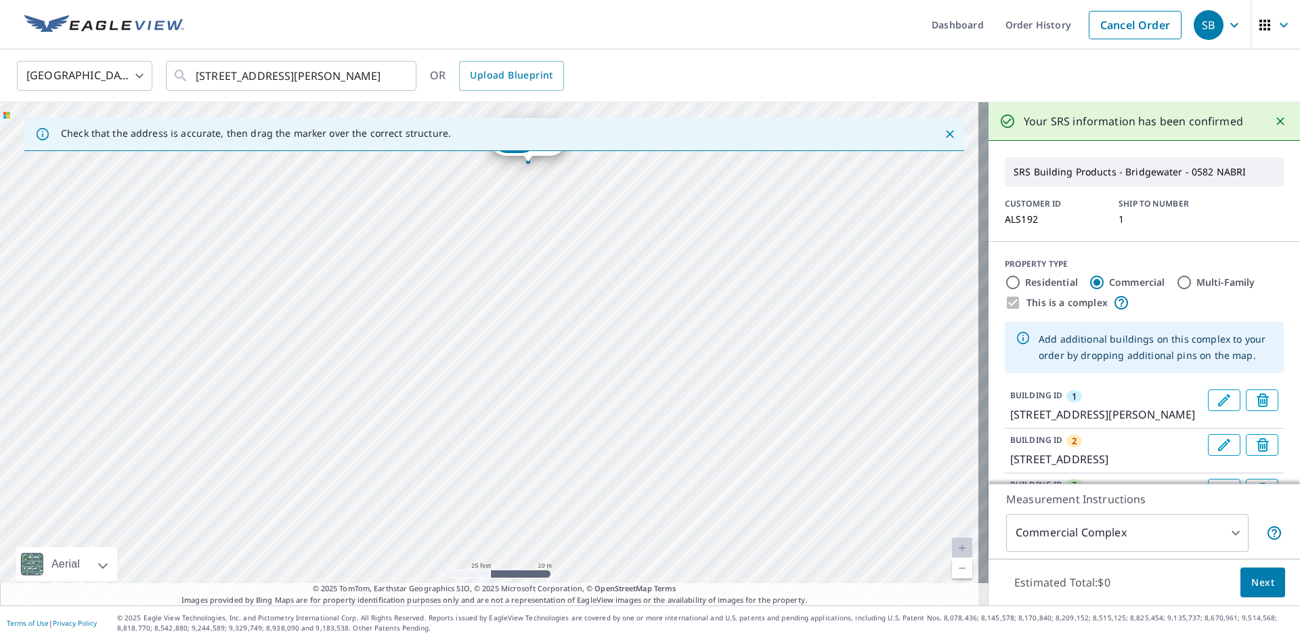
drag, startPoint x: 396, startPoint y: 214, endPoint x: 477, endPoint y: 387, distance: 191.4
click at [477, 387] on div "2 [STREET_ADDRESS] [GEOGRAPHIC_DATA][STREET_ADDRESS] [GEOGRAPHIC_DATA][STREET_A…" at bounding box center [494, 353] width 988 height 503
drag, startPoint x: 529, startPoint y: 347, endPoint x: 537, endPoint y: 416, distance: 68.8
click at [537, 416] on div "2 [STREET_ADDRESS] [GEOGRAPHIC_DATA][STREET_ADDRESS] [GEOGRAPHIC_DATA][STREET_A…" at bounding box center [494, 353] width 988 height 503
drag, startPoint x: 391, startPoint y: 246, endPoint x: 526, endPoint y: 456, distance: 248.8
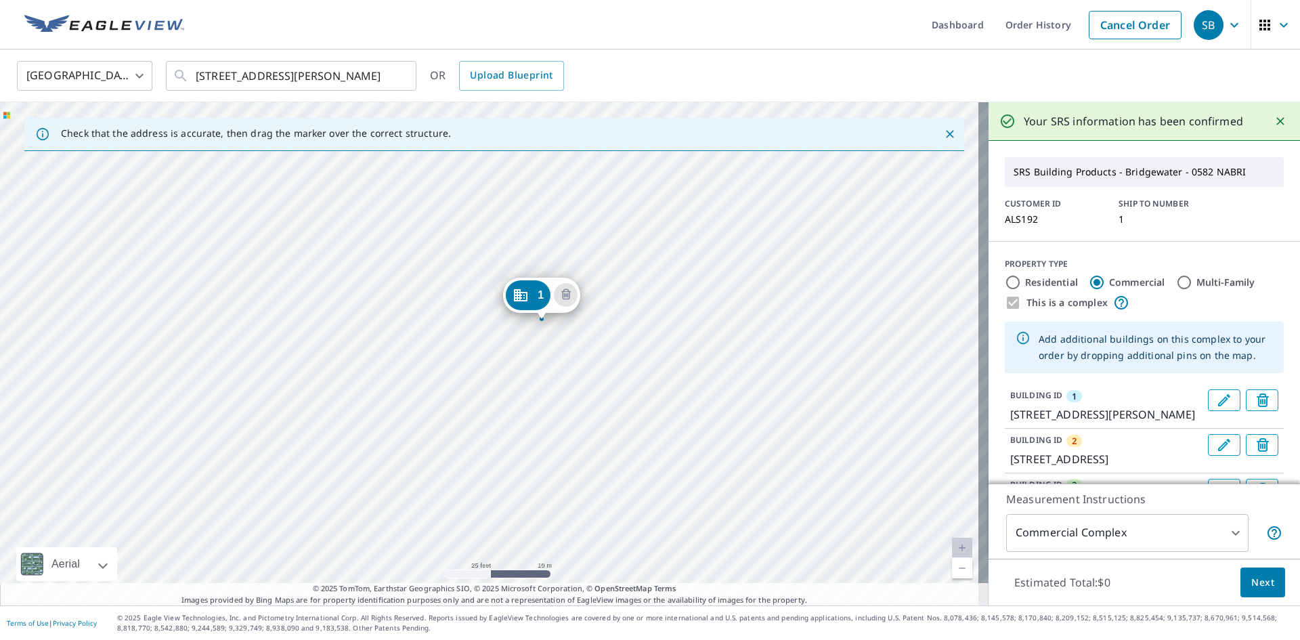
click at [525, 455] on div "2 [STREET_ADDRESS] [GEOGRAPHIC_DATA][STREET_ADDRESS] [GEOGRAPHIC_DATA][STREET_A…" at bounding box center [494, 353] width 988 height 503
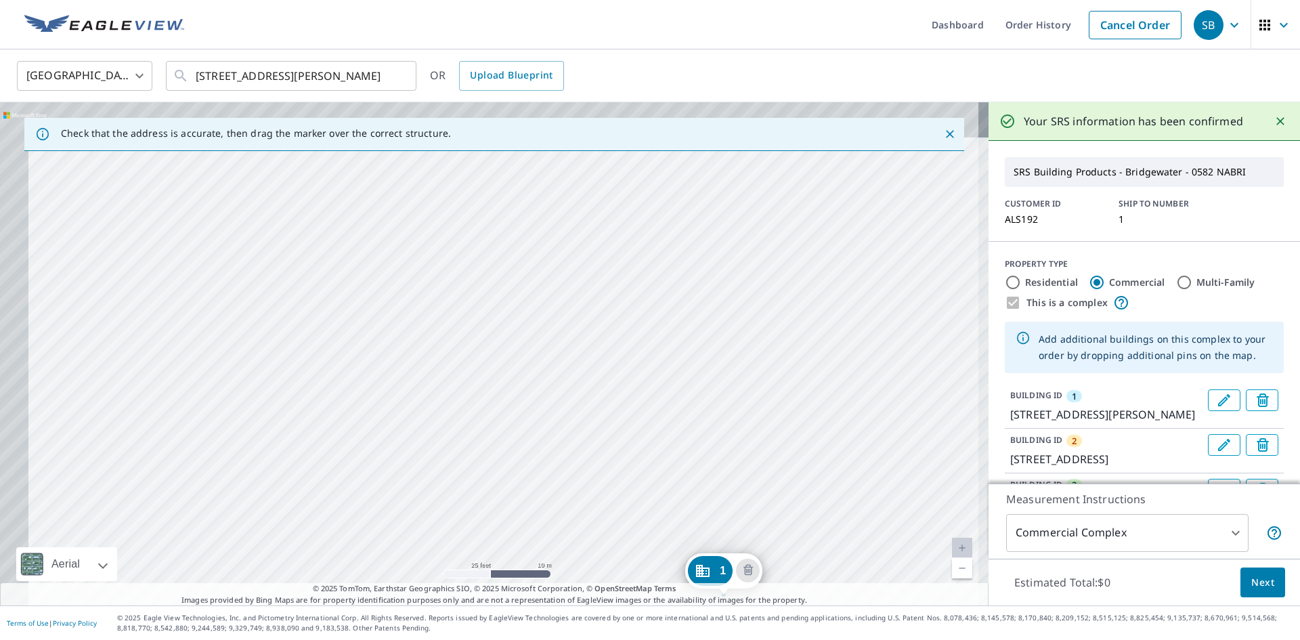
drag, startPoint x: 430, startPoint y: 227, endPoint x: 674, endPoint y: 552, distance: 406.1
click at [674, 552] on div "2 [STREET_ADDRESS] [GEOGRAPHIC_DATA][STREET_ADDRESS] [GEOGRAPHIC_DATA][STREET_A…" at bounding box center [494, 353] width 988 height 503
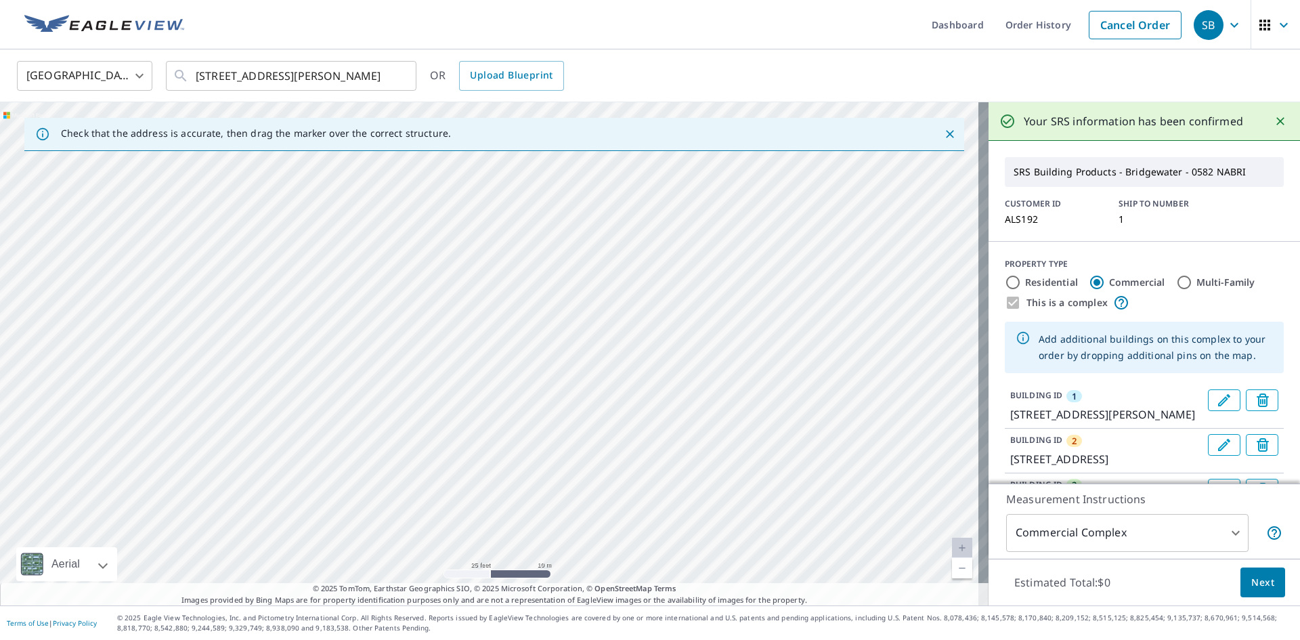
drag, startPoint x: 621, startPoint y: 347, endPoint x: 742, endPoint y: 671, distance: 345.9
click at [742, 589] on html "SB SB Dashboard Order History Cancel Order SB [GEOGRAPHIC_DATA] [GEOGRAPHIC_DAT…" at bounding box center [650, 320] width 1300 height 640
drag, startPoint x: 638, startPoint y: 504, endPoint x: 677, endPoint y: 562, distance: 69.8
click at [677, 562] on div "2 [STREET_ADDRESS] [GEOGRAPHIC_DATA][STREET_ADDRESS] [GEOGRAPHIC_DATA][STREET_A…" at bounding box center [494, 353] width 988 height 503
drag, startPoint x: 611, startPoint y: 409, endPoint x: 688, endPoint y: 538, distance: 150.6
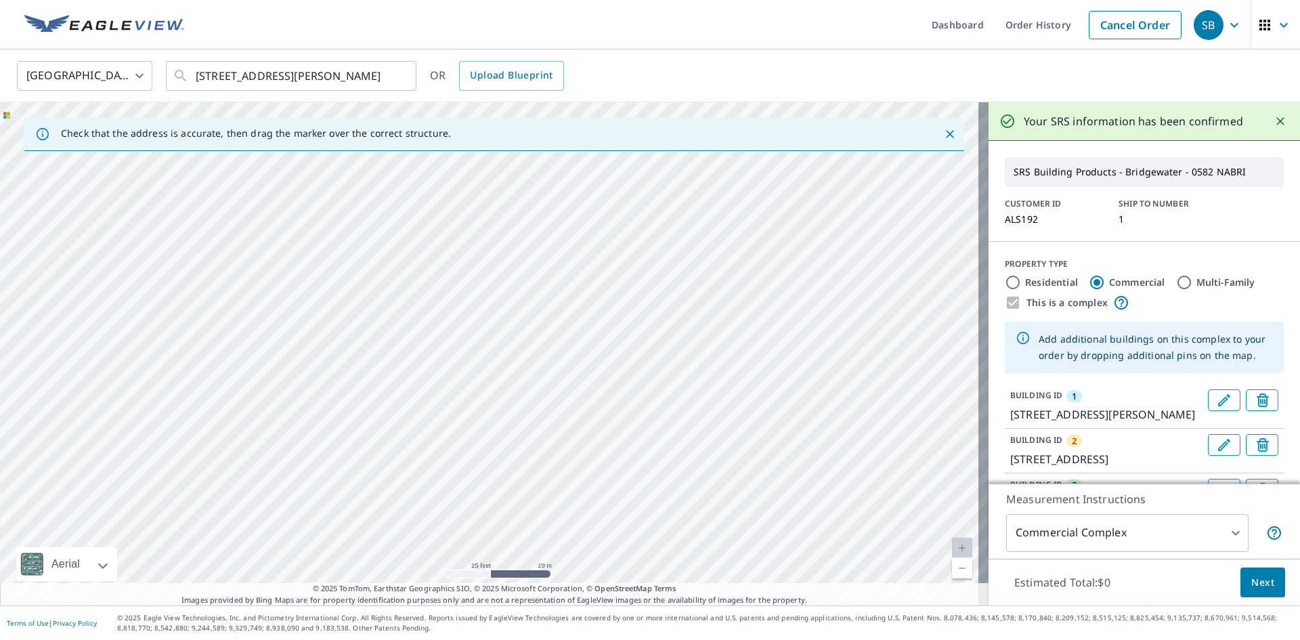
click at [688, 537] on div "2 [STREET_ADDRESS] [GEOGRAPHIC_DATA][STREET_ADDRESS] [GEOGRAPHIC_DATA][STREET_A…" at bounding box center [494, 353] width 988 height 503
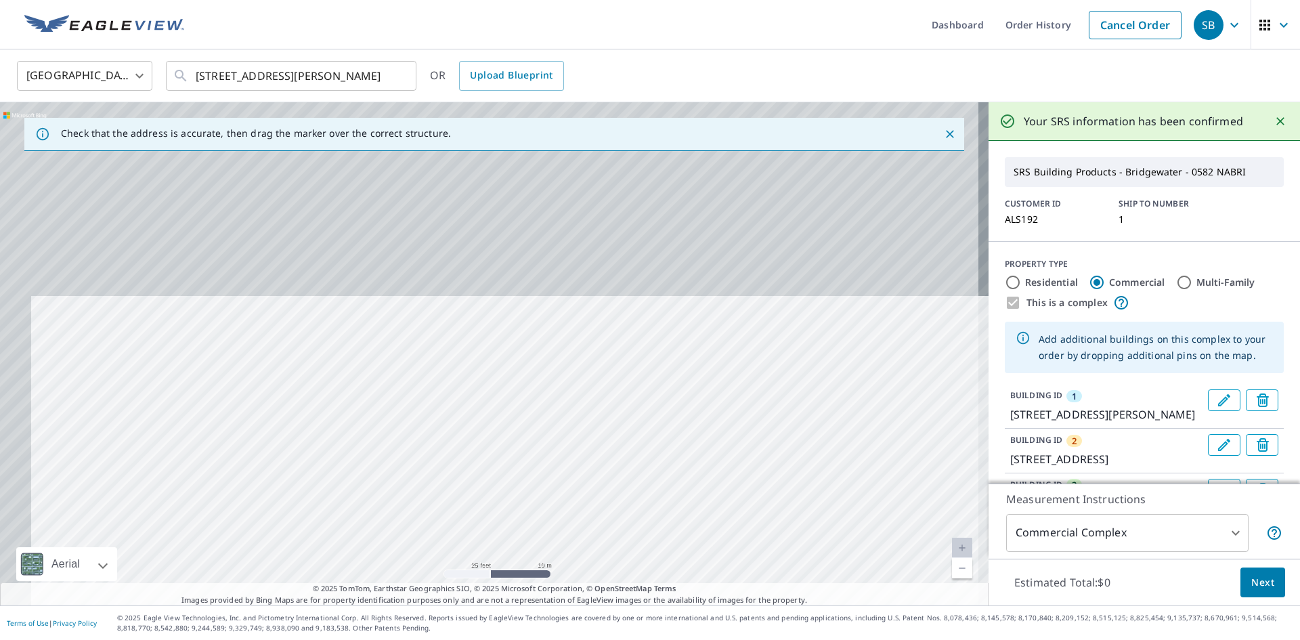
drag, startPoint x: 646, startPoint y: 274, endPoint x: 690, endPoint y: 573, distance: 302.5
click at [690, 589] on div "Check that the address is accurate, then drag the marker over the correct struc…" at bounding box center [494, 353] width 988 height 503
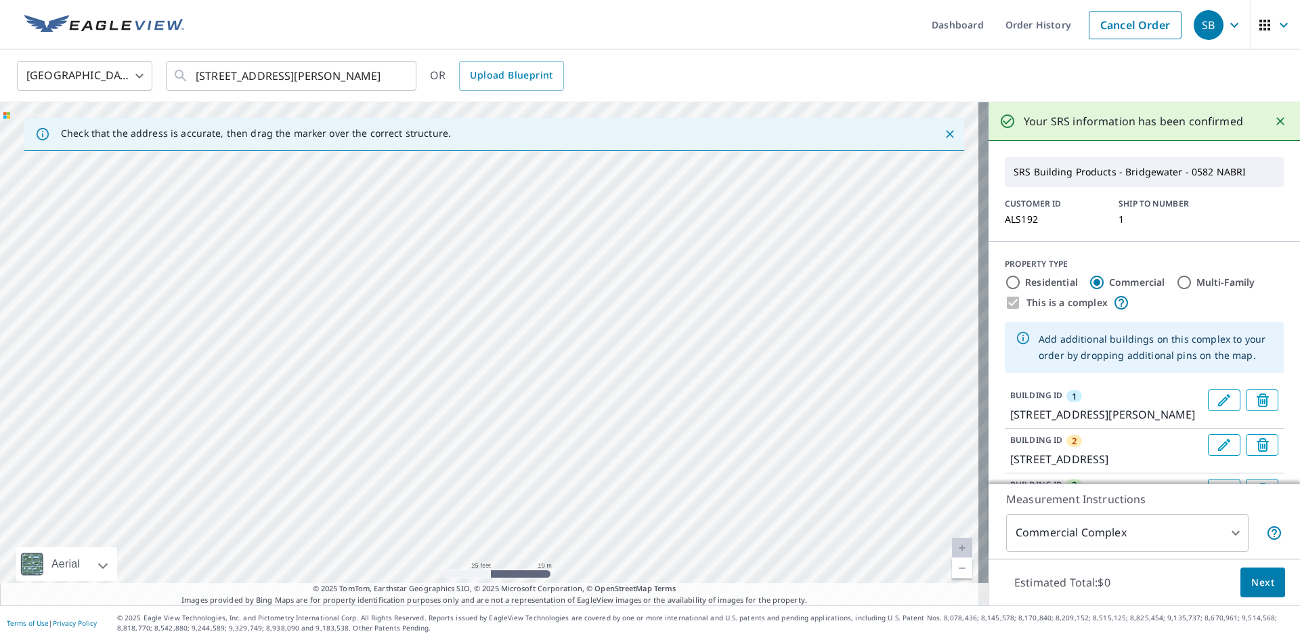
click at [705, 525] on div "2 [STREET_ADDRESS] [GEOGRAPHIC_DATA][STREET_ADDRESS] [GEOGRAPHIC_DATA][STREET_A…" at bounding box center [494, 353] width 988 height 503
drag, startPoint x: 629, startPoint y: 234, endPoint x: 725, endPoint y: 540, distance: 321.1
click at [725, 540] on div "2 [STREET_ADDRESS] [GEOGRAPHIC_DATA][STREET_ADDRESS] [GEOGRAPHIC_DATA][STREET_A…" at bounding box center [494, 353] width 988 height 503
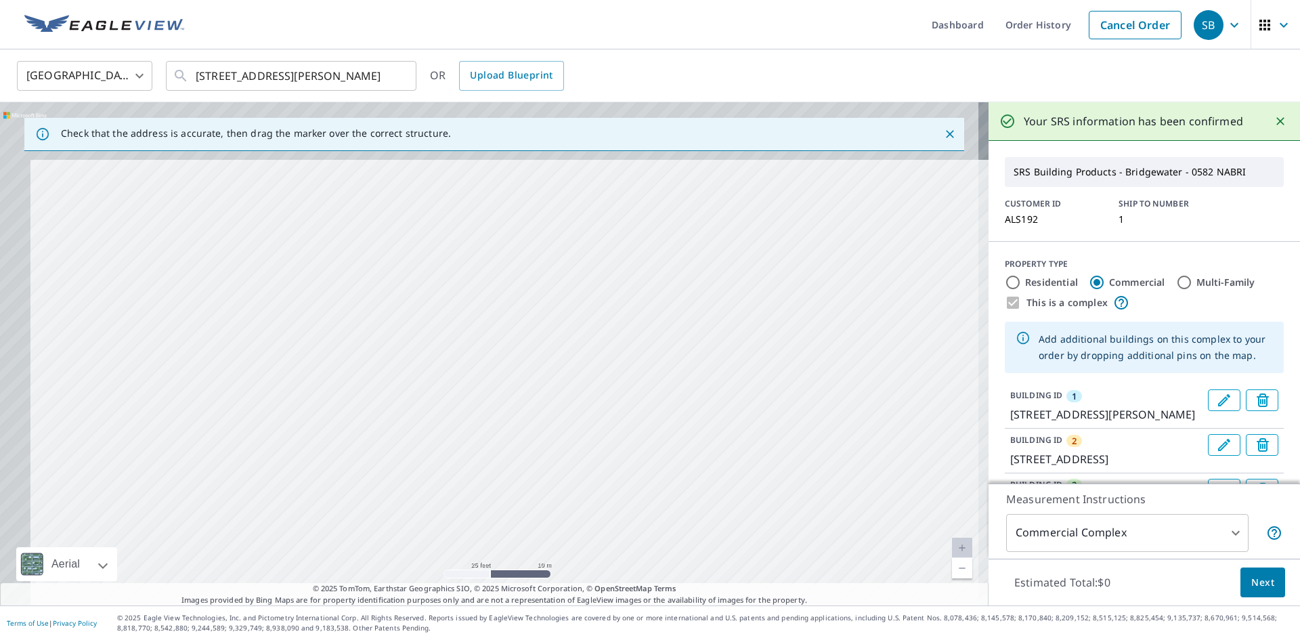
drag
click at [751, 578] on div "2 [STREET_ADDRESS] [GEOGRAPHIC_DATA][STREET_ADDRESS] [GEOGRAPHIC_DATA][STREET_A…" at bounding box center [494, 353] width 988 height 503
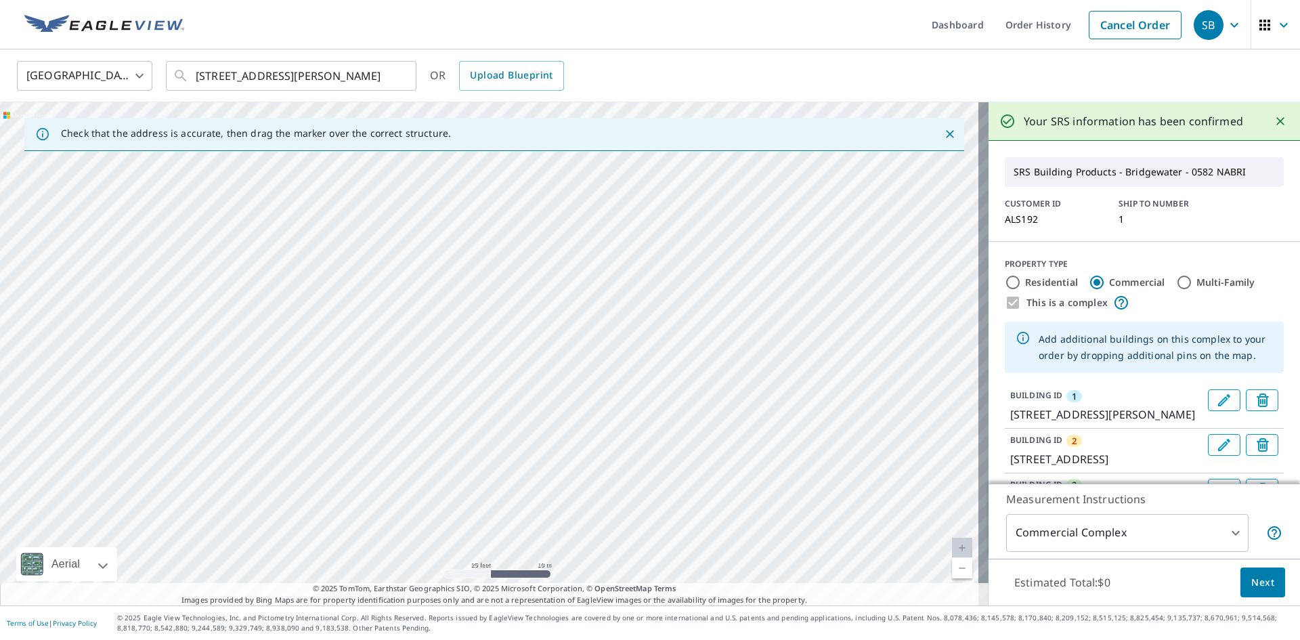
click at [704, 577] on div "2 [STREET_ADDRESS] [GEOGRAPHIC_DATA][STREET_ADDRESS] [GEOGRAPHIC_DATA][STREET_A…" at bounding box center [494, 353] width 988 height 503
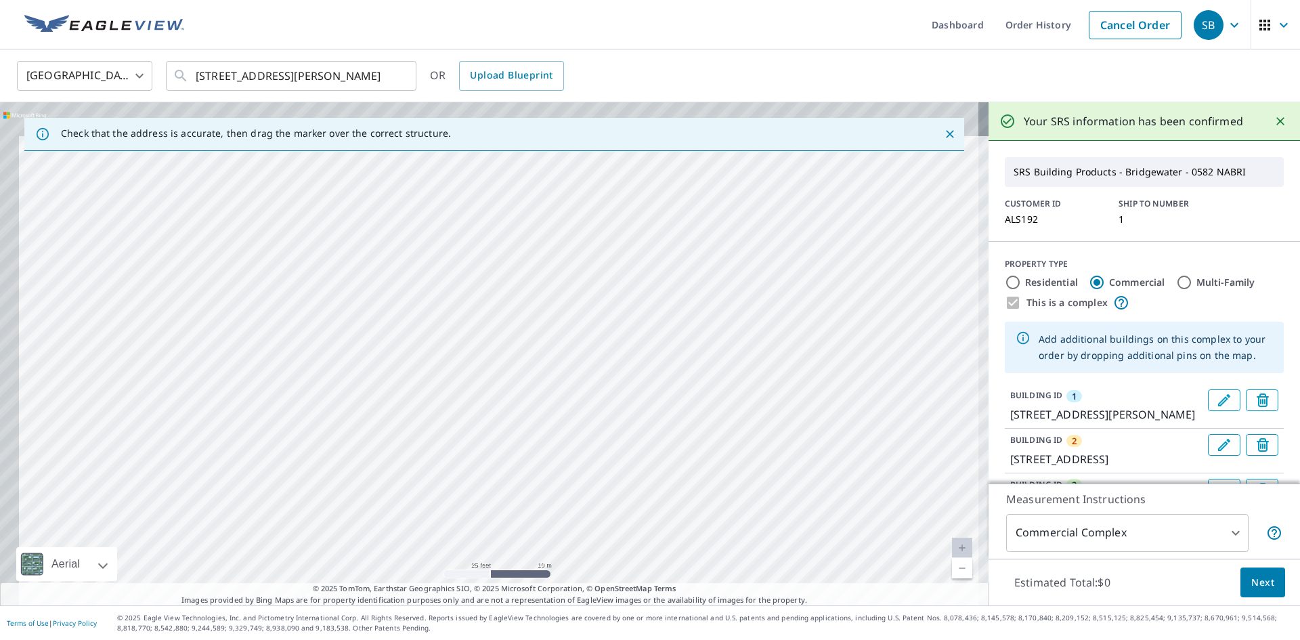
click at [678, 557] on div "2 [STREET_ADDRESS] [GEOGRAPHIC_DATA][STREET_ADDRESS] [GEOGRAPHIC_DATA][STREET_A…" at bounding box center [494, 353] width 988 height 503
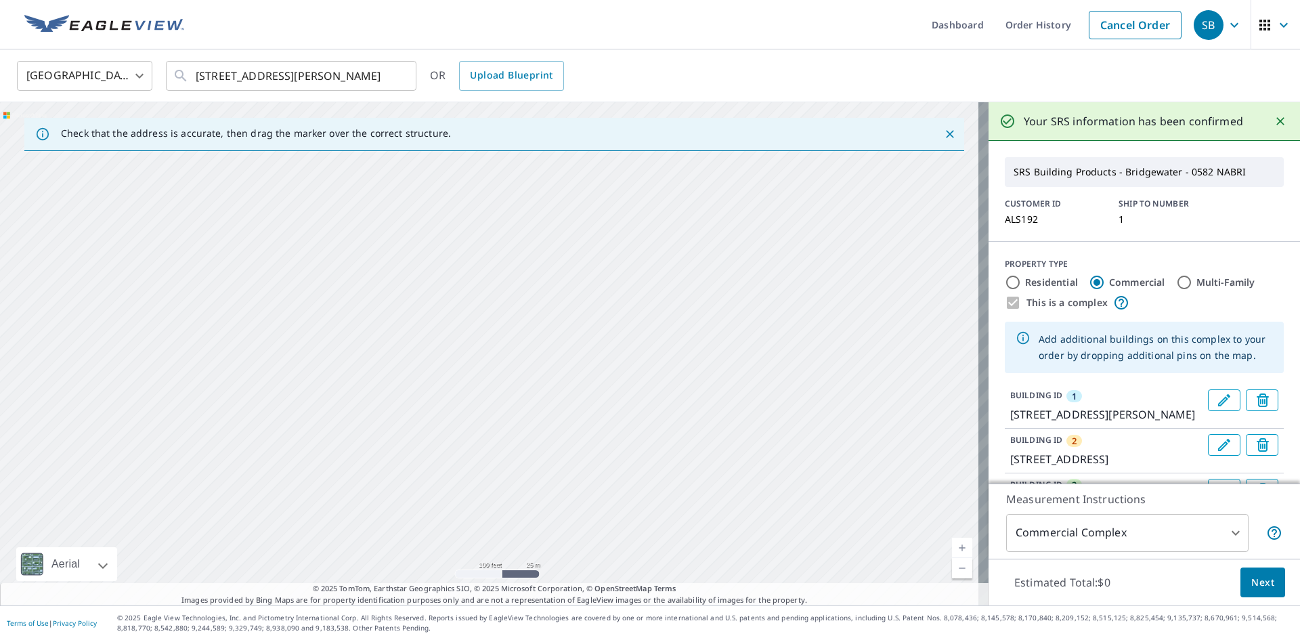
click at [609, 525] on div "2 [STREET_ADDRESS] [GEOGRAPHIC_DATA][STREET_ADDRESS] [GEOGRAPHIC_DATA][STREET_A…" at bounding box center [494, 353] width 988 height 503
click at [508, 464] on div "2 [STREET_ADDRESS] [GEOGRAPHIC_DATA][STREET_ADDRESS] [GEOGRAPHIC_DATA][STREET_A…" at bounding box center [494, 353] width 988 height 503
click at [577, 489] on div "2 [STREET_ADDRESS] [GEOGRAPHIC_DATA][STREET_ADDRESS] [GEOGRAPHIC_DATA][STREET_A…" at bounding box center [494, 353] width 988 height 503
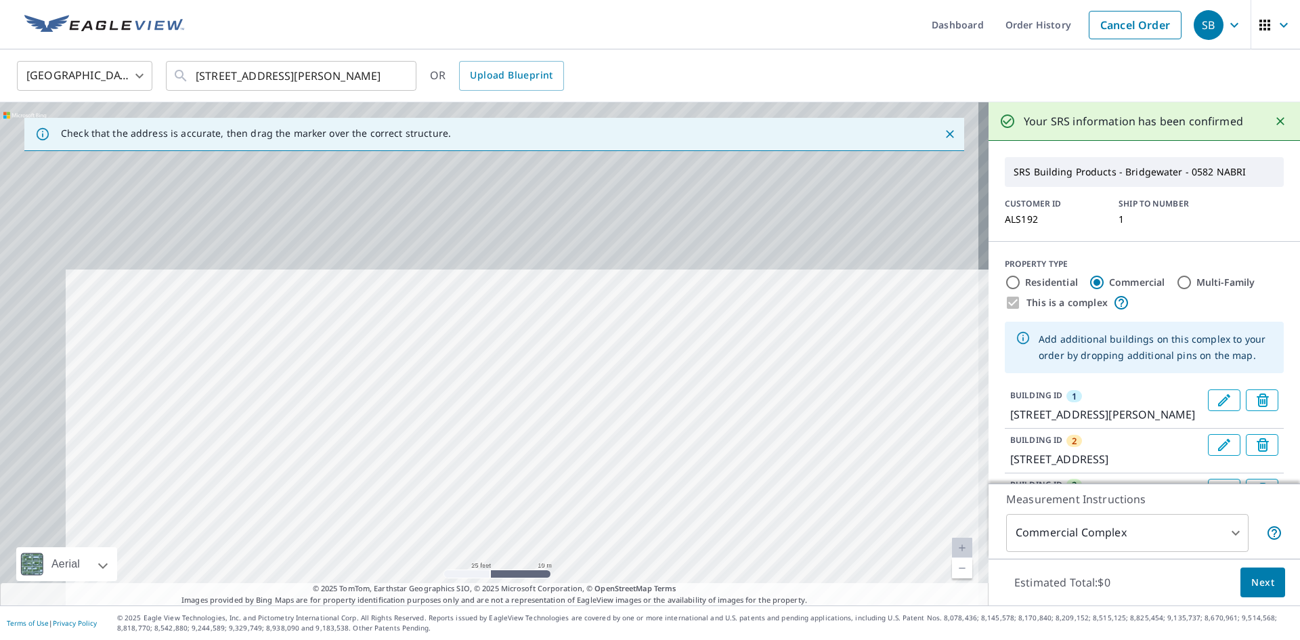
click at [628, 550] on div "2 [STREET_ADDRESS] [GEOGRAPHIC_DATA][STREET_ADDRESS] [GEOGRAPHIC_DATA][STREET_A…" at bounding box center [494, 353] width 988 height 503
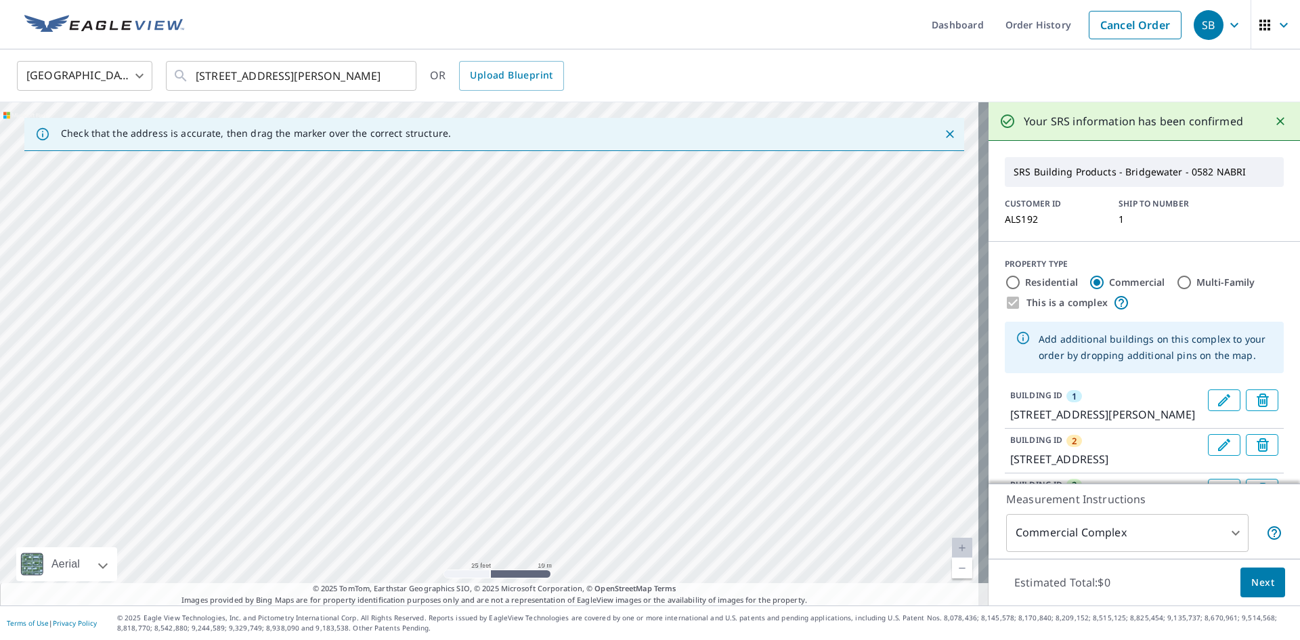
click at [651, 512] on div "2 [STREET_ADDRESS] [GEOGRAPHIC_DATA][STREET_ADDRESS] [GEOGRAPHIC_DATA][STREET_A…" at bounding box center [494, 353] width 988 height 503
drag, startPoint x: 539, startPoint y: 474, endPoint x: 506, endPoint y: 315, distance: 161.7
click at [506, 318] on div "2 [STREET_ADDRESS] [GEOGRAPHIC_DATA][STREET_ADDRESS] [GEOGRAPHIC_DATA][STREET_A…" at bounding box center [494, 353] width 988 height 503
drag, startPoint x: 518, startPoint y: 500, endPoint x: 517, endPoint y: 412, distance: 88.7
click at [517, 412] on div "2 [STREET_ADDRESS] [GEOGRAPHIC_DATA][STREET_ADDRESS] [GEOGRAPHIC_DATA][STREET_A…" at bounding box center [494, 353] width 988 height 503
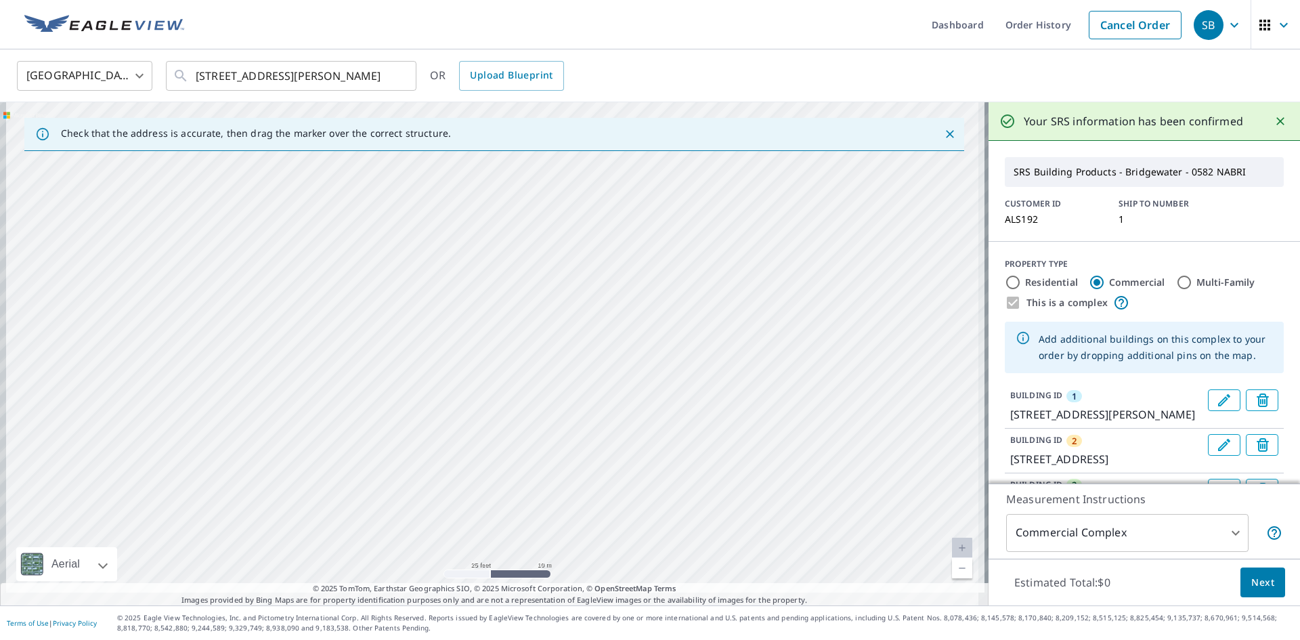
drag, startPoint x: 475, startPoint y: 491, endPoint x: 600, endPoint y: 252, distance: 269.8
click at [594, 256] on div "2 [STREET_ADDRESS] [GEOGRAPHIC_DATA][STREET_ADDRESS] [GEOGRAPHIC_DATA][STREET_A…" at bounding box center [494, 353] width 988 height 503
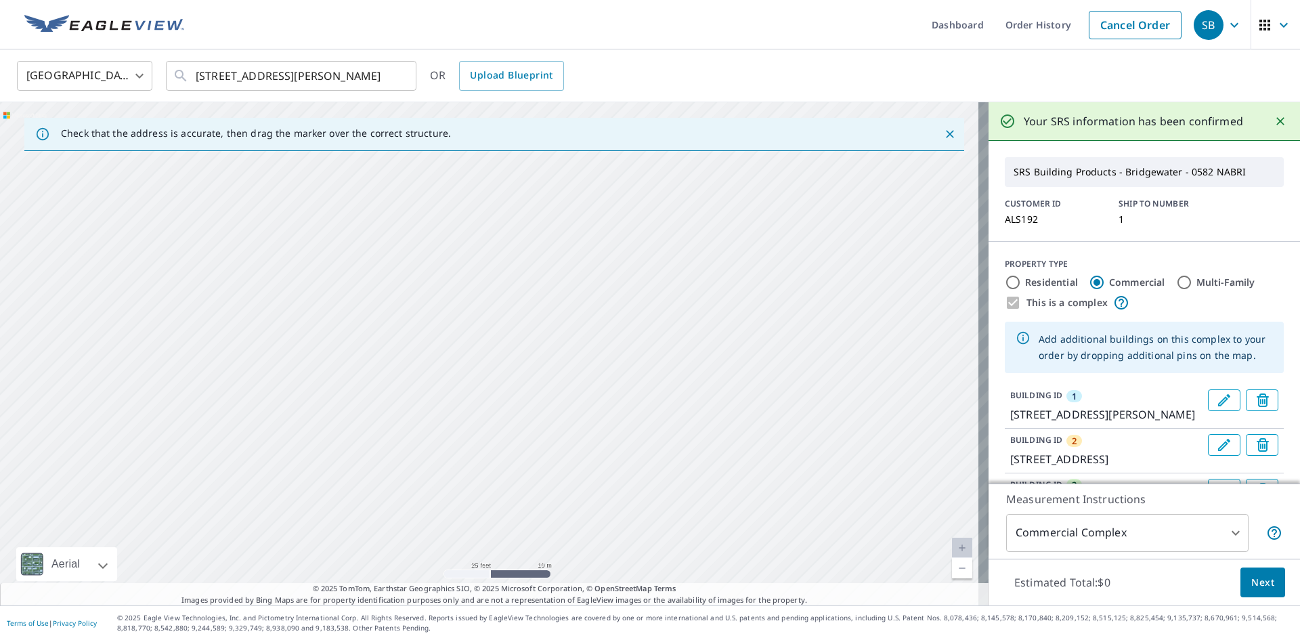
drag, startPoint x: 479, startPoint y: 416, endPoint x: 554, endPoint y: 185, distance: 242.7
click at [553, 186] on div "2 [STREET_ADDRESS] [GEOGRAPHIC_DATA][STREET_ADDRESS] [GEOGRAPHIC_DATA][STREET_A…" at bounding box center [494, 353] width 988 height 503
drag, startPoint x: 502, startPoint y: 467, endPoint x: 477, endPoint y: 281, distance: 187.9
click at [477, 282] on div "2 [STREET_ADDRESS] [GEOGRAPHIC_DATA][STREET_ADDRESS] [GEOGRAPHIC_DATA][STREET_A…" at bounding box center [494, 353] width 988 height 503
drag, startPoint x: 608, startPoint y: 507, endPoint x: 564, endPoint y: 275, distance: 235.6
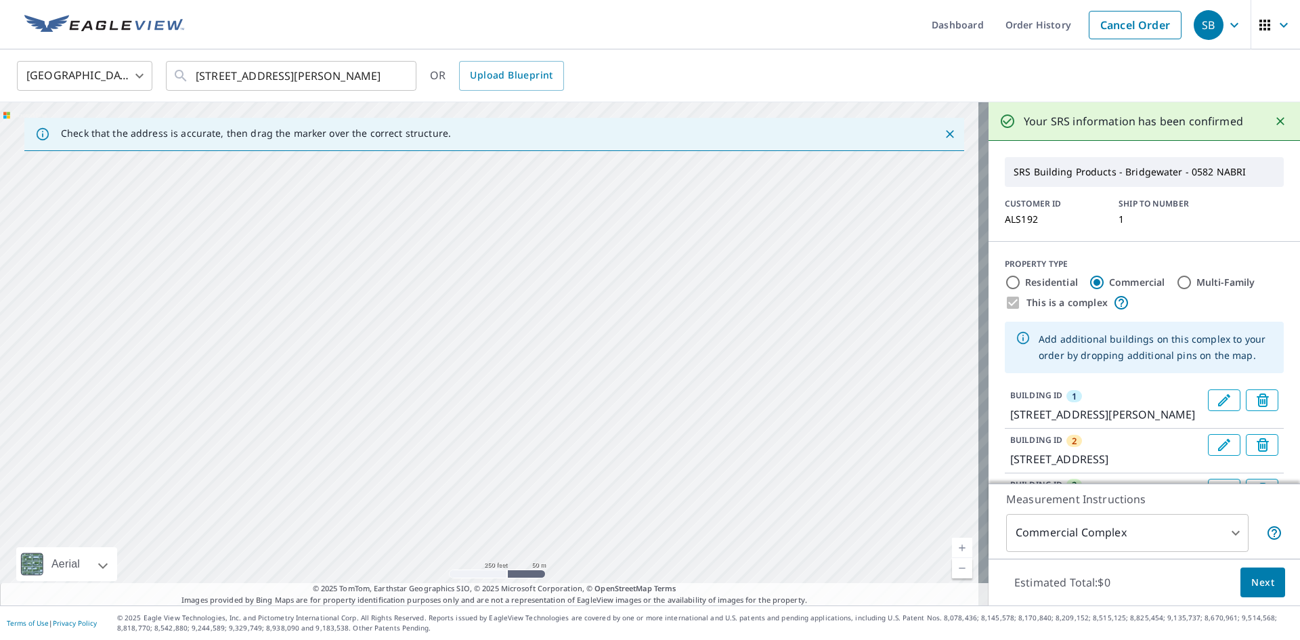
click at [559, 265] on div "2 [STREET_ADDRESS] [GEOGRAPHIC_DATA][STREET_ADDRESS] [GEOGRAPHIC_DATA][STREET_A…" at bounding box center [494, 353] width 988 height 503
drag, startPoint x: 701, startPoint y: 555, endPoint x: 562, endPoint y: 167, distance: 412.6
click at [562, 168] on div "2 [STREET_ADDRESS] [GEOGRAPHIC_DATA][STREET_ADDRESS] [GEOGRAPHIC_DATA][STREET_A…" at bounding box center [494, 353] width 988 height 503
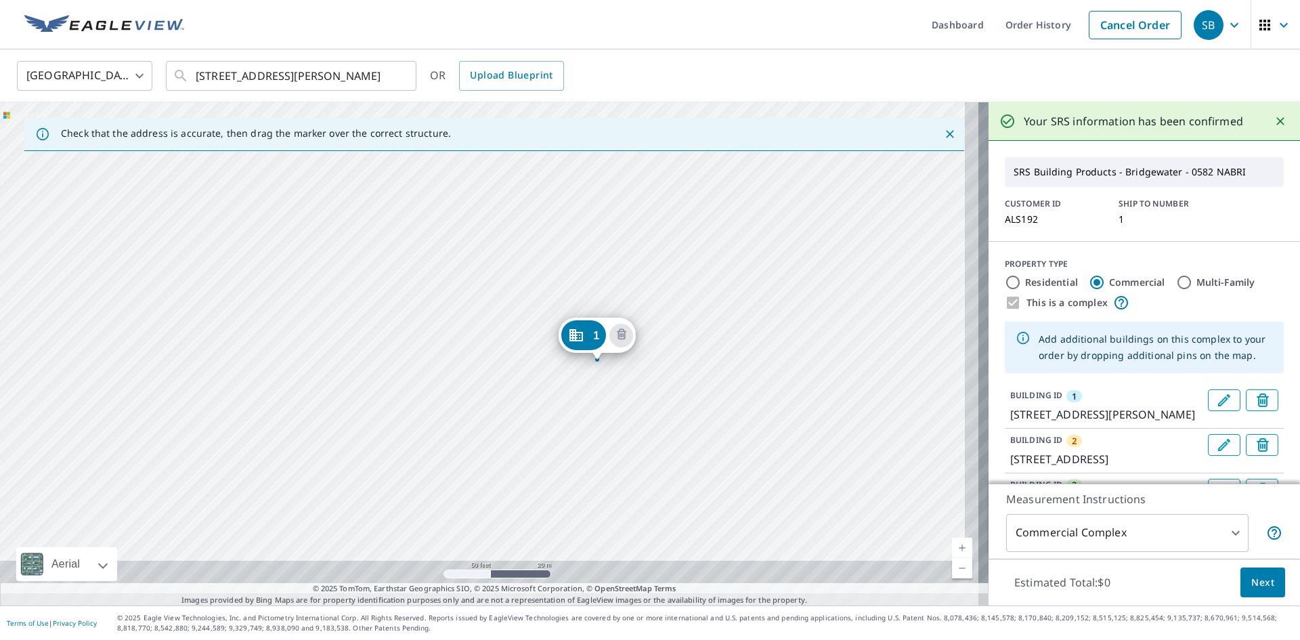
drag, startPoint x: 632, startPoint y: 475, endPoint x: 515, endPoint y: 112, distance: 381.0
click at [518, 127] on div "Check that the address is accurate, then drag the marker over the correct struc…" at bounding box center [494, 353] width 988 height 503
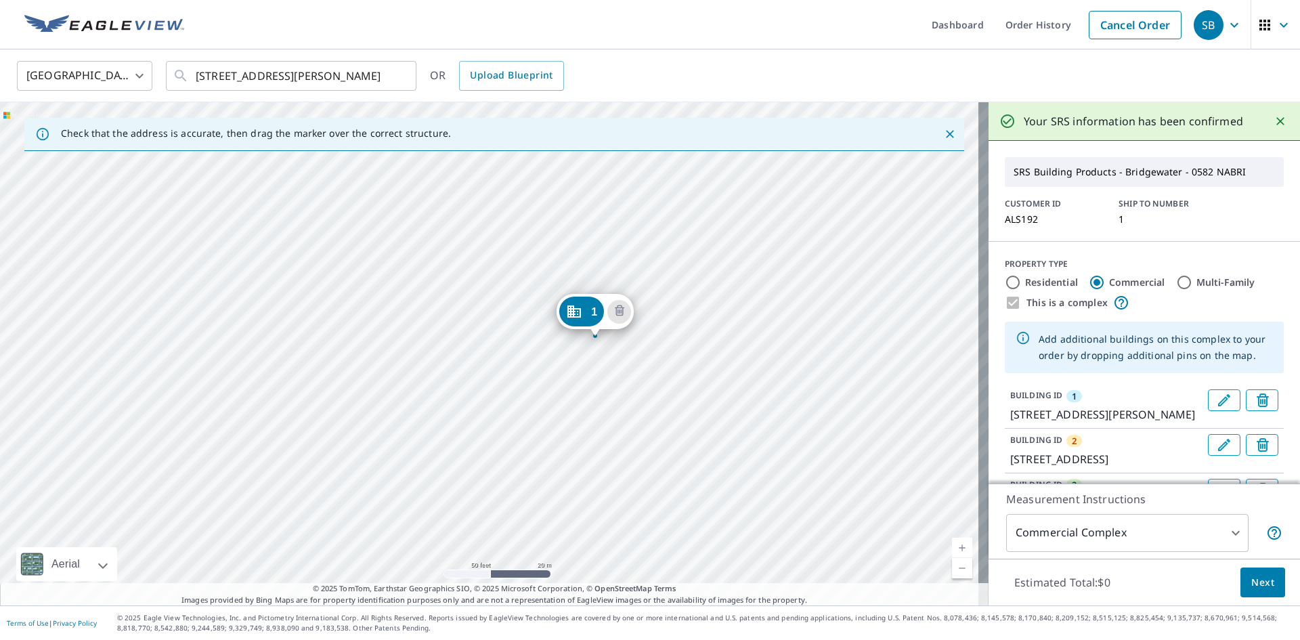
click at [553, 236] on div "2 [STREET_ADDRESS] [GEOGRAPHIC_DATA][STREET_ADDRESS] [GEOGRAPHIC_DATA][STREET_A…" at bounding box center [494, 353] width 988 height 503
drag, startPoint x: 621, startPoint y: 430, endPoint x: 567, endPoint y: 188, distance: 247.8
click at [581, 242] on div "2 [STREET_ADDRESS] [GEOGRAPHIC_DATA][STREET_ADDRESS] [GEOGRAPHIC_DATA][STREET_A…" at bounding box center [494, 353] width 988 height 503
drag, startPoint x: 680, startPoint y: 437, endPoint x: 603, endPoint y: 163, distance: 284.8
click at [604, 169] on div "2 [STREET_ADDRESS] [GEOGRAPHIC_DATA][STREET_ADDRESS] [GEOGRAPHIC_DATA][STREET_A…" at bounding box center [494, 353] width 988 height 503
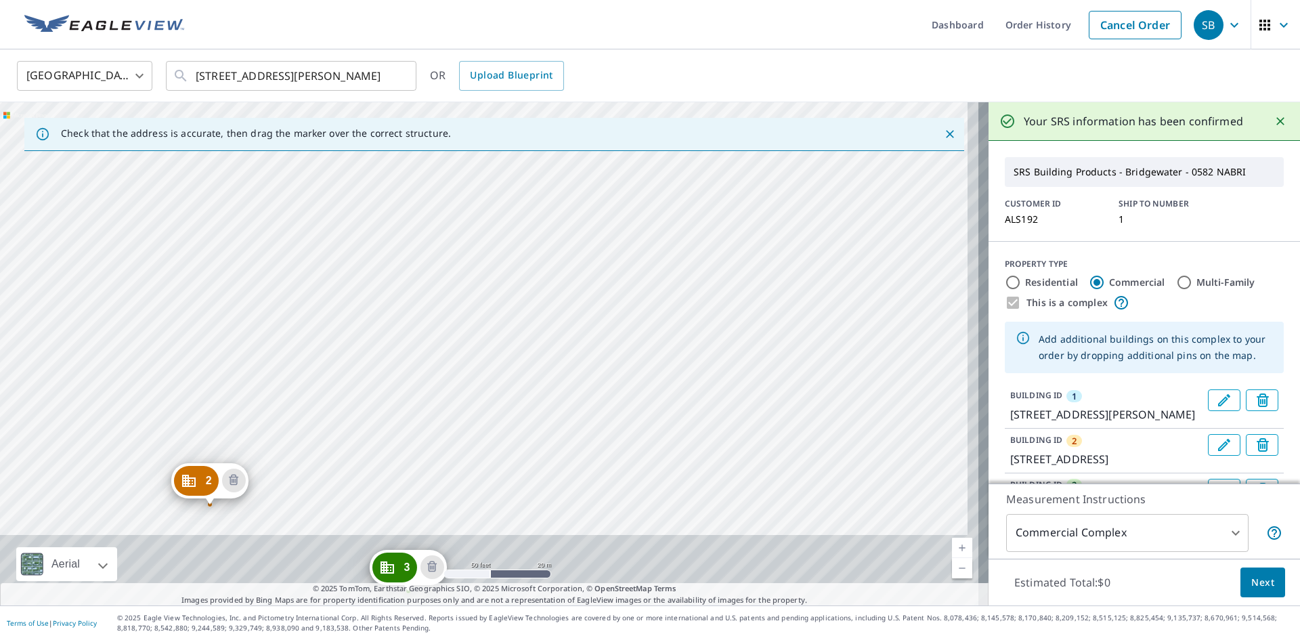
drag, startPoint x: 674, startPoint y: 439, endPoint x: 640, endPoint y: 284, distance: 158.1
click at [640, 288] on div "2 [STREET_ADDRESS] [GEOGRAPHIC_DATA][STREET_ADDRESS] [GEOGRAPHIC_DATA][STREET_A…" at bounding box center [494, 353] width 988 height 503
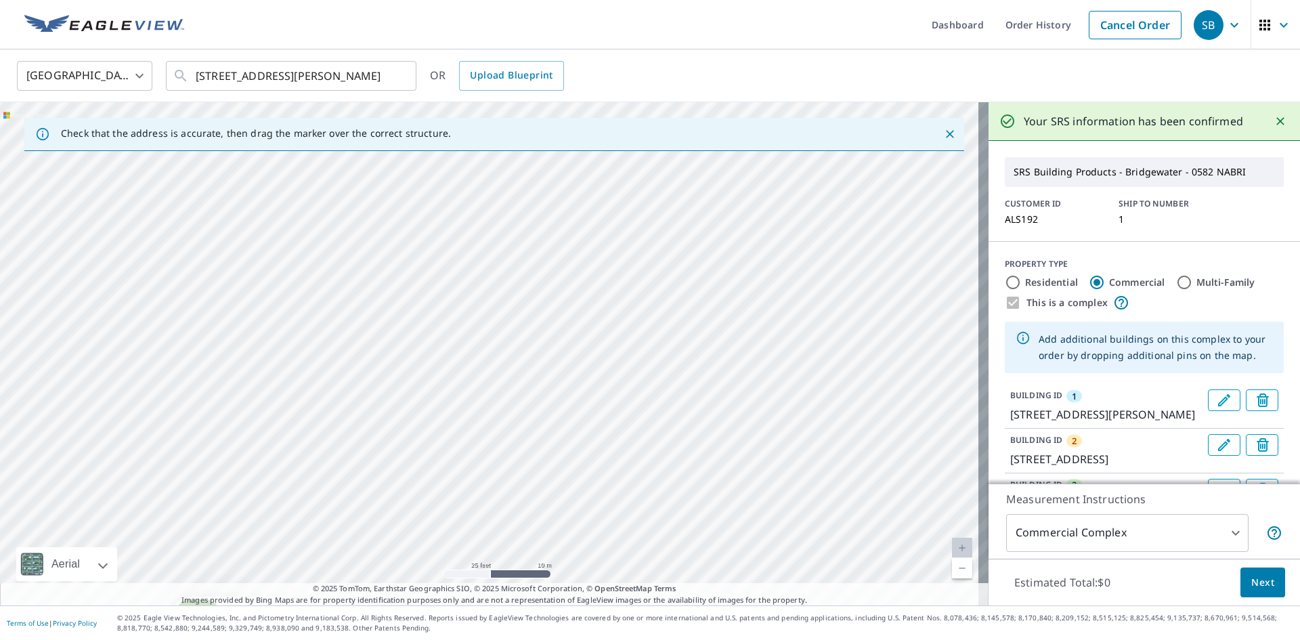
drag, startPoint x: 528, startPoint y: 479, endPoint x: 517, endPoint y: 267, distance: 212.8
click at [517, 267] on div "2 [STREET_ADDRESS] [GEOGRAPHIC_DATA][STREET_ADDRESS] [GEOGRAPHIC_DATA][STREET_A…" at bounding box center [494, 353] width 988 height 503
drag, startPoint x: 417, startPoint y: 408, endPoint x: 584, endPoint y: 296, distance: 201.1
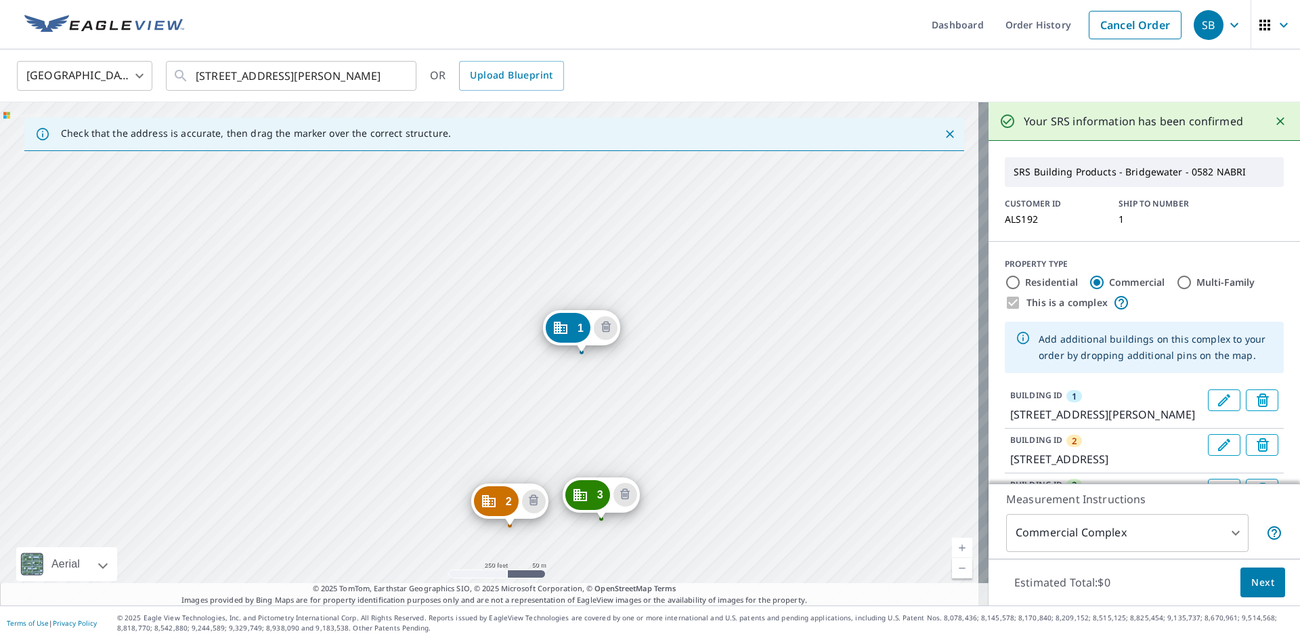
drag, startPoint x: 622, startPoint y: 460, endPoint x: 596, endPoint y: 277, distance: 184.7
click at [596, 277] on div "2 [STREET_ADDRESS] [GEOGRAPHIC_DATA][STREET_ADDRESS] [GEOGRAPHIC_DATA][STREET_A…" at bounding box center [494, 353] width 988 height 503
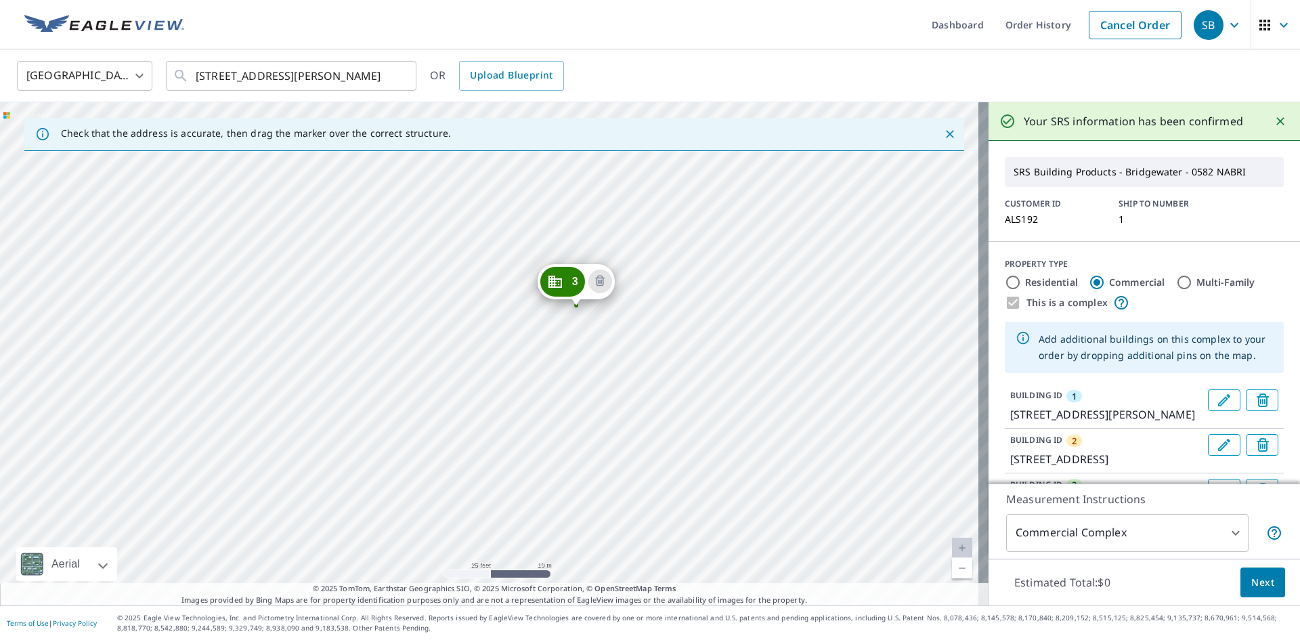
click at [759, 422] on div "2 [STREET_ADDRESS] [GEOGRAPHIC_DATA][STREET_ADDRESS] [GEOGRAPHIC_DATA][STREET_A…" at bounding box center [494, 353] width 988 height 503
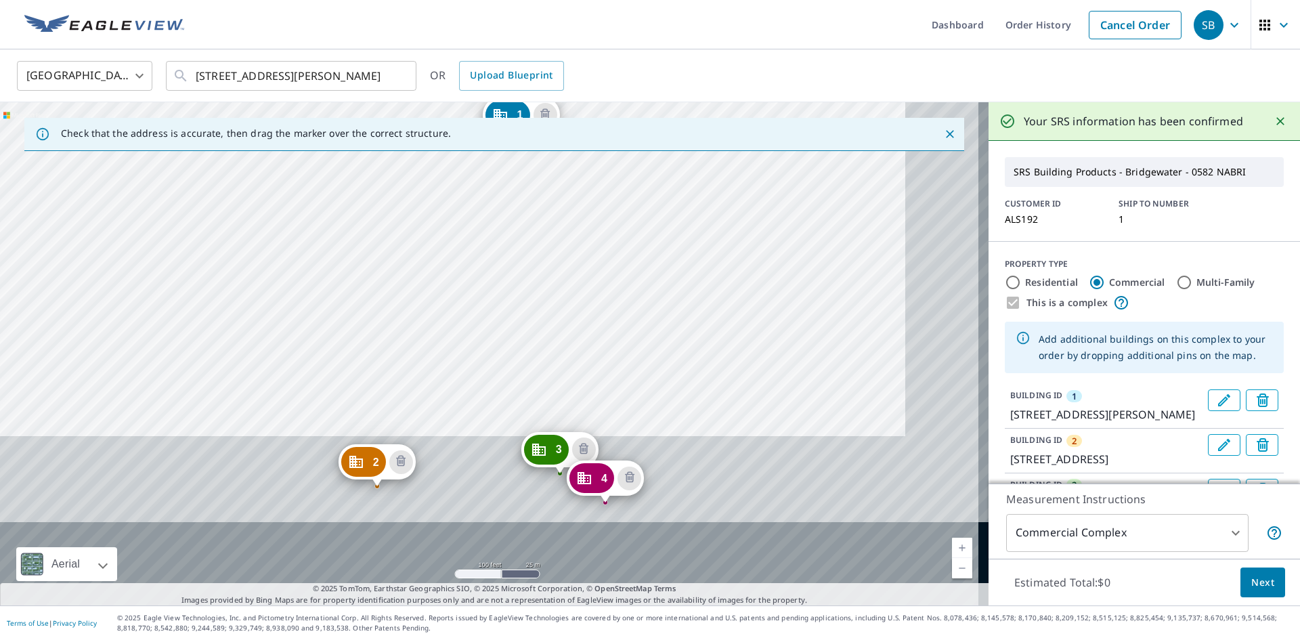
drag, startPoint x: 713, startPoint y: 496, endPoint x: 581, endPoint y: 125, distance: 394.4
click at [578, 116] on div "Check that the address is accurate, then drag the marker over the correct struc…" at bounding box center [494, 353] width 988 height 503
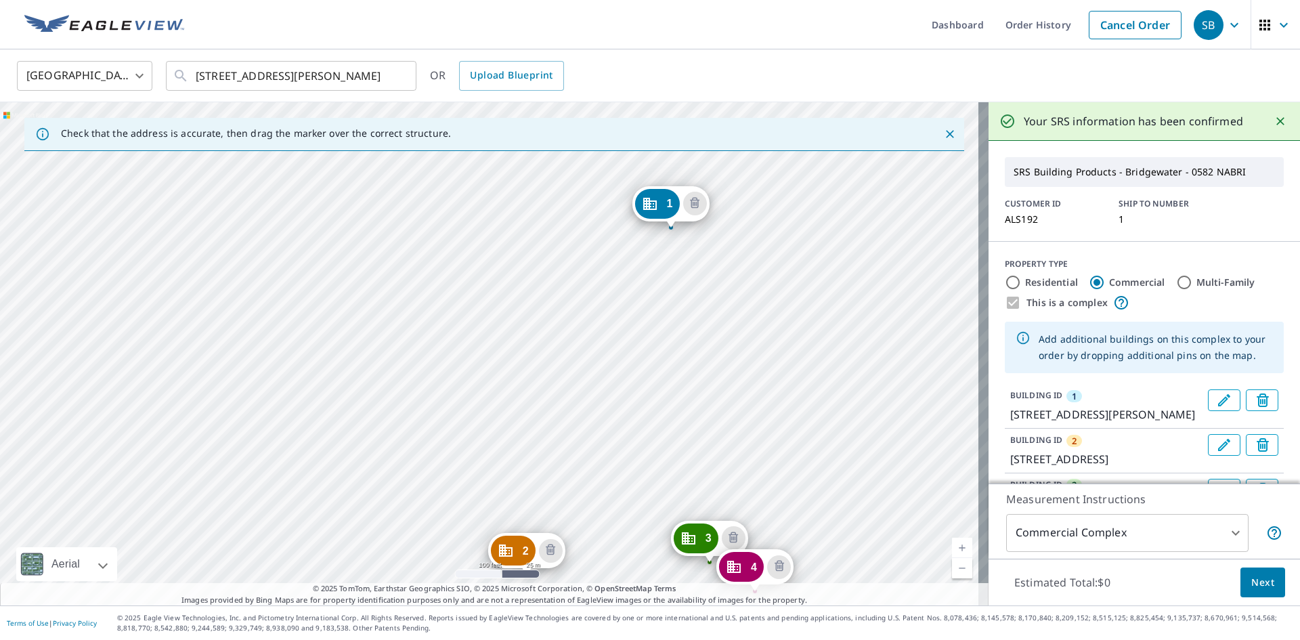
drag, startPoint x: 770, startPoint y: 299, endPoint x: 763, endPoint y: 290, distance: 11.0
click at [769, 298] on div "2 [STREET_ADDRESS] [GEOGRAPHIC_DATA][STREET_ADDRESS] [GEOGRAPHIC_DATA][STREET_A…" at bounding box center [494, 353] width 988 height 503
click at [1257, 575] on span "Next" at bounding box center [1262, 582] width 23 height 17
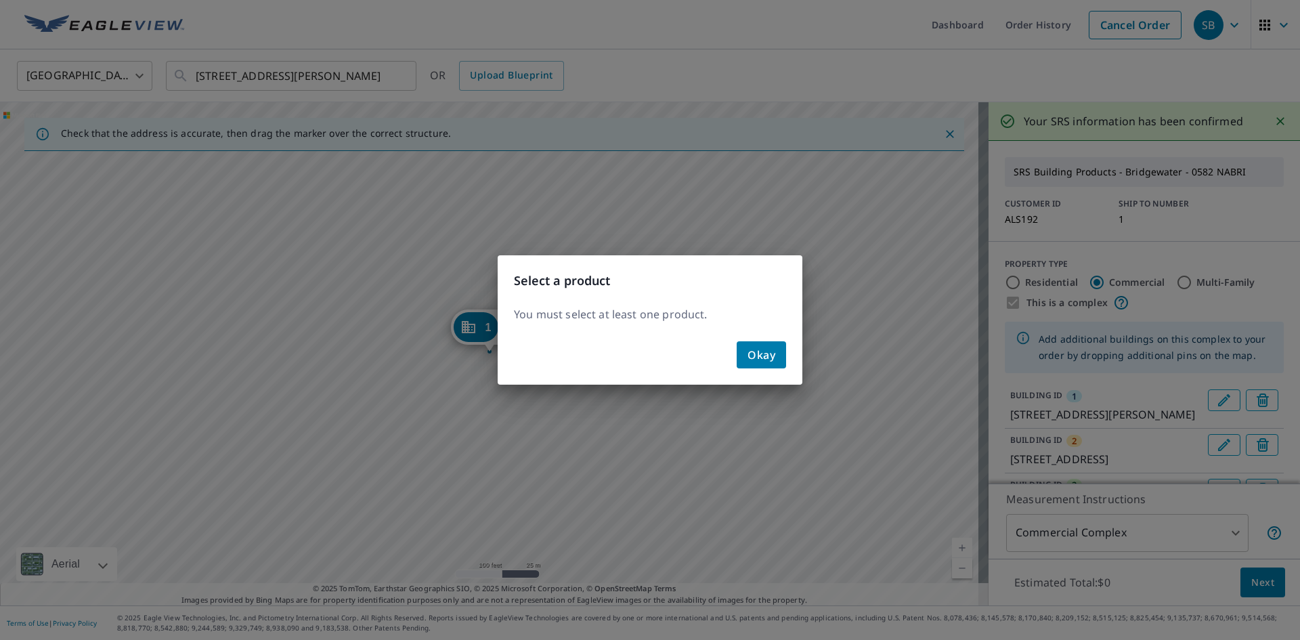
click at [761, 359] on span "Okay" at bounding box center [761, 354] width 28 height 19
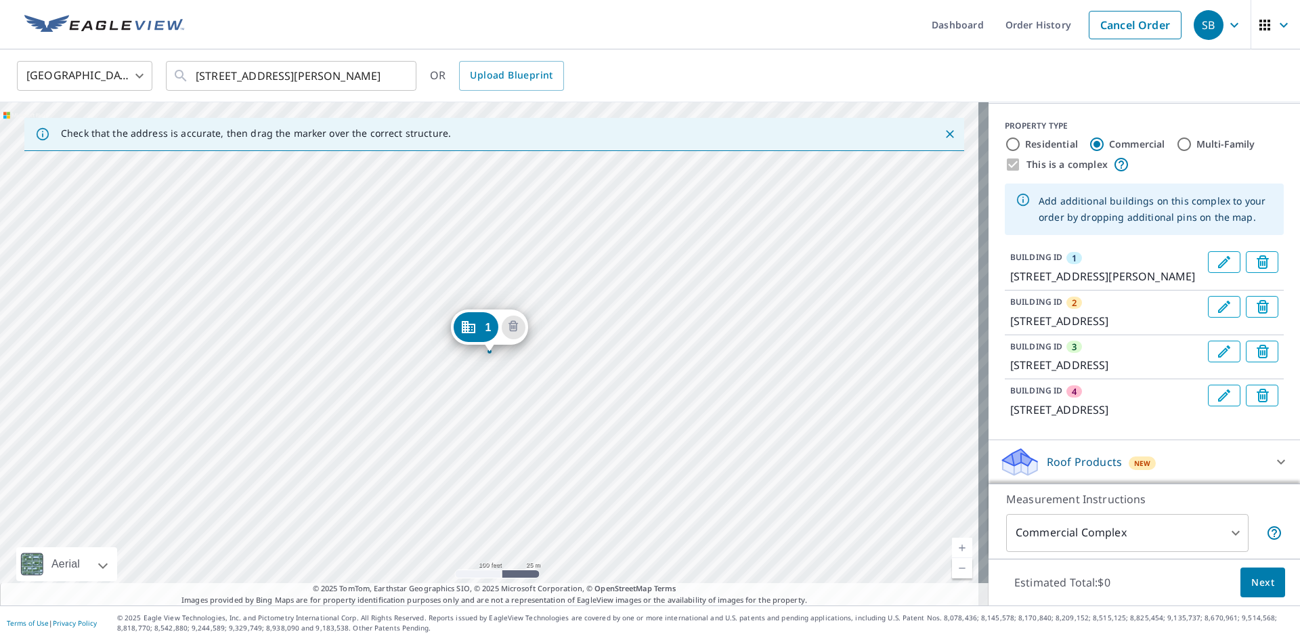
scroll to position [139, 0]
click at [1273, 456] on icon at bounding box center [1281, 461] width 16 height 16
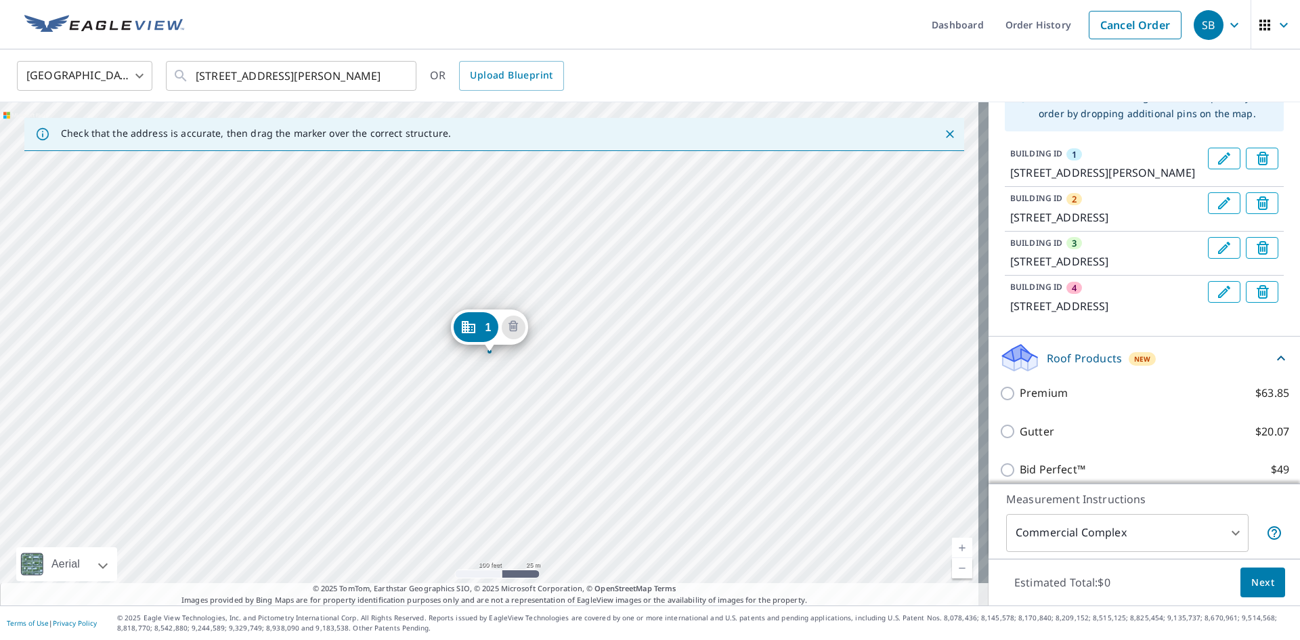
scroll to position [253, 0]
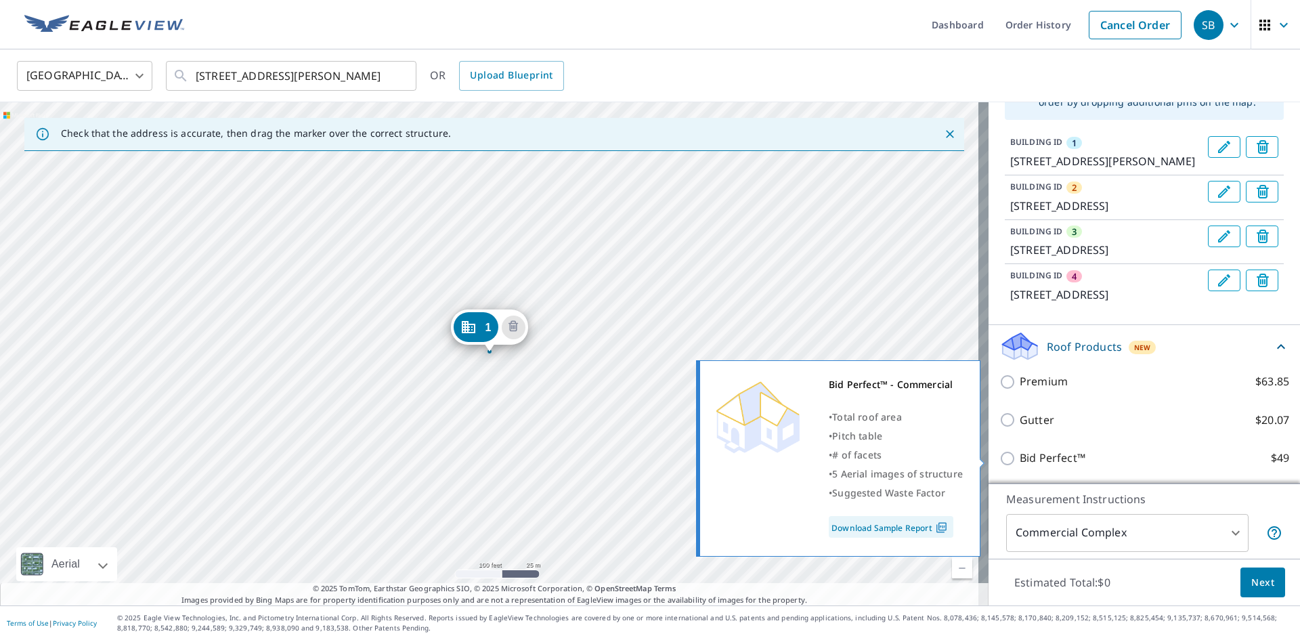
click at [999, 458] on input "Bid Perfect™ $49" at bounding box center [1009, 458] width 20 height 16
checkbox input "true"
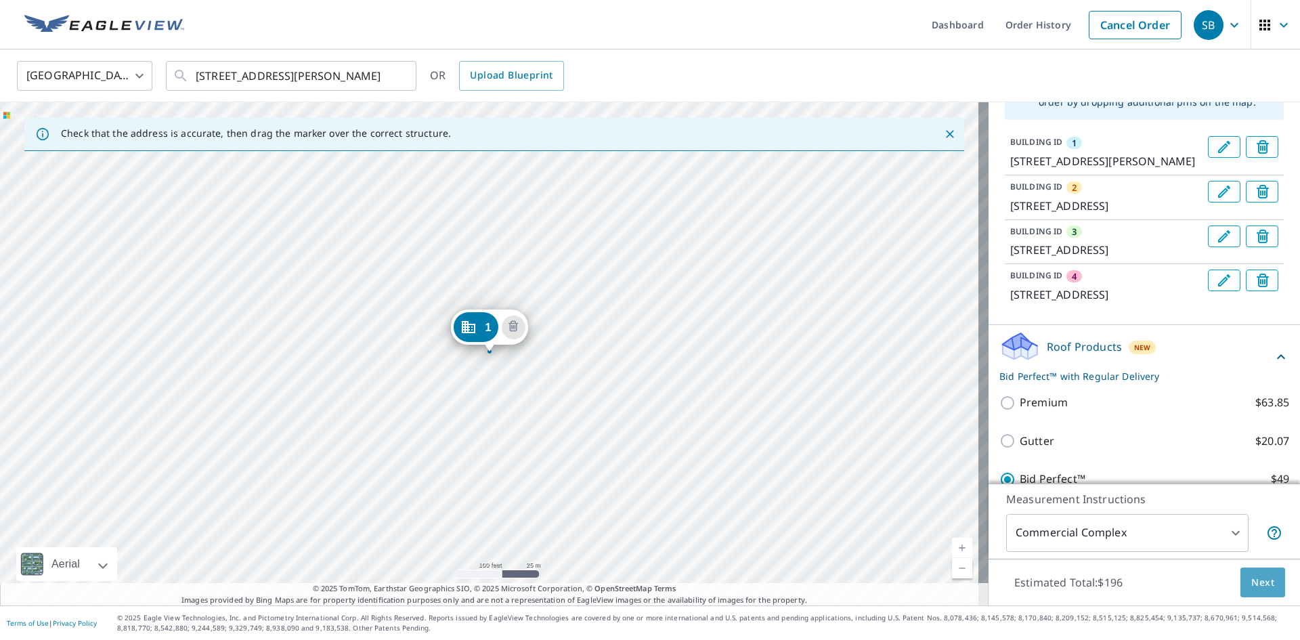
click at [1254, 584] on span "Next" at bounding box center [1262, 582] width 23 height 17
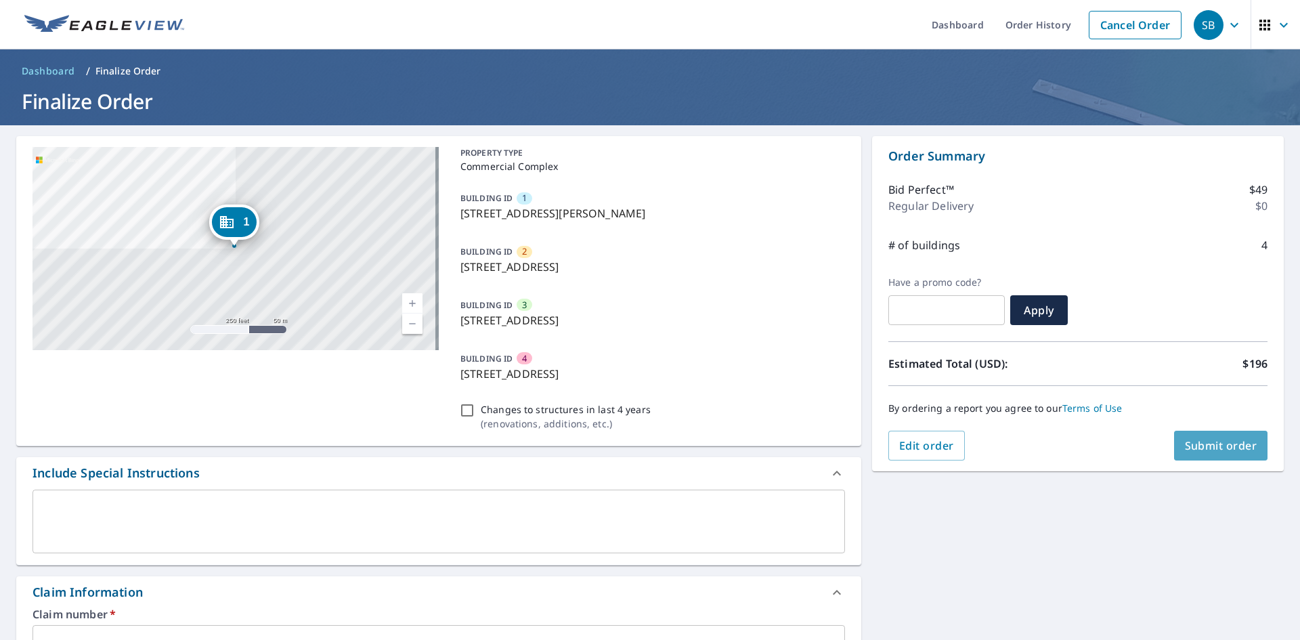
click at [1197, 440] on span "Submit order" at bounding box center [1221, 445] width 72 height 15
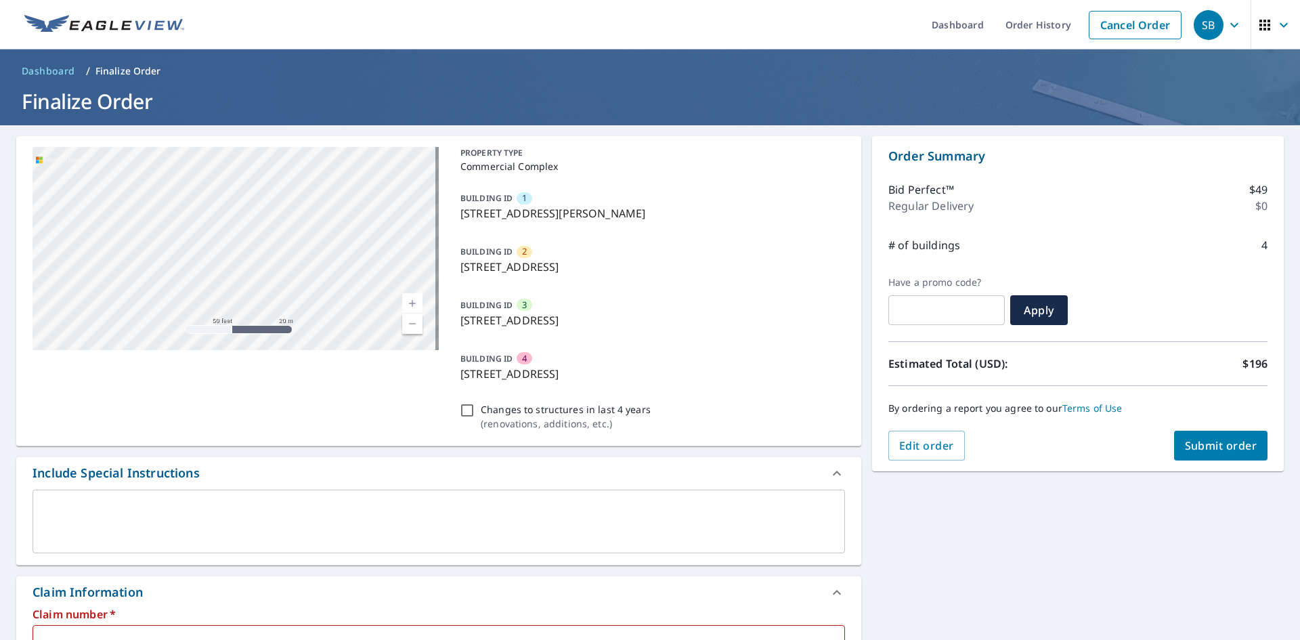
drag, startPoint x: 644, startPoint y: 265, endPoint x: 428, endPoint y: 265, distance: 215.9
click at [428, 265] on div "2 [STREET_ADDRESS] [GEOGRAPHIC_DATA][STREET_ADDRESS] [GEOGRAPHIC_DATA][STREET_A…" at bounding box center [438, 291] width 845 height 310
drag, startPoint x: 470, startPoint y: 295, endPoint x: 473, endPoint y: 288, distance: 7.3
click at [473, 293] on div "BUILDING ID [STREET_ADDRESS]" at bounding box center [650, 312] width 390 height 43
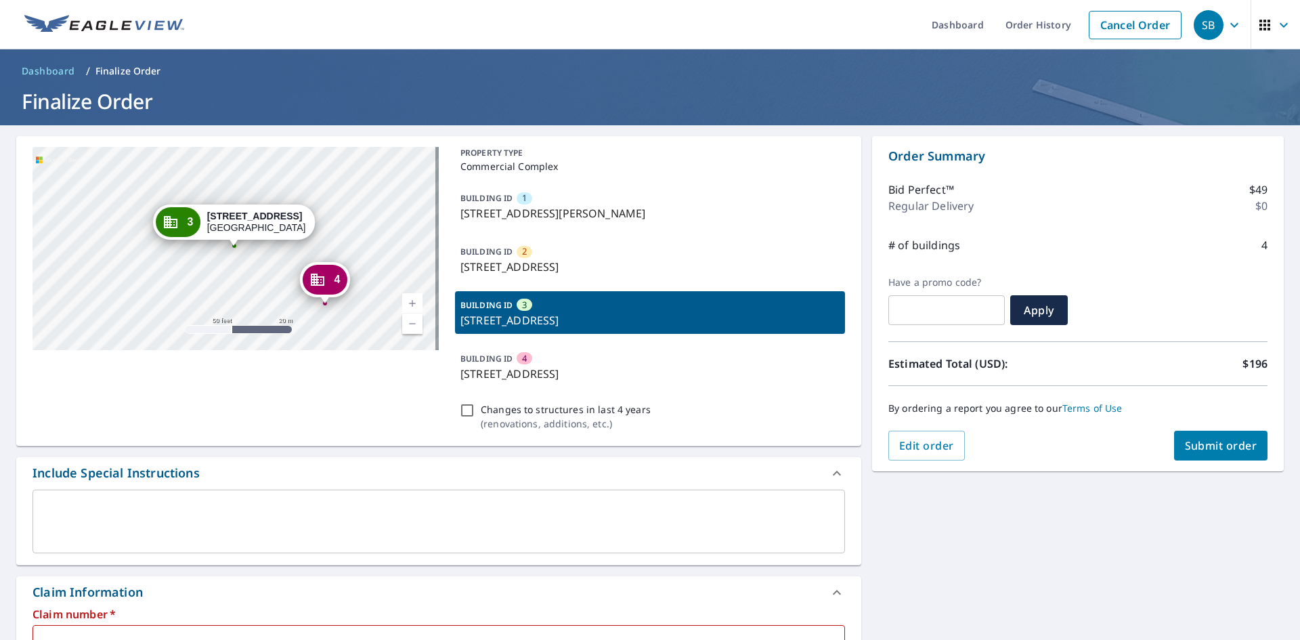
drag, startPoint x: 455, startPoint y: 265, endPoint x: 636, endPoint y: 282, distance: 181.6
click at [636, 282] on div "PROPERTY [GEOGRAPHIC_DATA] ID [GEOGRAPHIC_DATA][STREET_ADDRESS][PERSON_NAME] BU…" at bounding box center [650, 291] width 390 height 288
checkbox input "true"
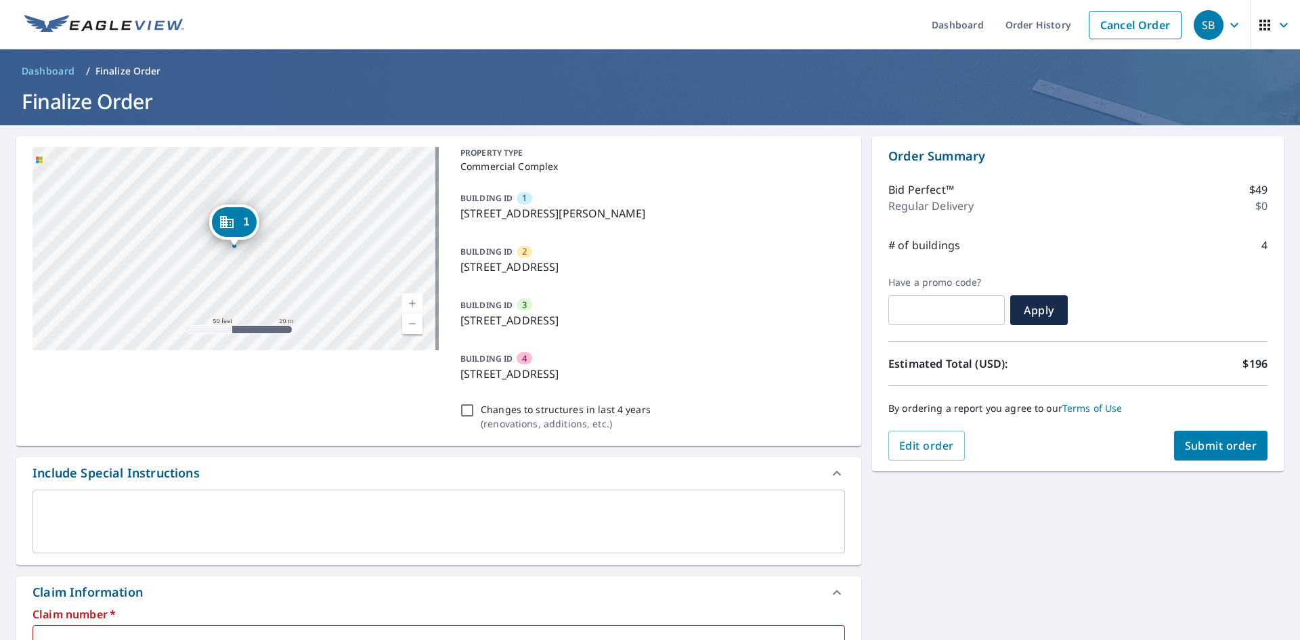
copy p "[STREET_ADDRESS]"
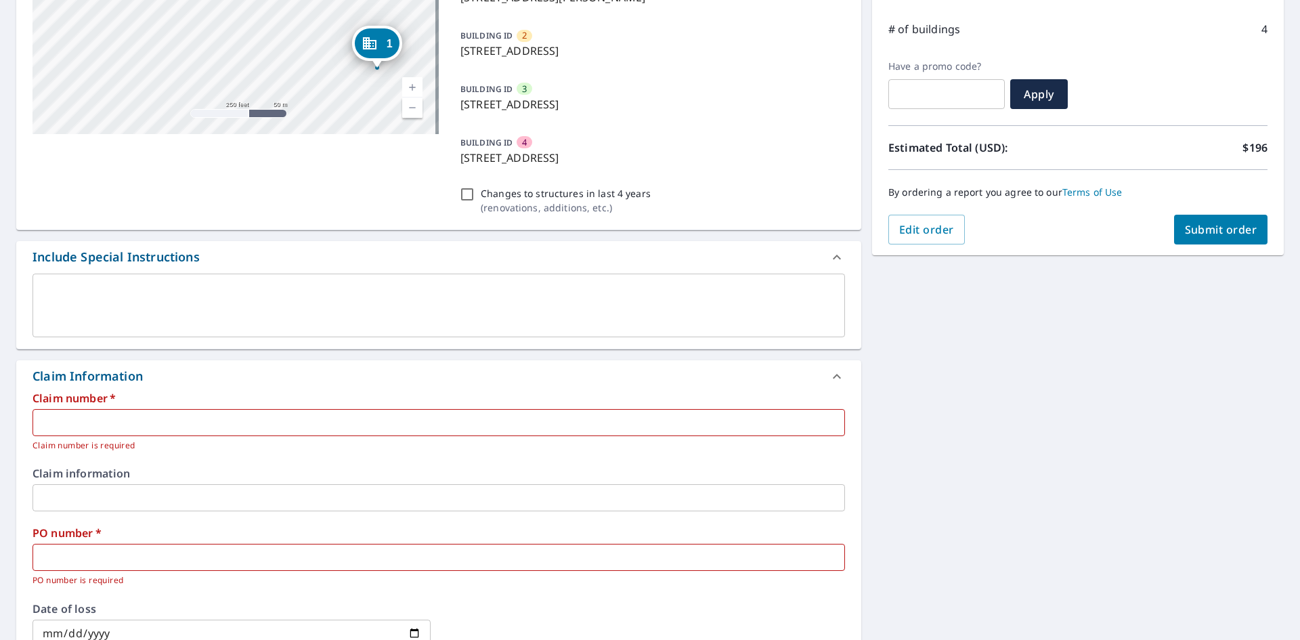
scroll to position [271, 0]
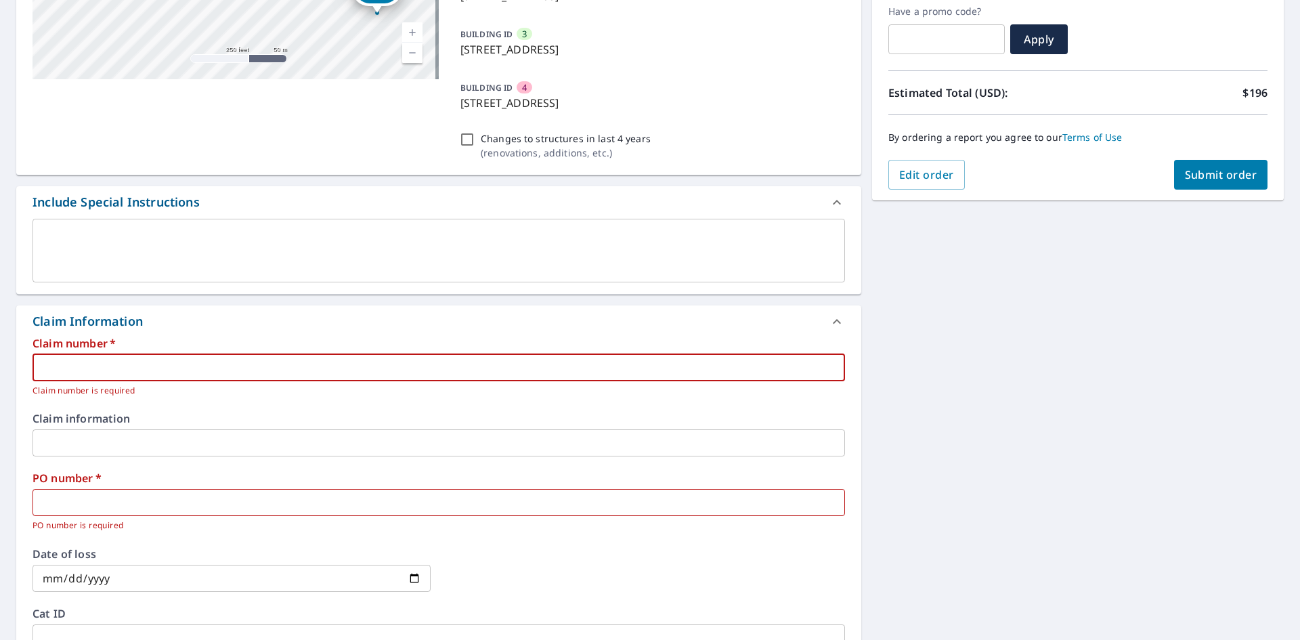
paste input "[STREET_ADDRESS]"
type input "[STREET_ADDRESS]"
checkbox input "true"
type input "[STREET_ADDRESS]"
paste input "[STREET_ADDRESS]"
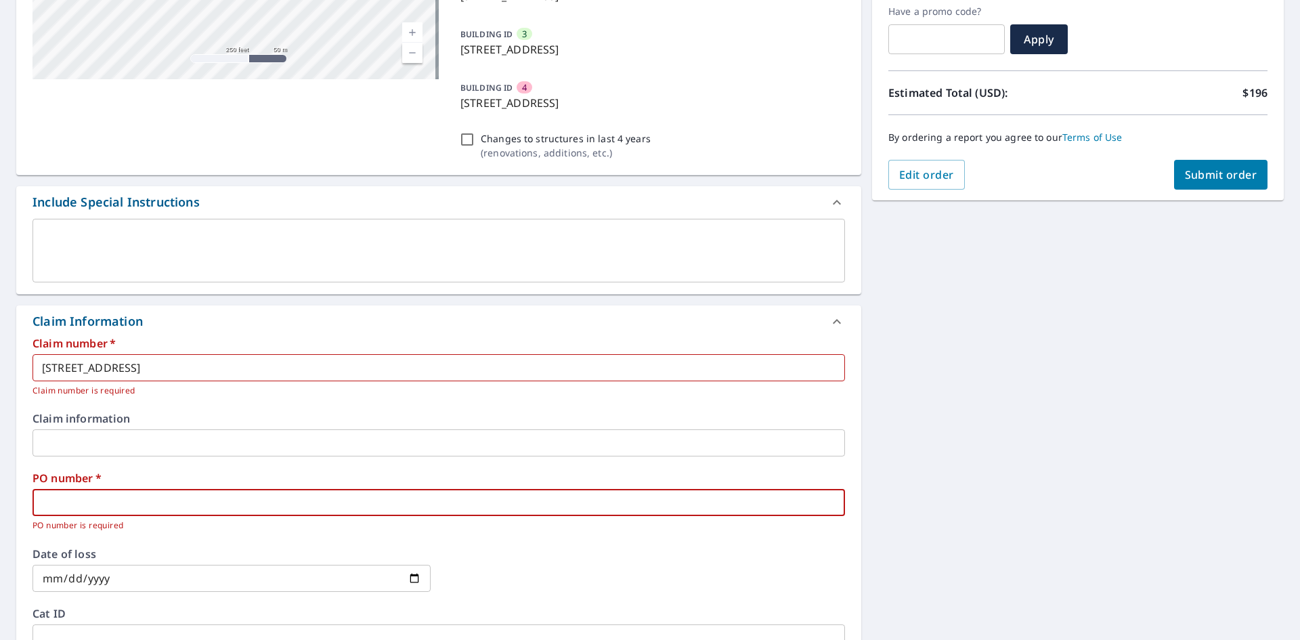
type input "[STREET_ADDRESS]"
checkbox input "true"
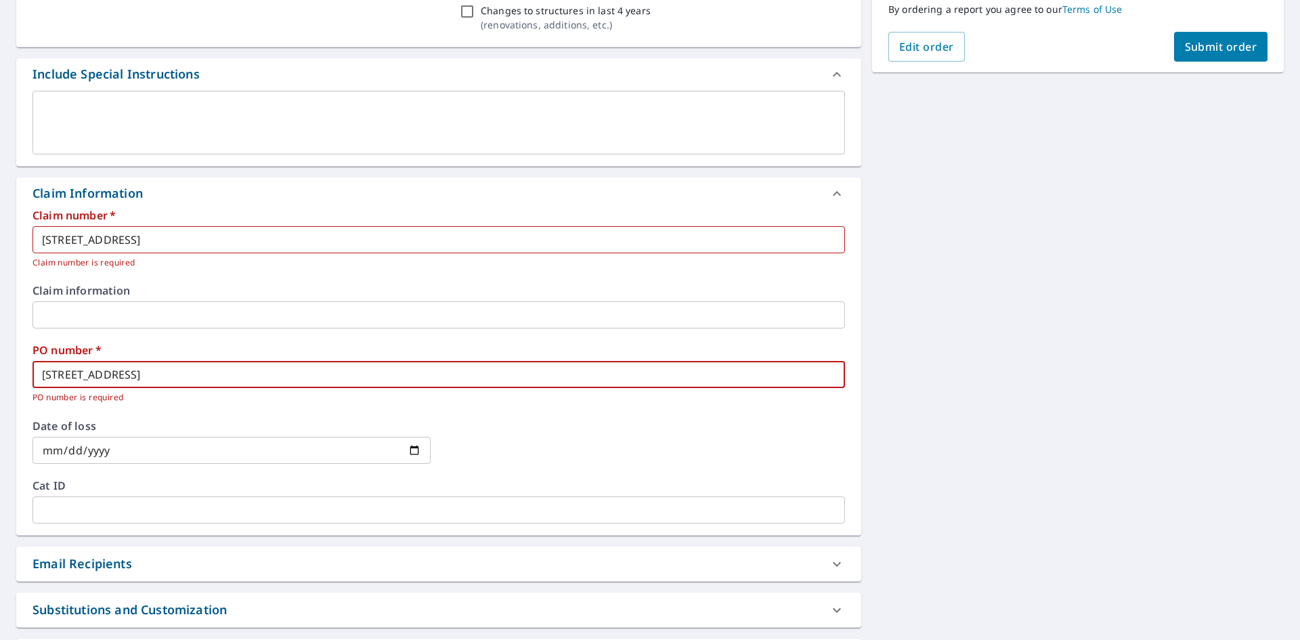
scroll to position [123, 0]
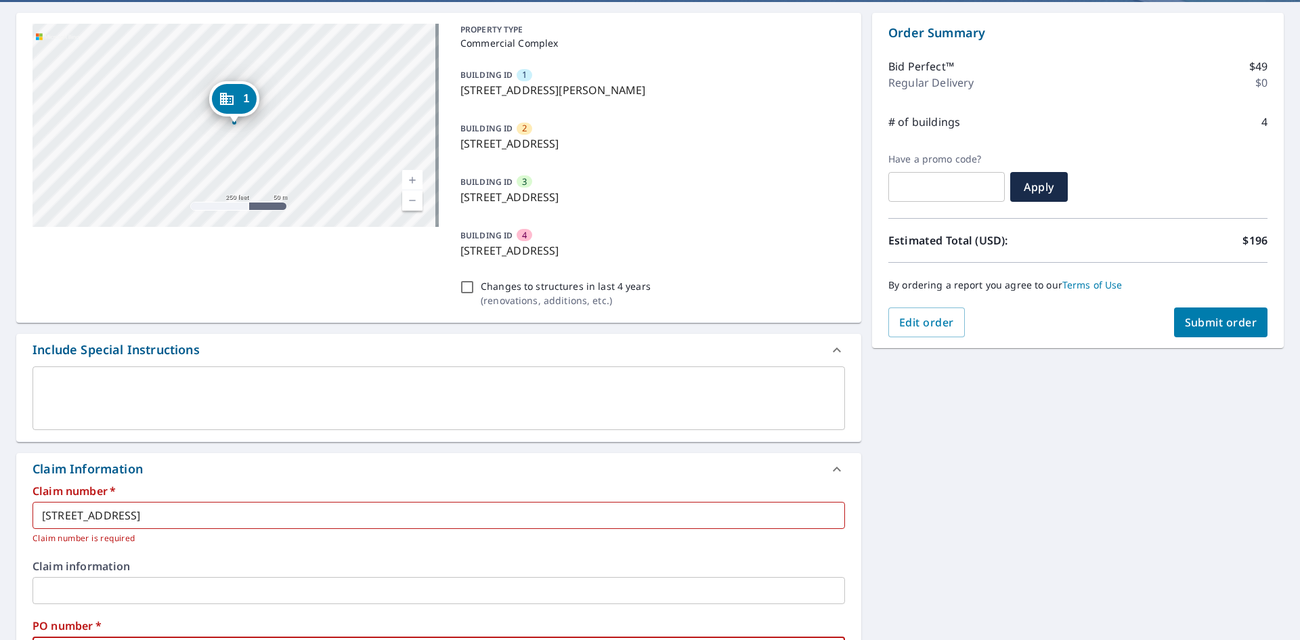
type input "[STREET_ADDRESS]"
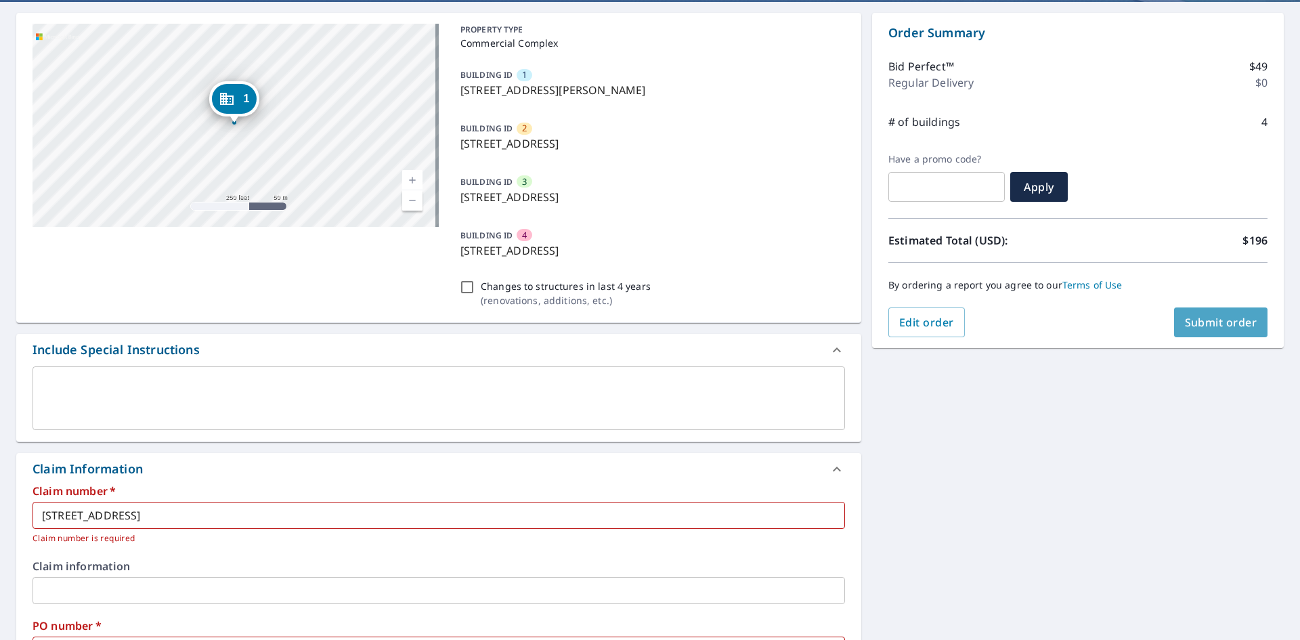
click at [1221, 325] on span "Submit order" at bounding box center [1221, 322] width 72 height 15
checkbox input "true"
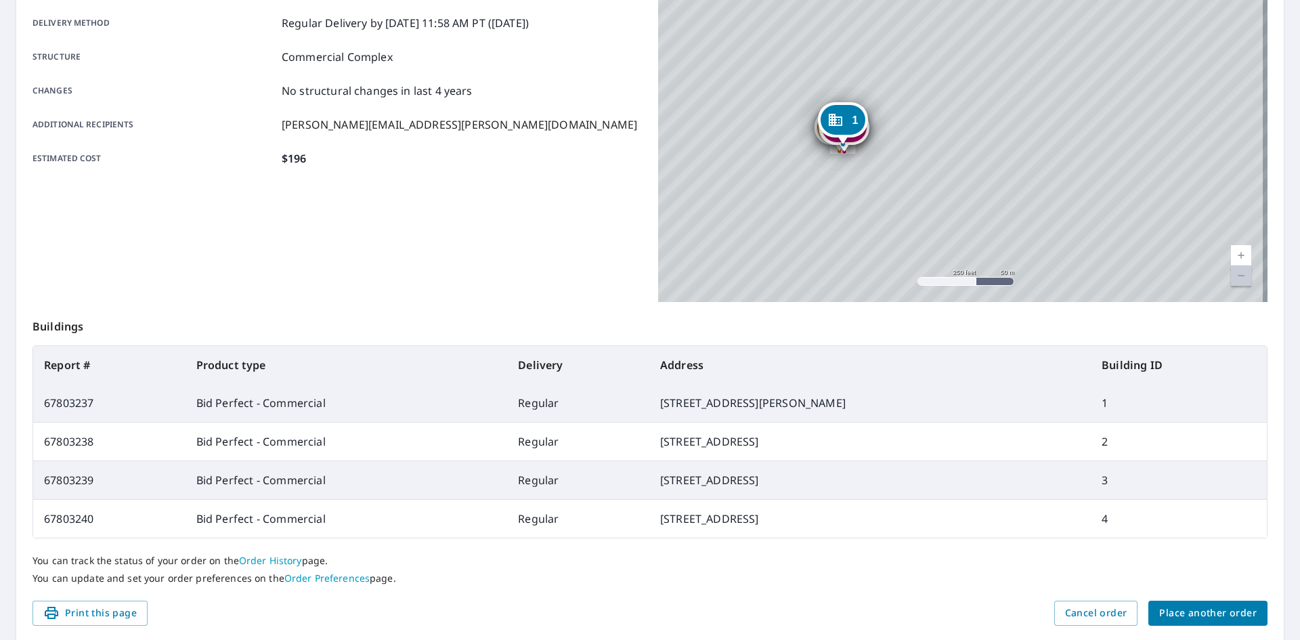
scroll to position [273, 0]
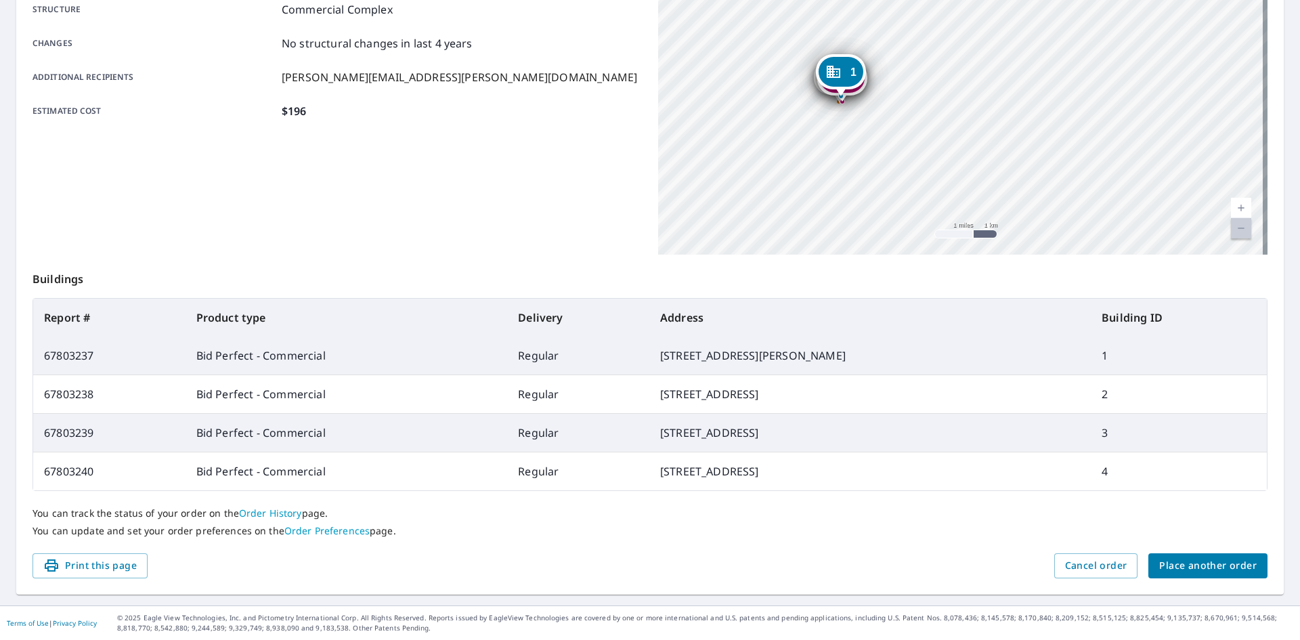
click at [1190, 559] on span "Place another order" at bounding box center [1207, 565] width 97 height 17
